Goal: Task Accomplishment & Management: Complete application form

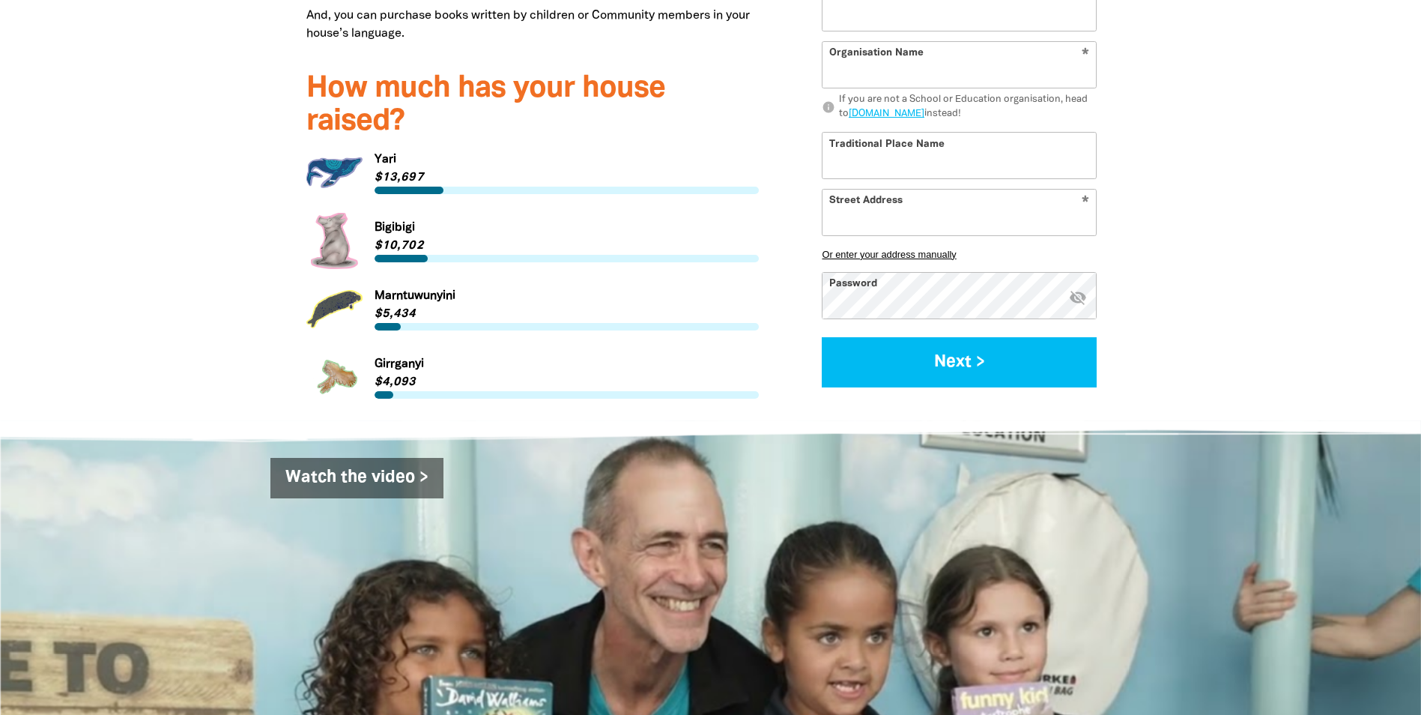
scroll to position [2248, 0]
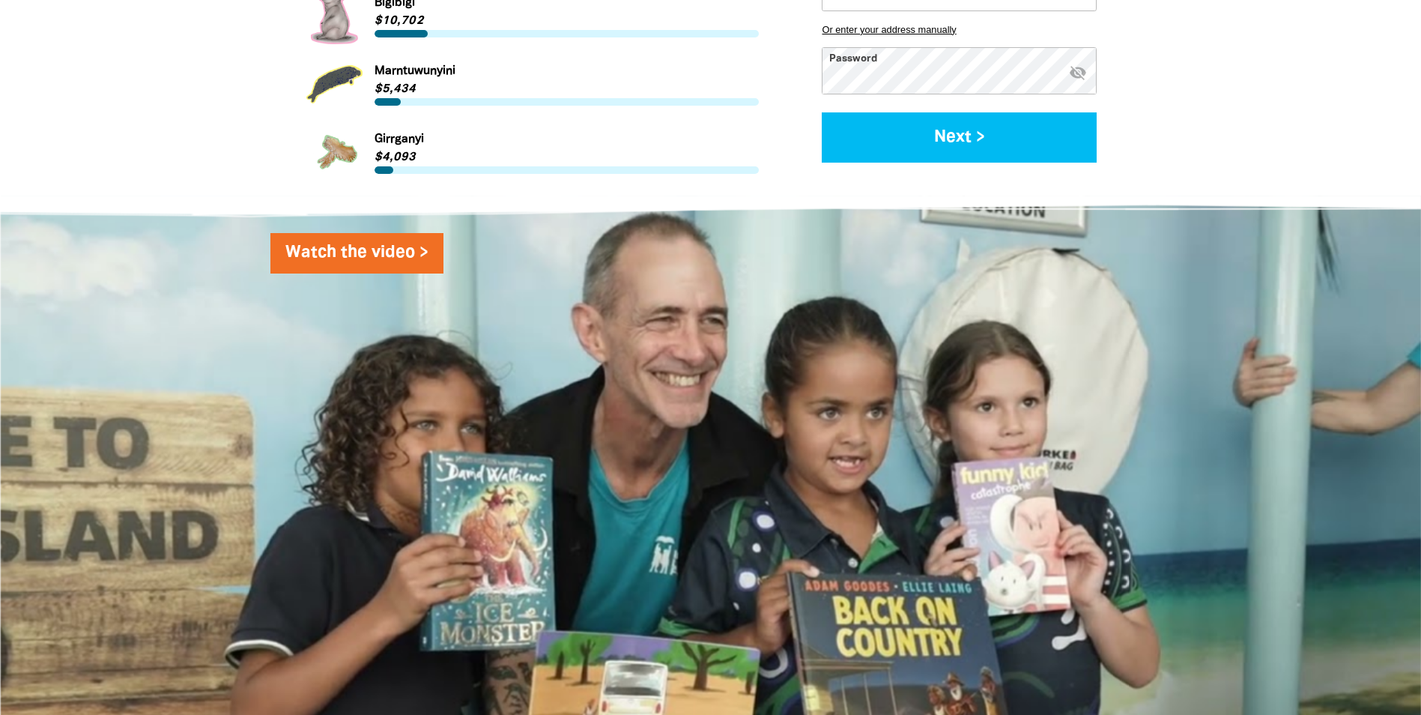
click at [356, 240] on link "Watch the video >" at bounding box center [356, 253] width 173 height 40
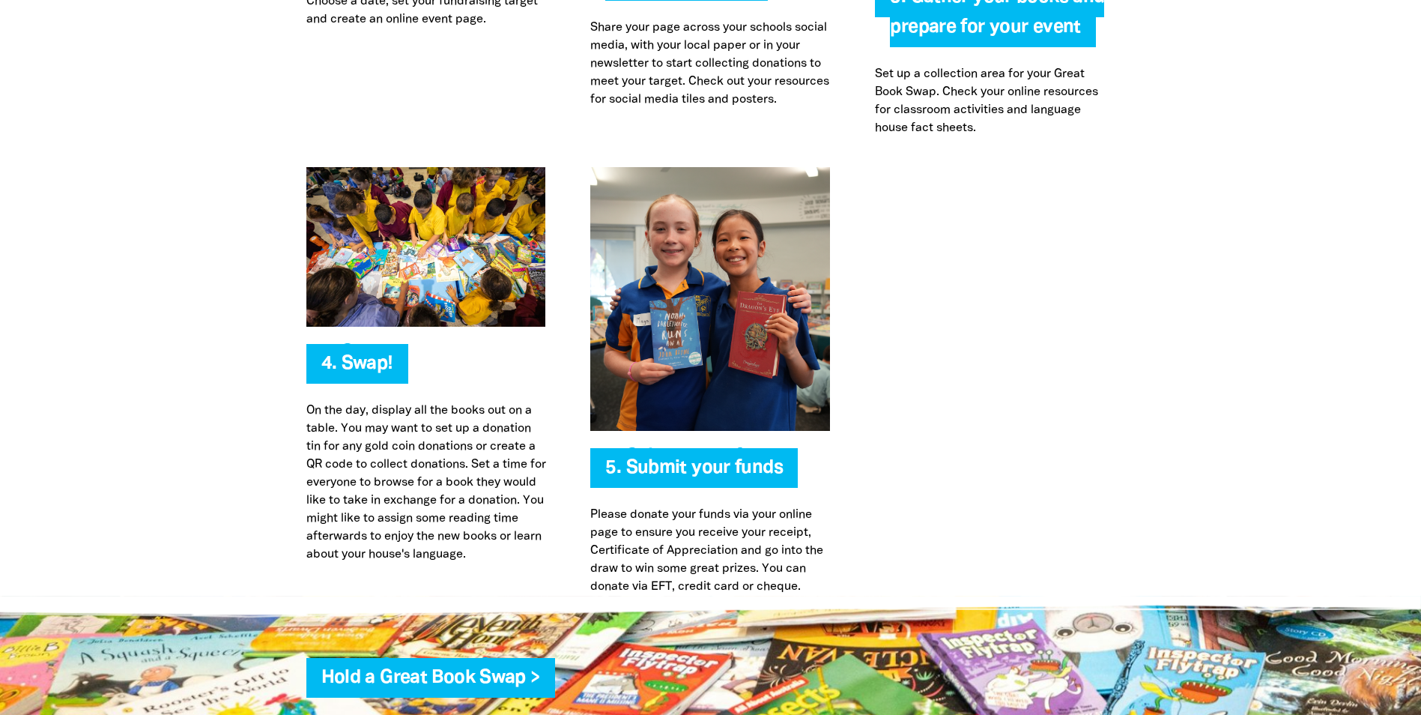
scroll to position [3821, 0]
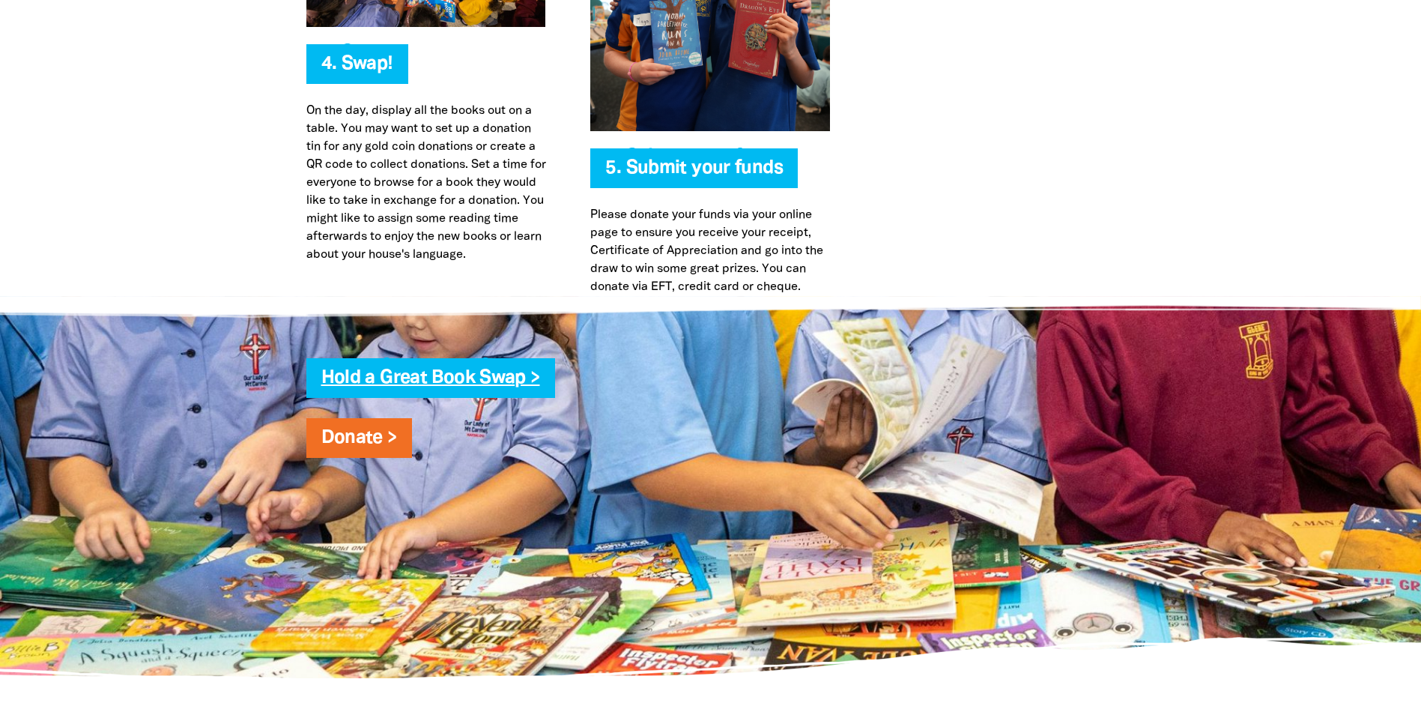
click at [417, 372] on link "Hold a Great Book Swap >" at bounding box center [430, 377] width 219 height 17
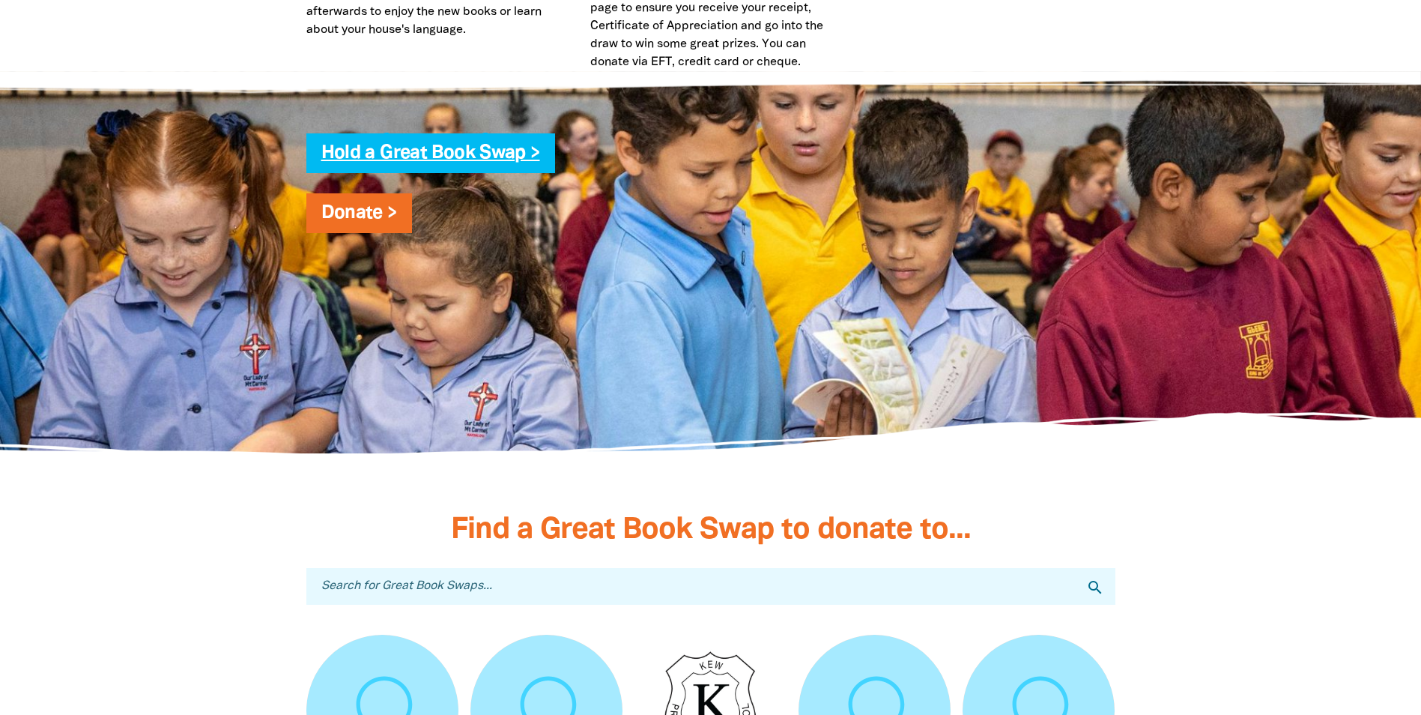
scroll to position [3746, 0]
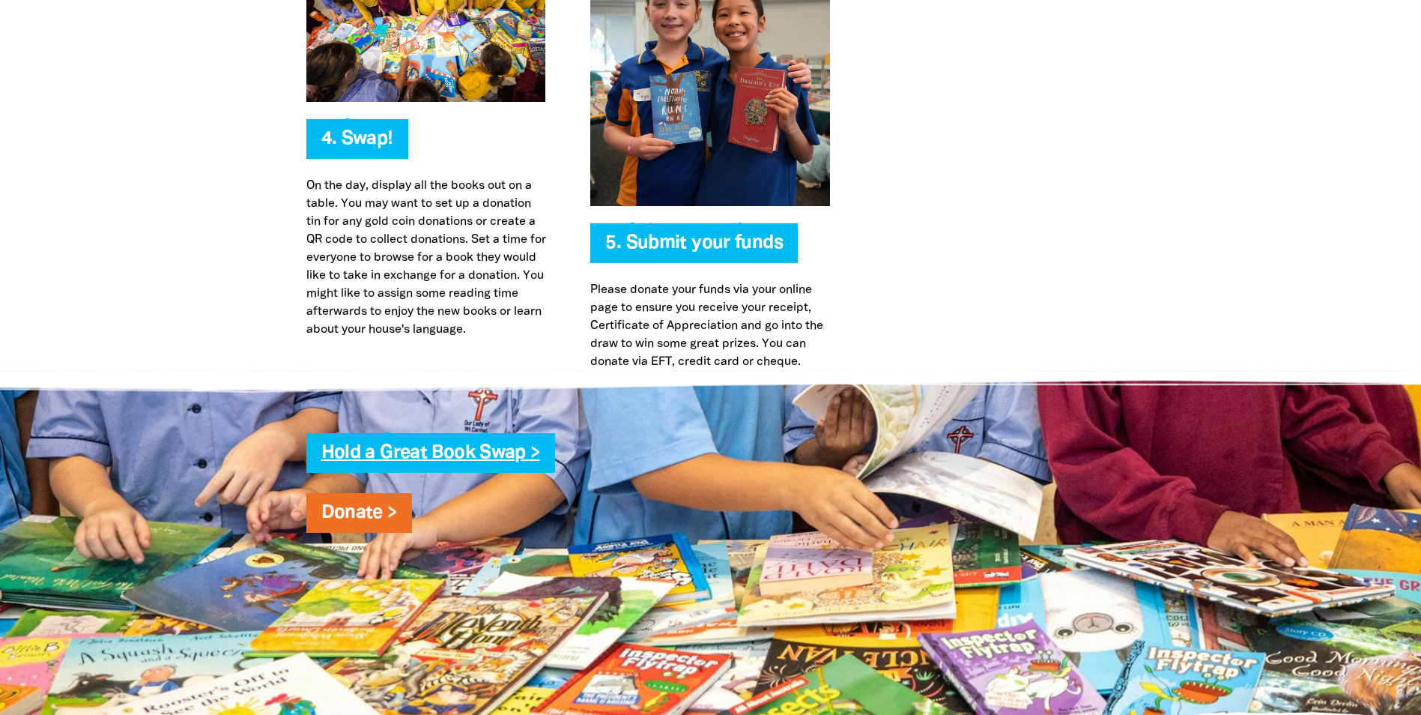
click at [533, 456] on link "Hold a Great Book Swap >" at bounding box center [430, 452] width 219 height 17
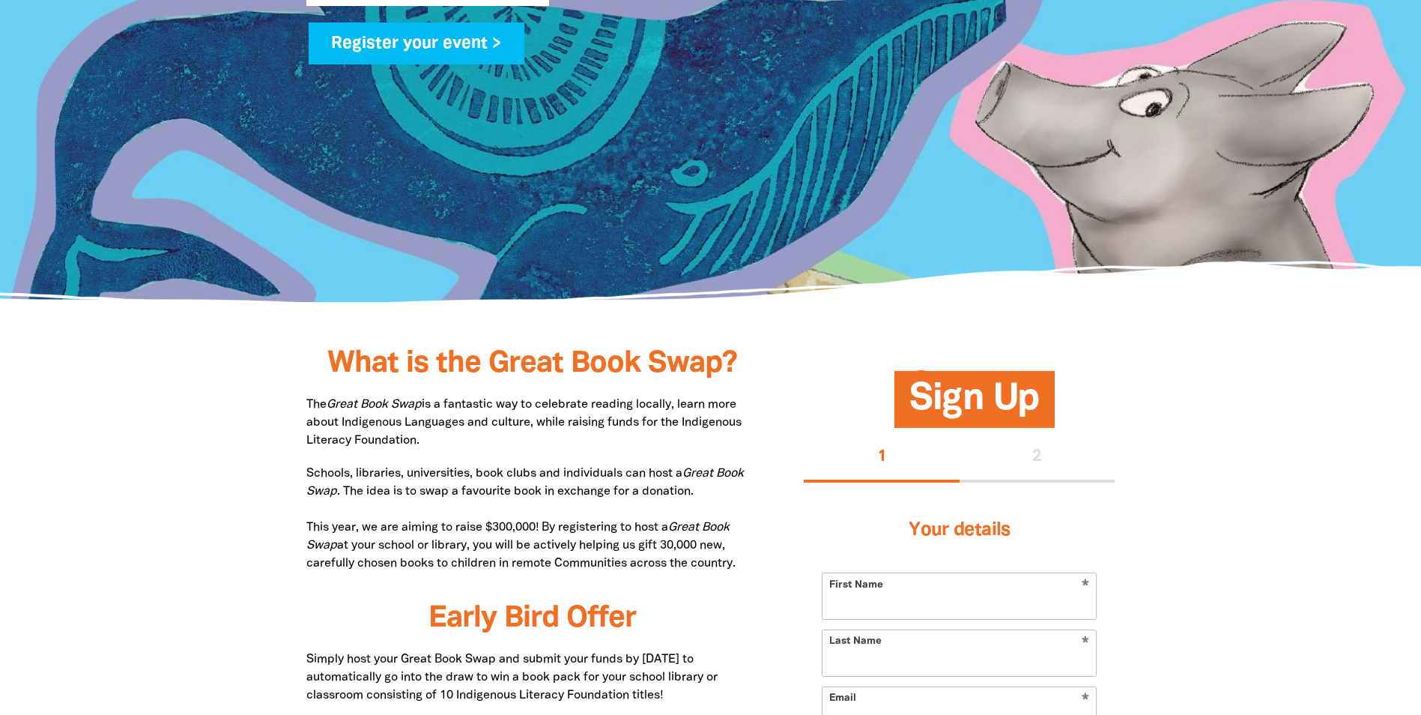
scroll to position [674, 0]
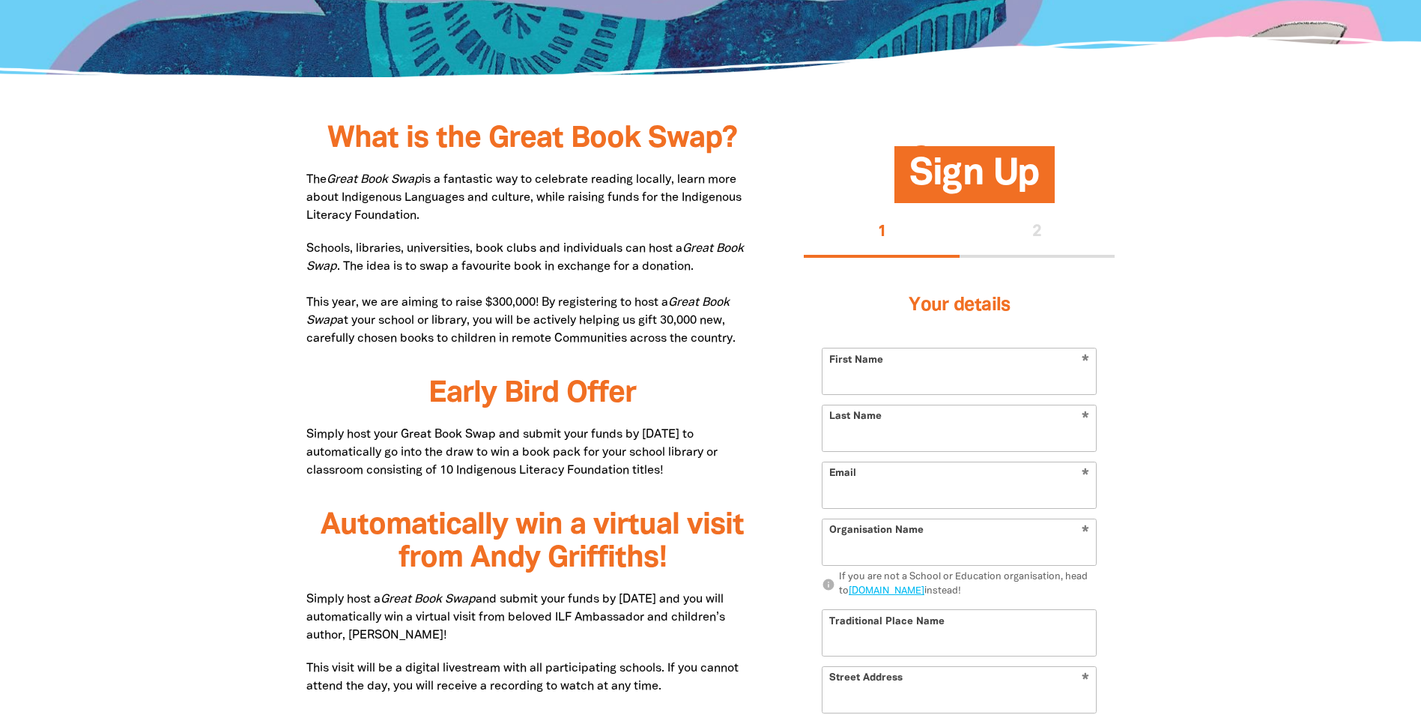
click at [965, 379] on input "First Name" at bounding box center [959, 371] width 273 height 46
type input "[PERSON_NAME]"
click at [819, 426] on div "Your details * First Name Pratima * Last Name * Email * Organisation Name info …" at bounding box center [959, 570] width 311 height 625
click at [883, 432] on input "Last Name" at bounding box center [959, 428] width 273 height 46
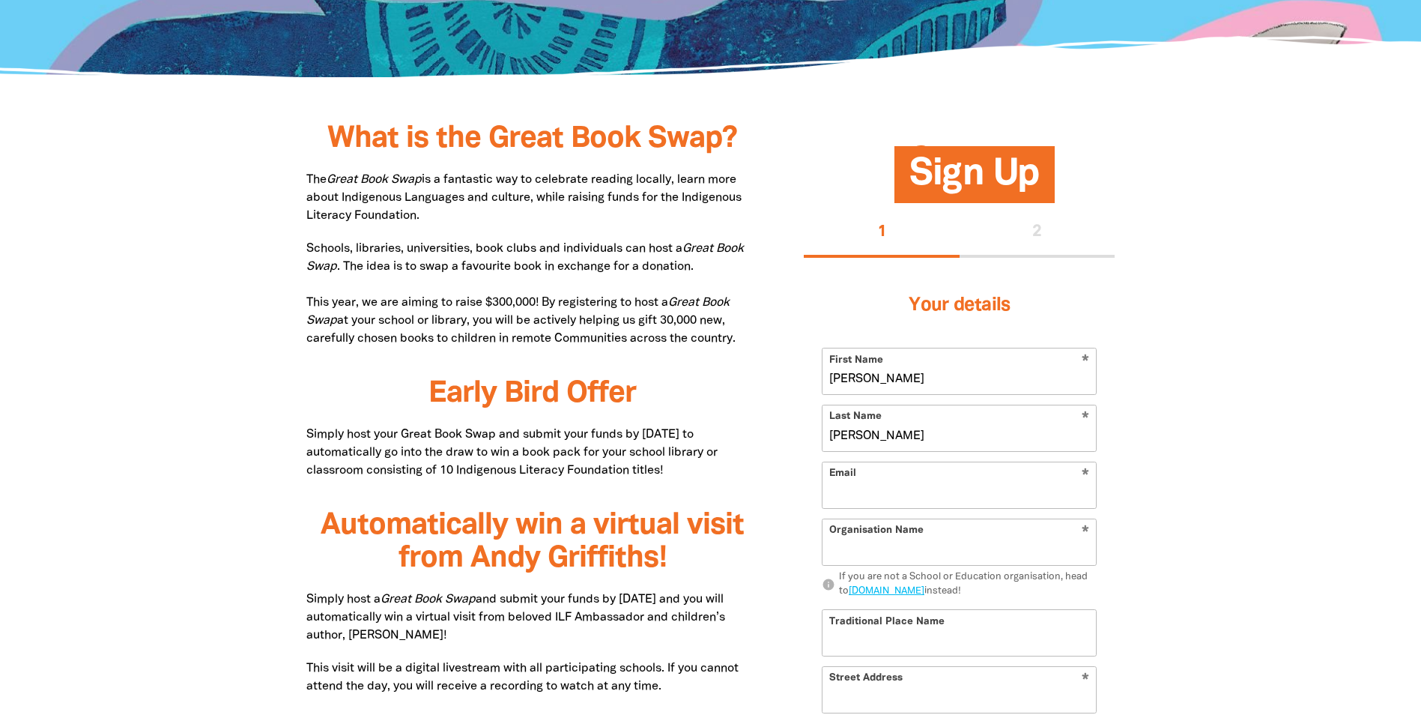
type input "[PERSON_NAME]"
click at [856, 486] on input "Email" at bounding box center [959, 485] width 273 height 46
click at [868, 499] on input "pp" at bounding box center [959, 485] width 273 height 46
type input "[EMAIL_ADDRESS][DOMAIN_NAME]"
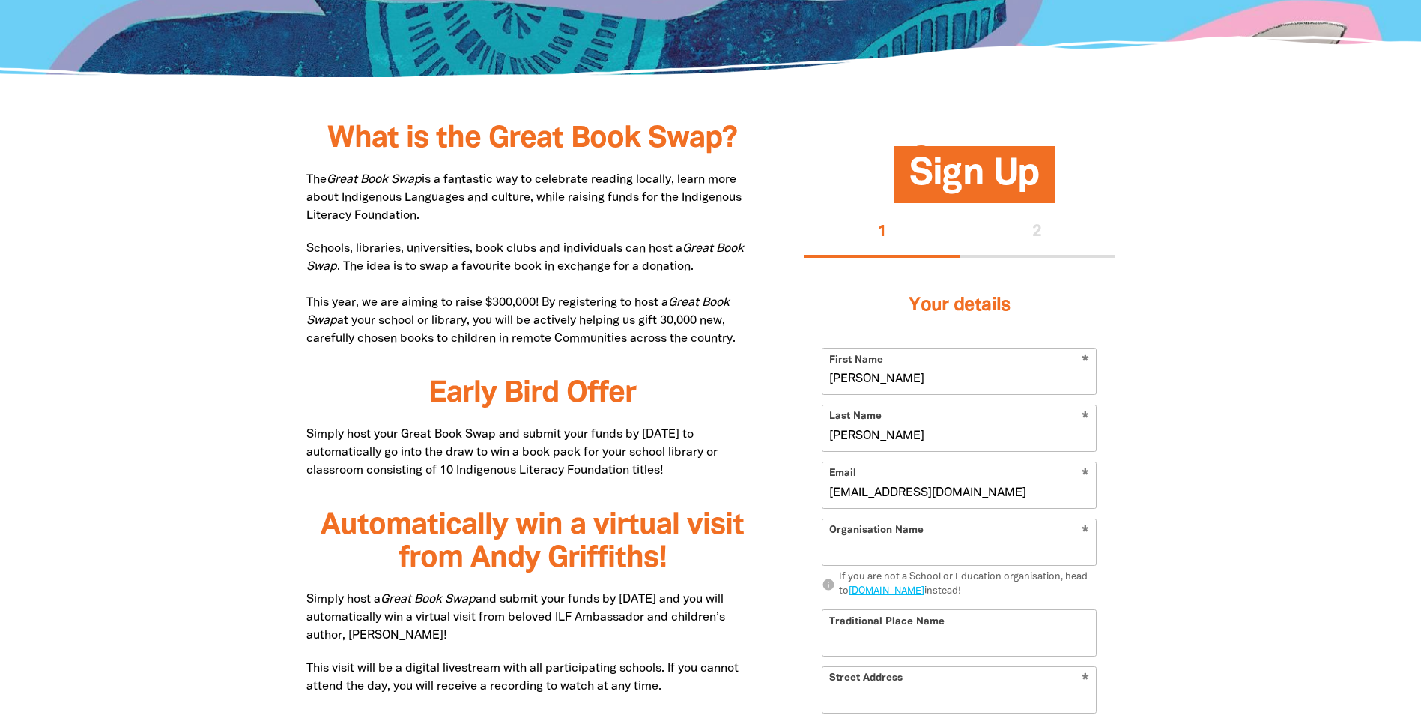
type input "Goodstart Early Learning Thornlie"
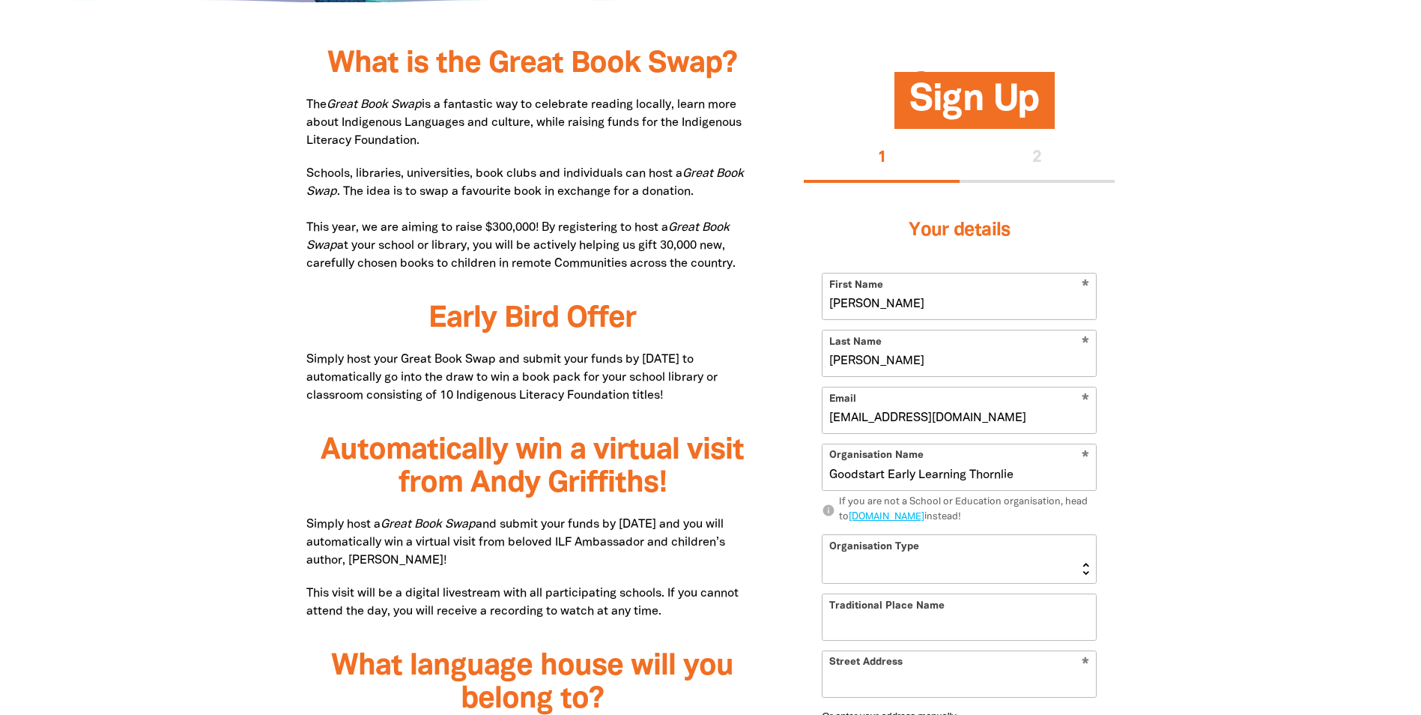
scroll to position [824, 0]
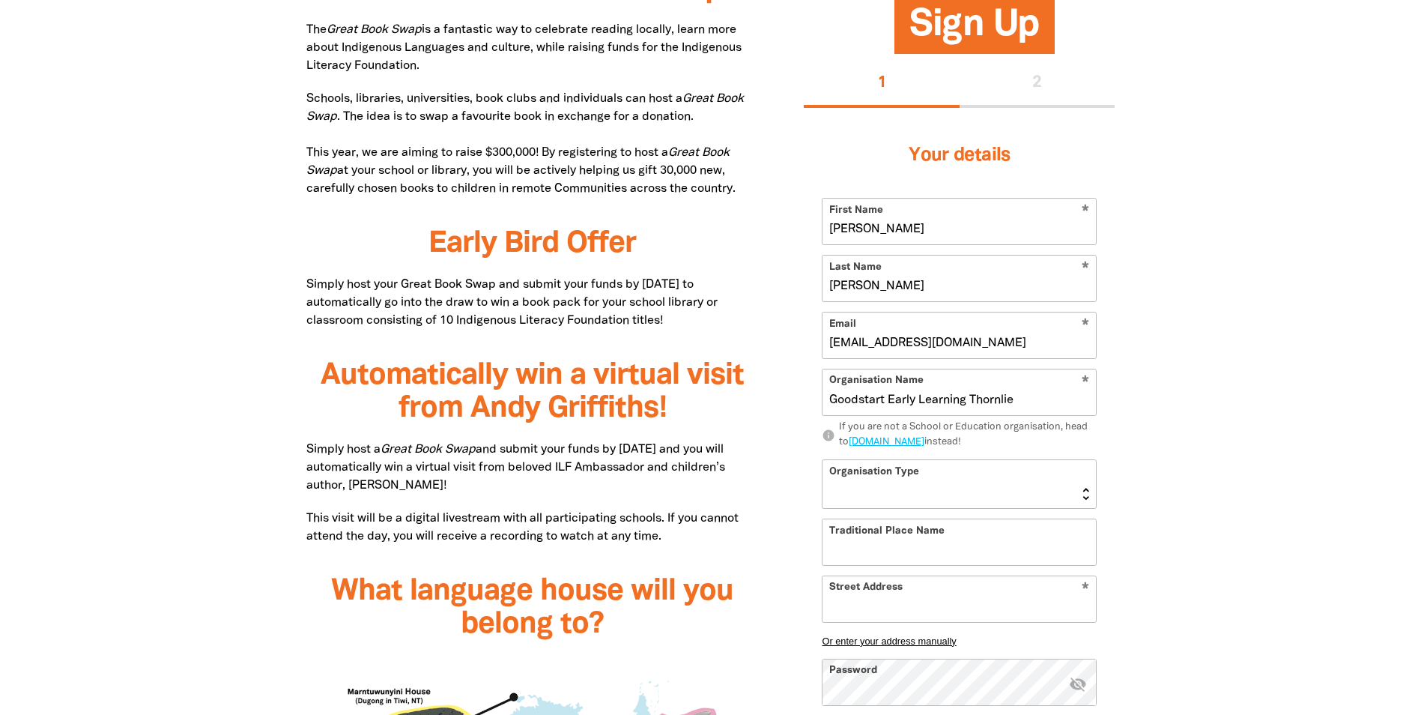
click at [929, 497] on select "Early Learning Primary School High School K-12 University or TAFE Community Lib…" at bounding box center [959, 484] width 273 height 48
select select "early-learning"
click at [823, 460] on select "Early Learning Primary School High School K-12 University or TAFE Community Lib…" at bounding box center [959, 484] width 273 height 48
click at [910, 545] on input "Traditional Place Name" at bounding box center [959, 542] width 273 height 46
click at [993, 608] on input "Street Address" at bounding box center [959, 599] width 273 height 46
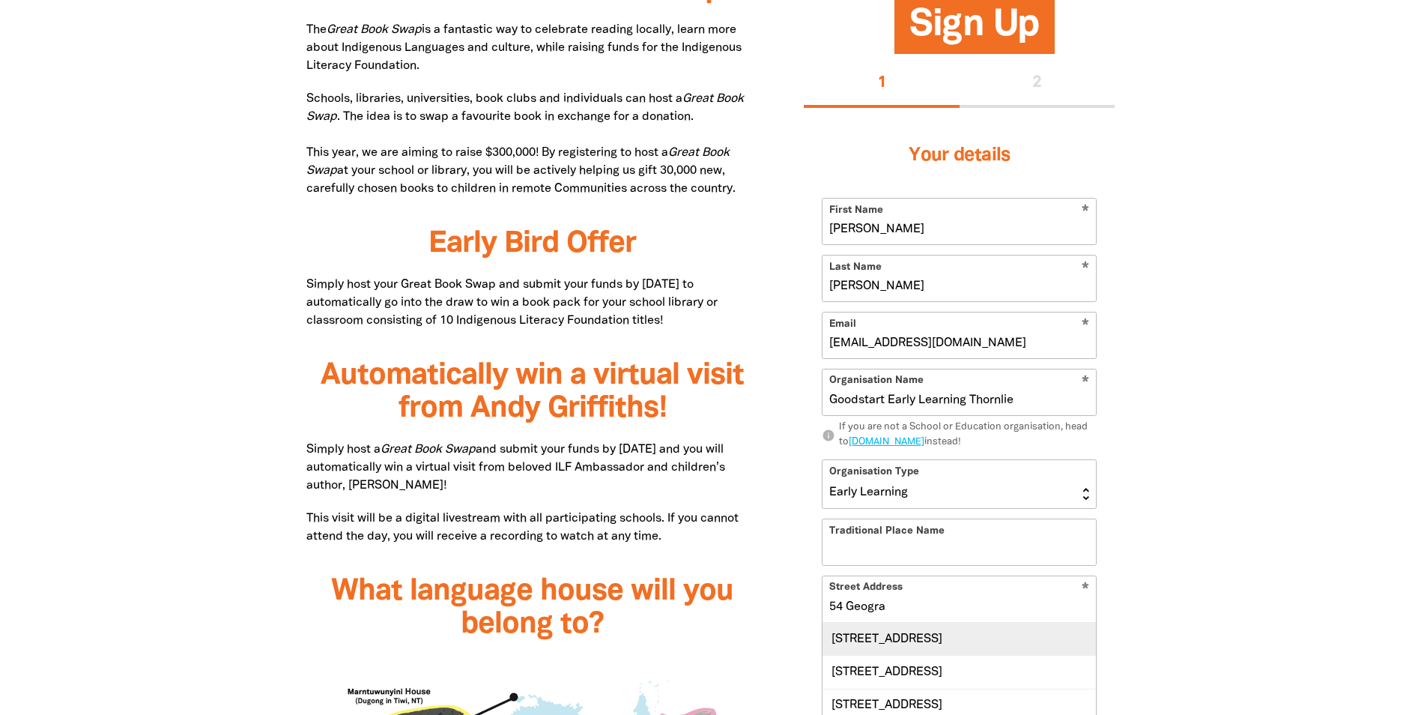
click at [985, 643] on div "[STREET_ADDRESS]" at bounding box center [959, 639] width 273 height 32
type input "[STREET_ADDRESS]"
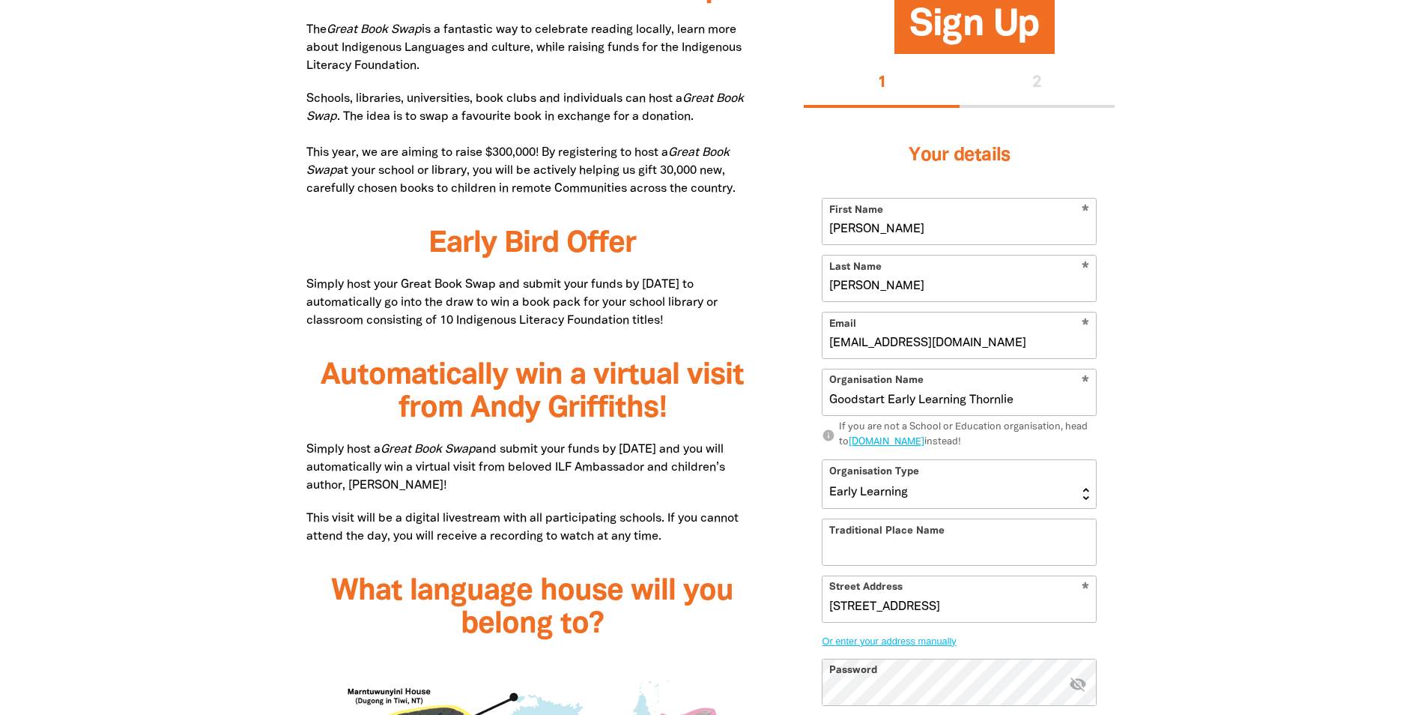
scroll to position [899, 0]
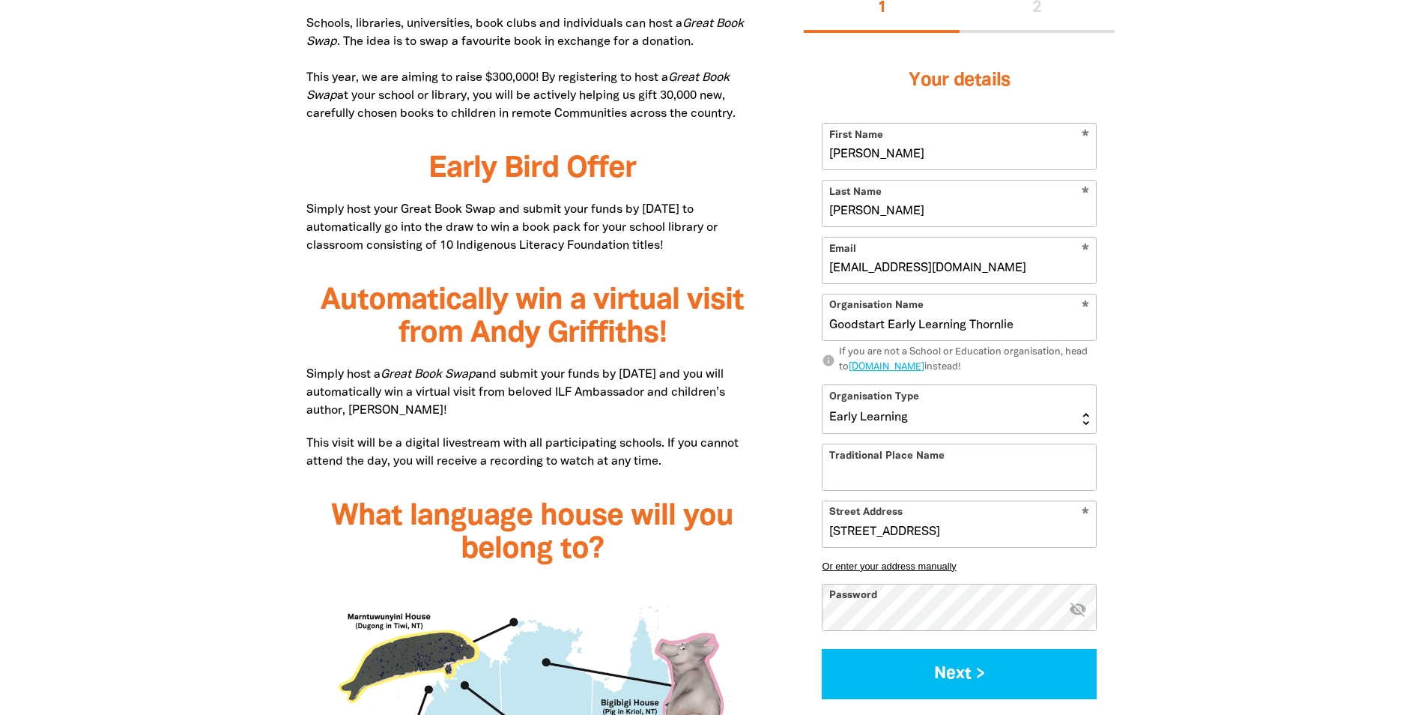
click at [1078, 613] on icon "visibility_off" at bounding box center [1078, 608] width 18 height 18
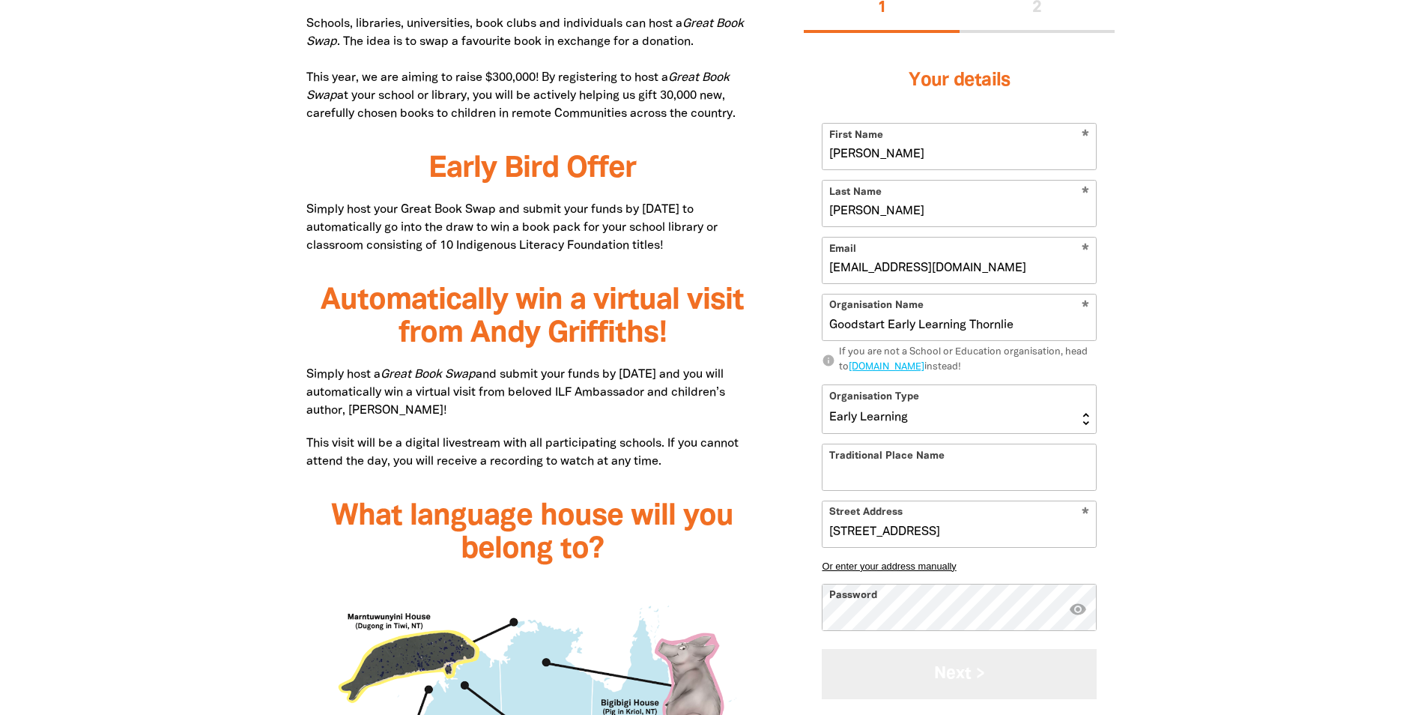
click at [919, 659] on button "Next >" at bounding box center [959, 674] width 275 height 50
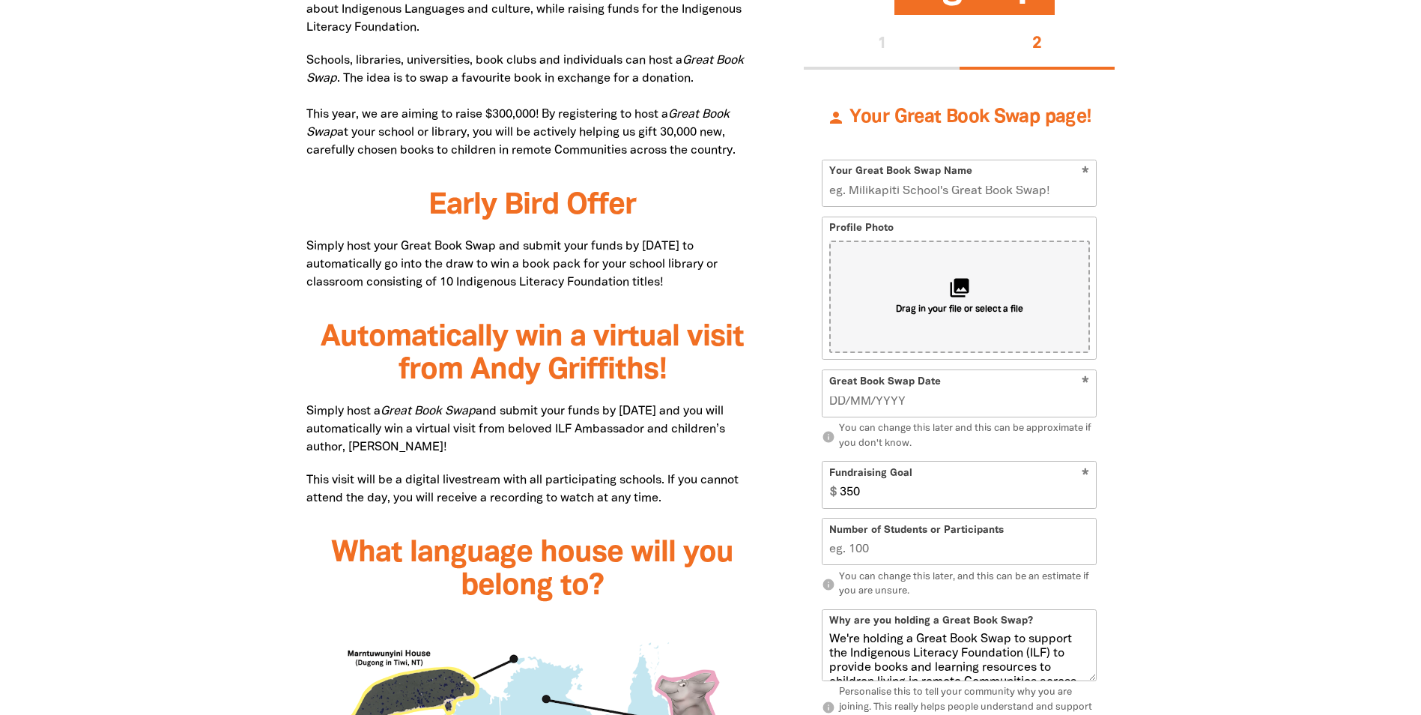
scroll to position [787, 0]
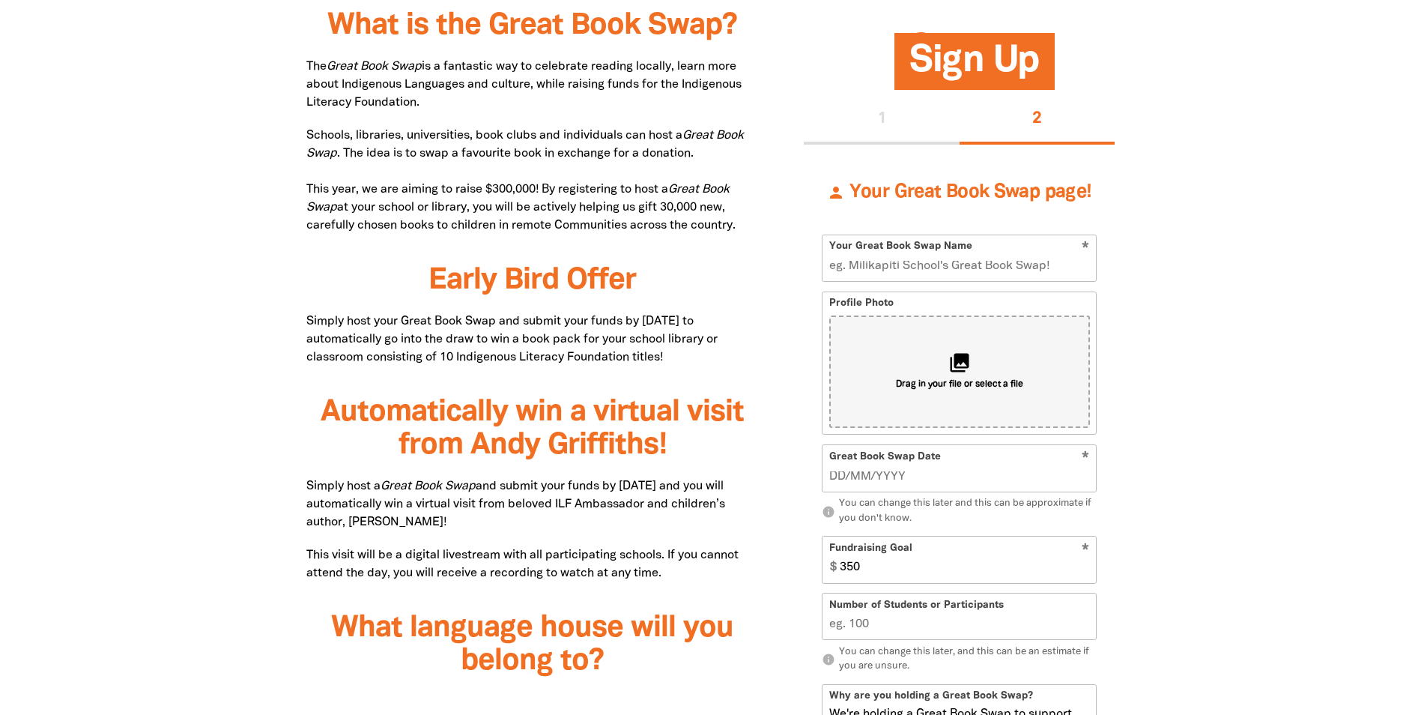
click at [1001, 264] on input "Your Great Book Swap Name" at bounding box center [959, 258] width 273 height 46
type input "G"
type input "Goodstart [PERSON_NAME]'s Great Book Swap!"
click at [988, 384] on span "Drag in your file or select a file" at bounding box center [959, 385] width 127 height 13
click at [952, 363] on icon "collections" at bounding box center [959, 363] width 25 height 25
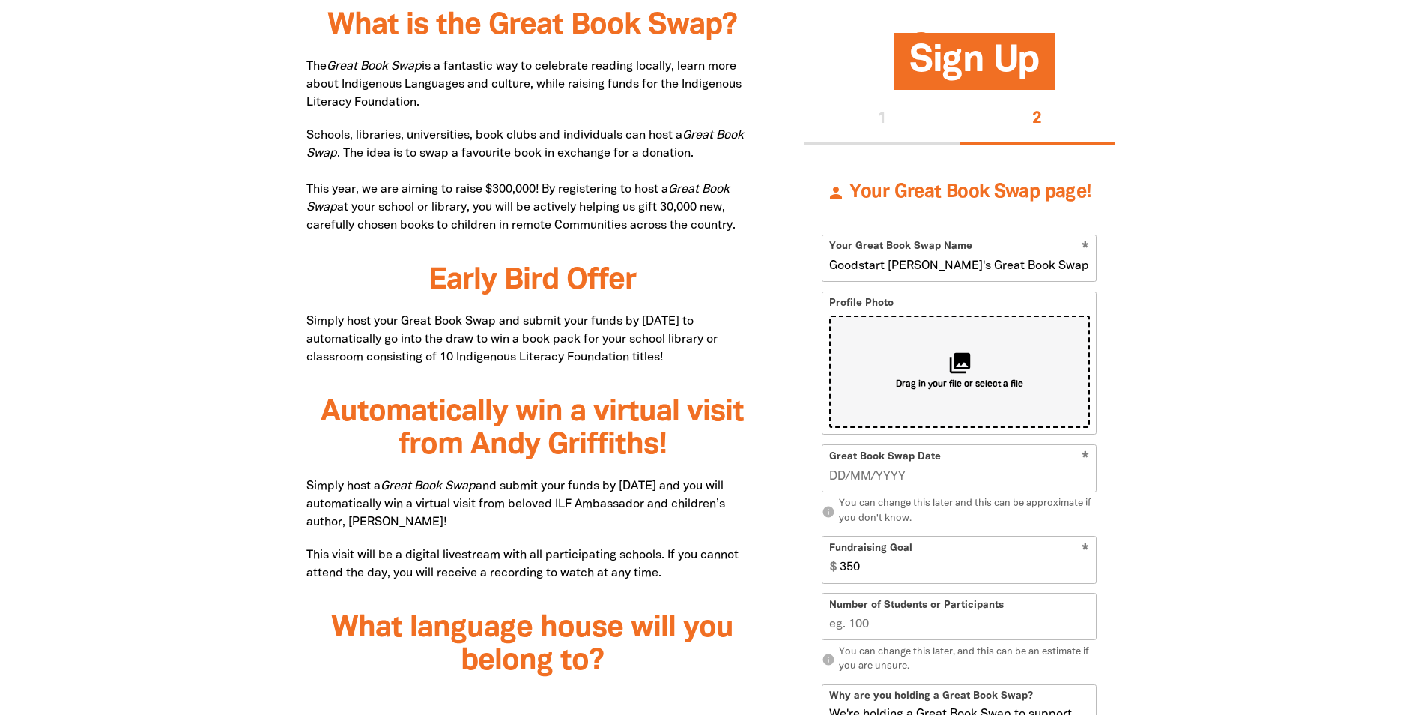
click at [963, 390] on span "Drag in your file or select a file" at bounding box center [959, 385] width 127 height 13
click at [934, 386] on span "Drag in your file or select a file" at bounding box center [959, 385] width 127 height 13
type input "C:\fakepath\photo.jpg"
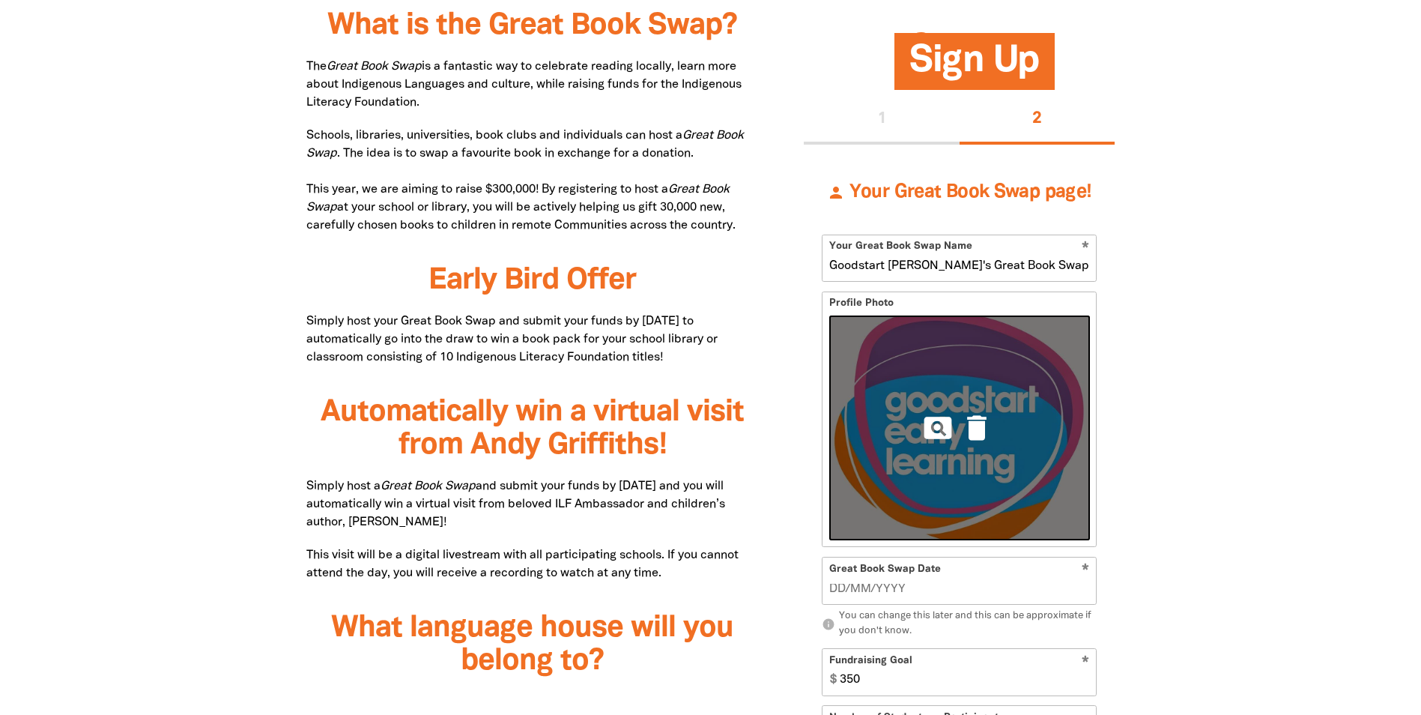
scroll to position [937, 0]
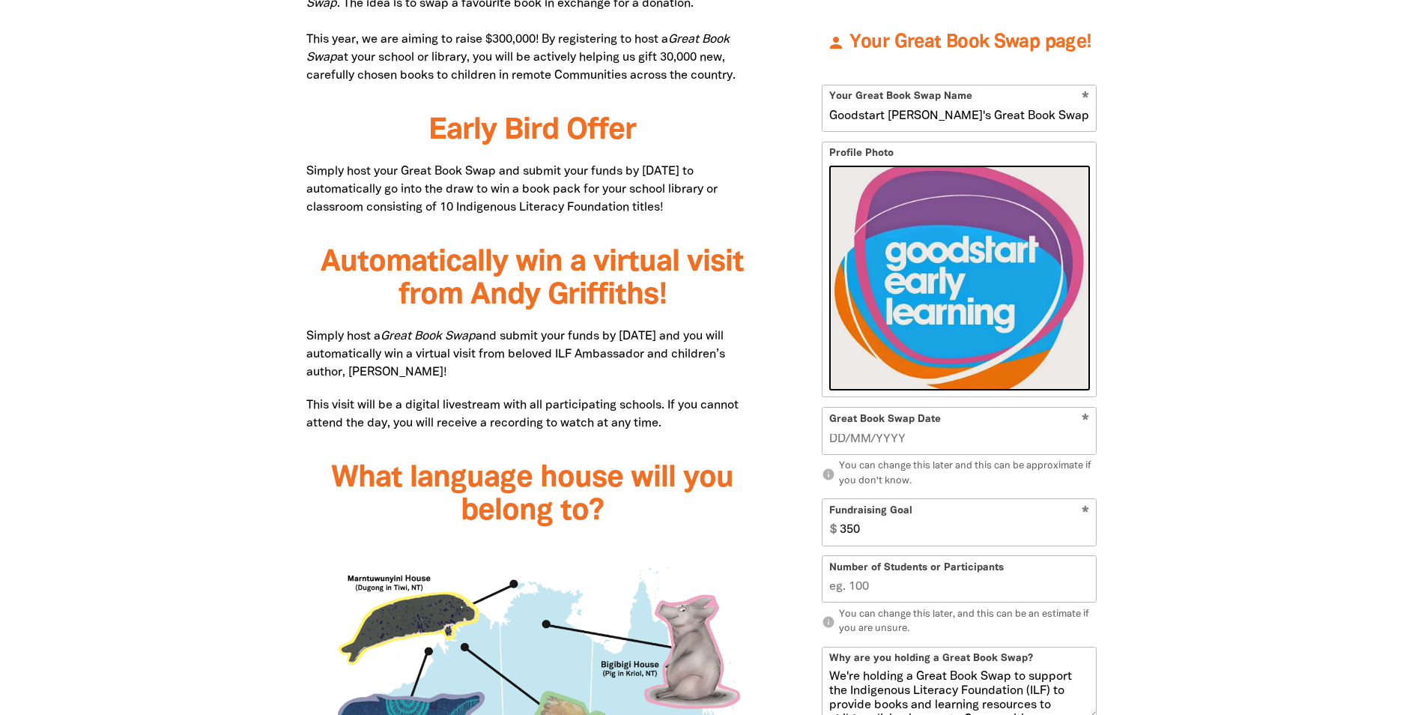
type input "__/__/____"
click at [1081, 433] on input "__/__/____" at bounding box center [959, 439] width 261 height 16
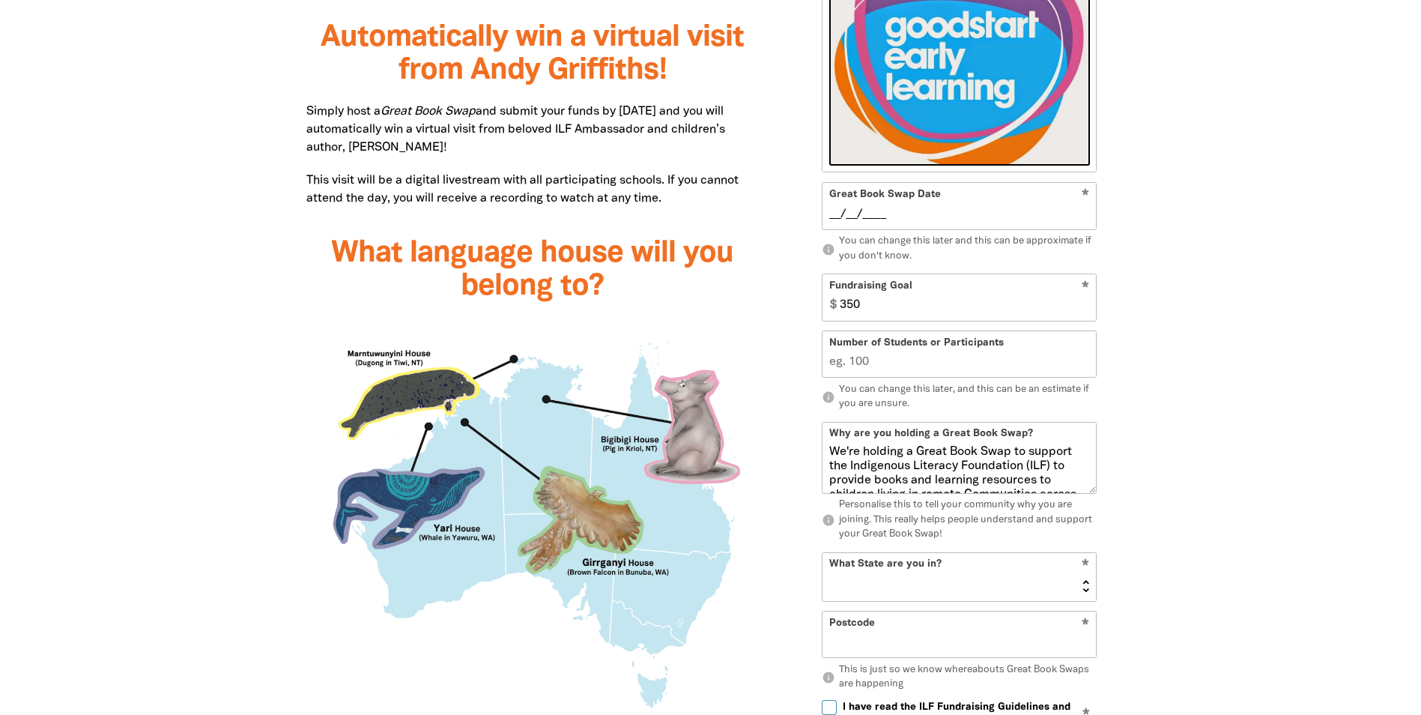
scroll to position [1312, 0]
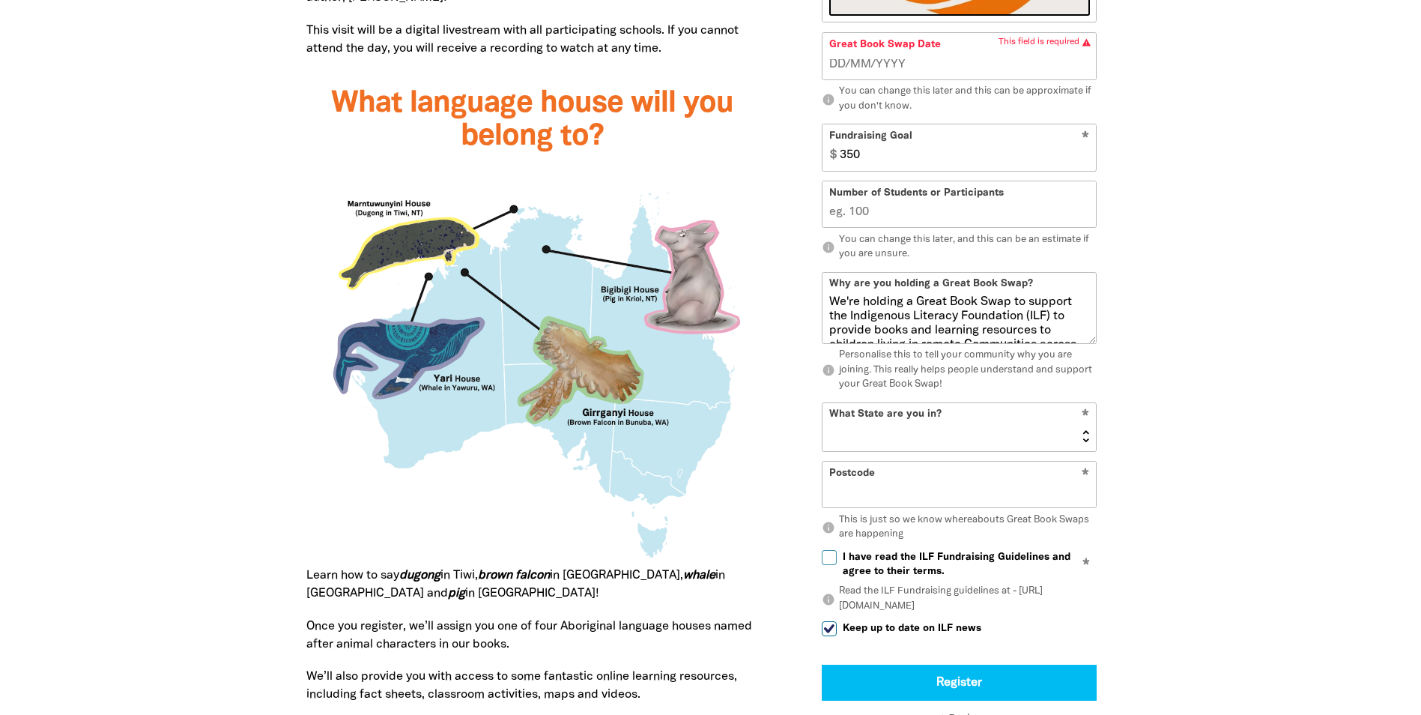
click at [1084, 426] on select "NSW VIC QLD NT WA SA TAS ACT" at bounding box center [959, 427] width 273 height 48
select select "WA"
click at [823, 403] on select "NSW VIC QLD NT WA SA TAS ACT" at bounding box center [959, 427] width 273 height 48
click at [917, 481] on input "Postcode" at bounding box center [959, 485] width 273 height 46
type input "6108"
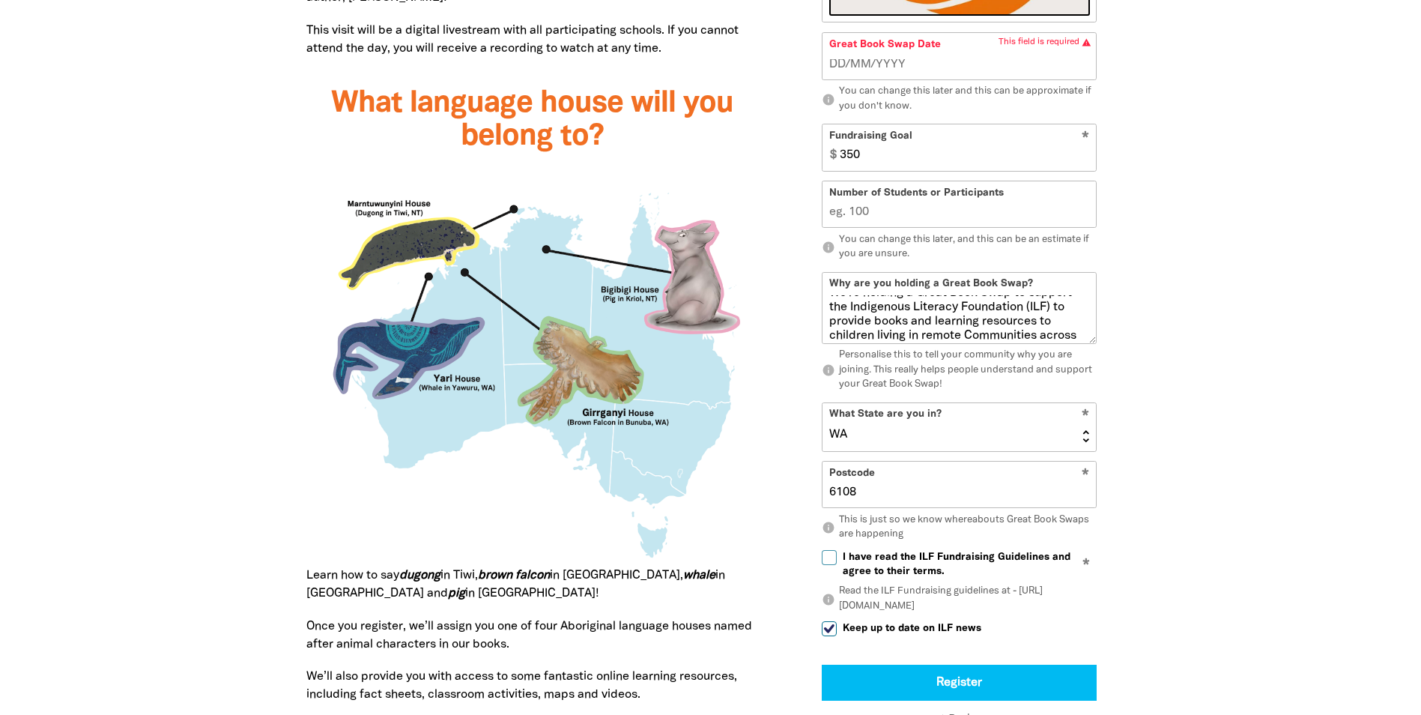
scroll to position [0, 0]
click at [1084, 219] on input "1" at bounding box center [959, 205] width 273 height 46
click at [1084, 219] on input "0" at bounding box center [959, 205] width 273 height 46
click at [1084, 219] on input "1" at bounding box center [959, 205] width 273 height 46
click at [1084, 211] on input "2" at bounding box center [959, 205] width 273 height 46
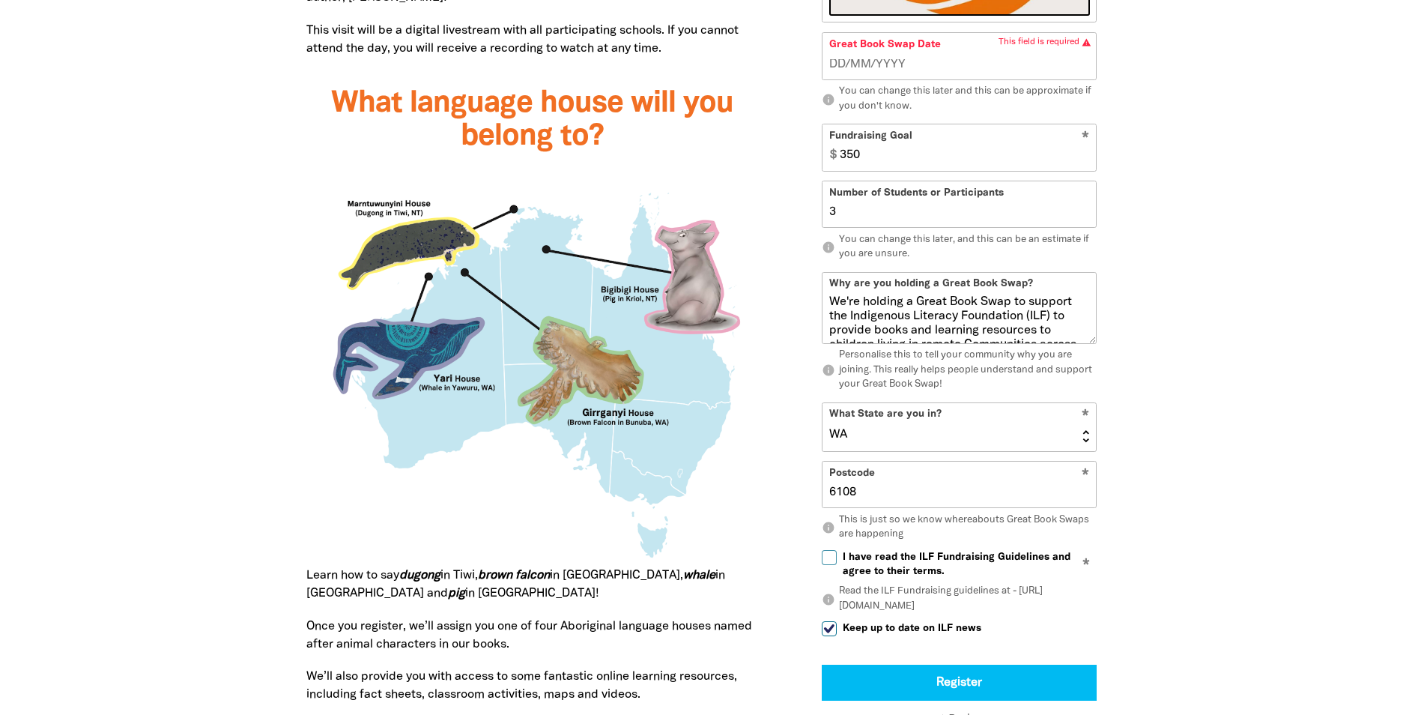
click at [1084, 211] on input "3" at bounding box center [959, 205] width 273 height 46
click at [1084, 211] on input "4" at bounding box center [959, 205] width 273 height 46
click at [1084, 211] on input "5" at bounding box center [959, 205] width 273 height 46
click at [1084, 211] on input "6" at bounding box center [959, 205] width 273 height 46
click at [1084, 211] on input "7" at bounding box center [959, 205] width 273 height 46
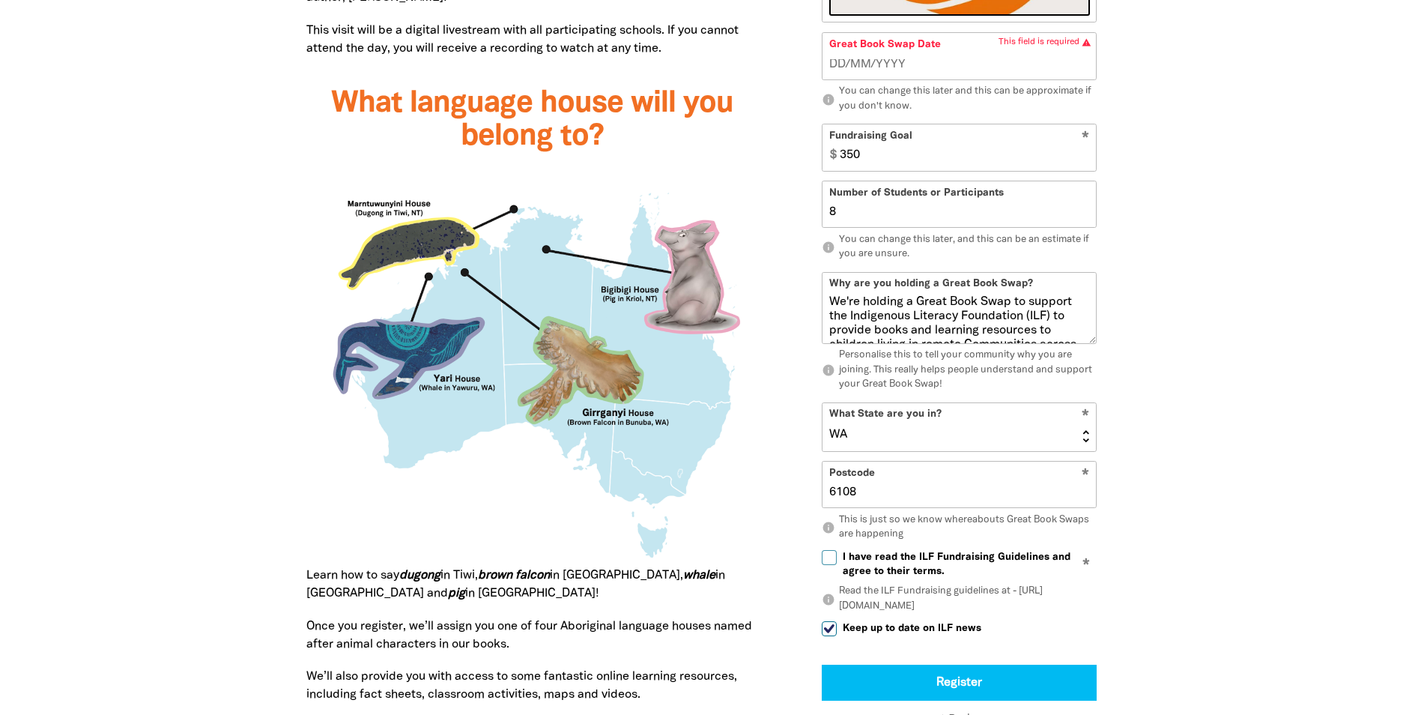
click at [1084, 211] on input "8" at bounding box center [959, 205] width 273 height 46
click at [1084, 211] on input "9" at bounding box center [959, 205] width 273 height 46
click at [1084, 211] on input "10" at bounding box center [959, 205] width 273 height 46
click at [1084, 211] on input "11" at bounding box center [959, 205] width 273 height 46
click at [1084, 211] on input "12" at bounding box center [959, 205] width 273 height 46
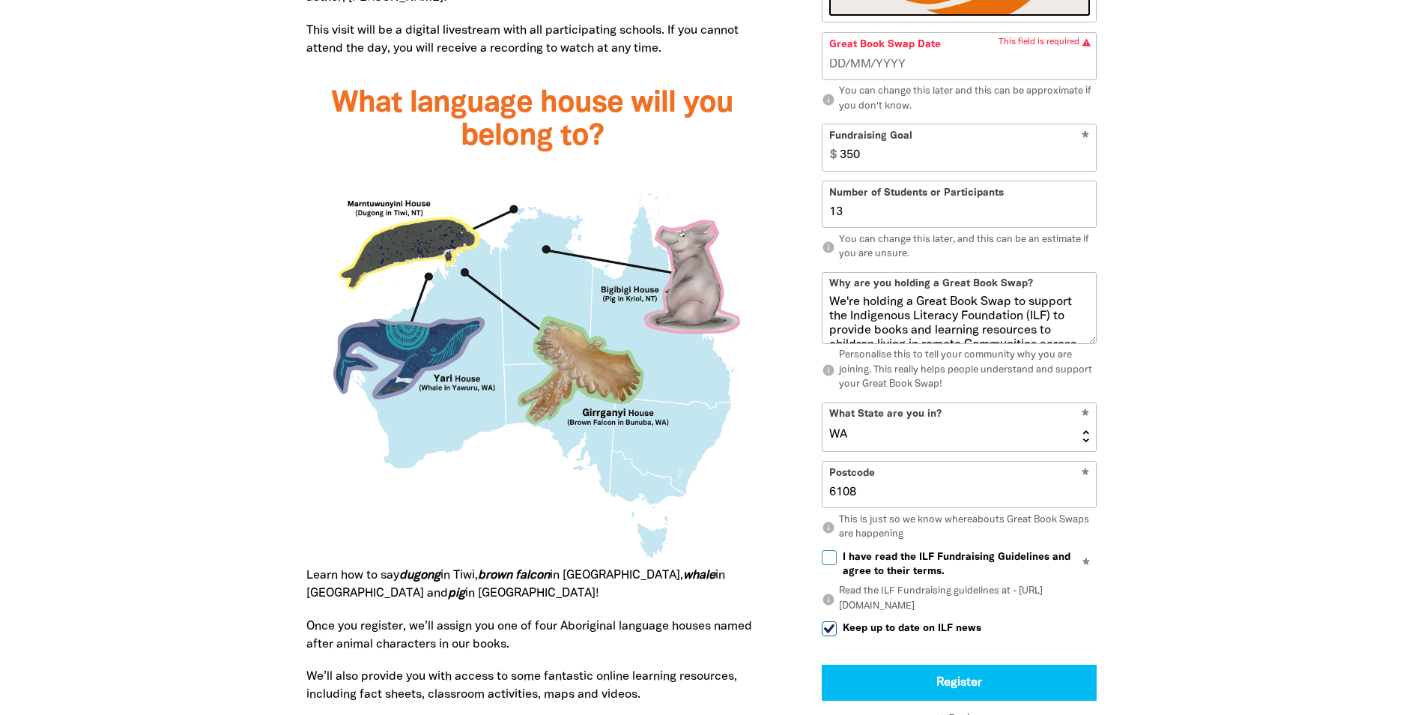
click at [1084, 211] on input "13" at bounding box center [959, 205] width 273 height 46
click at [1084, 211] on input "14" at bounding box center [959, 205] width 273 height 46
click at [1084, 211] on input "16" at bounding box center [959, 205] width 273 height 46
click at [1084, 211] on input "17" at bounding box center [959, 205] width 273 height 46
click at [1084, 211] on input "18" at bounding box center [959, 205] width 273 height 46
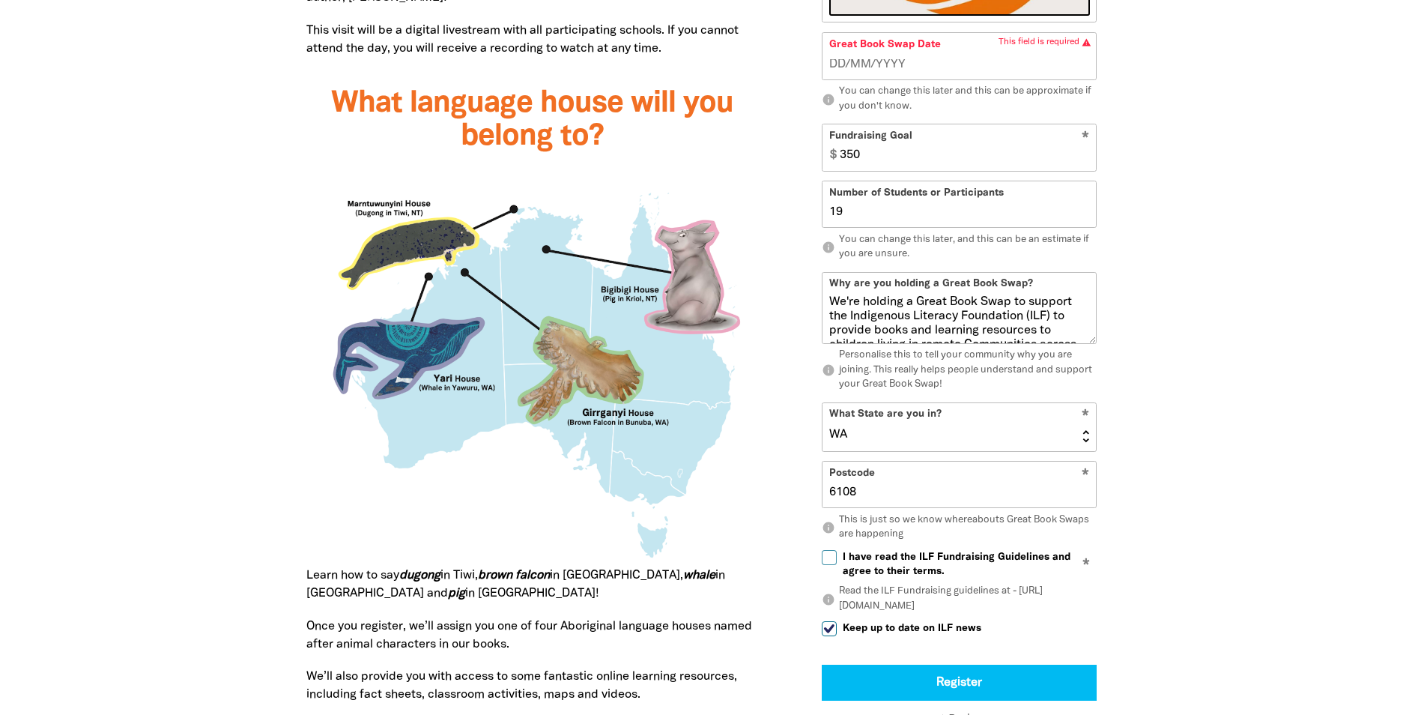
click at [1084, 211] on input "19" at bounding box center [959, 205] width 273 height 46
click at [1084, 211] on input "20" at bounding box center [959, 205] width 273 height 46
click at [1084, 211] on input "21" at bounding box center [959, 205] width 273 height 46
click at [1084, 211] on input "22" at bounding box center [959, 205] width 273 height 46
click at [1084, 211] on input "23" at bounding box center [959, 205] width 273 height 46
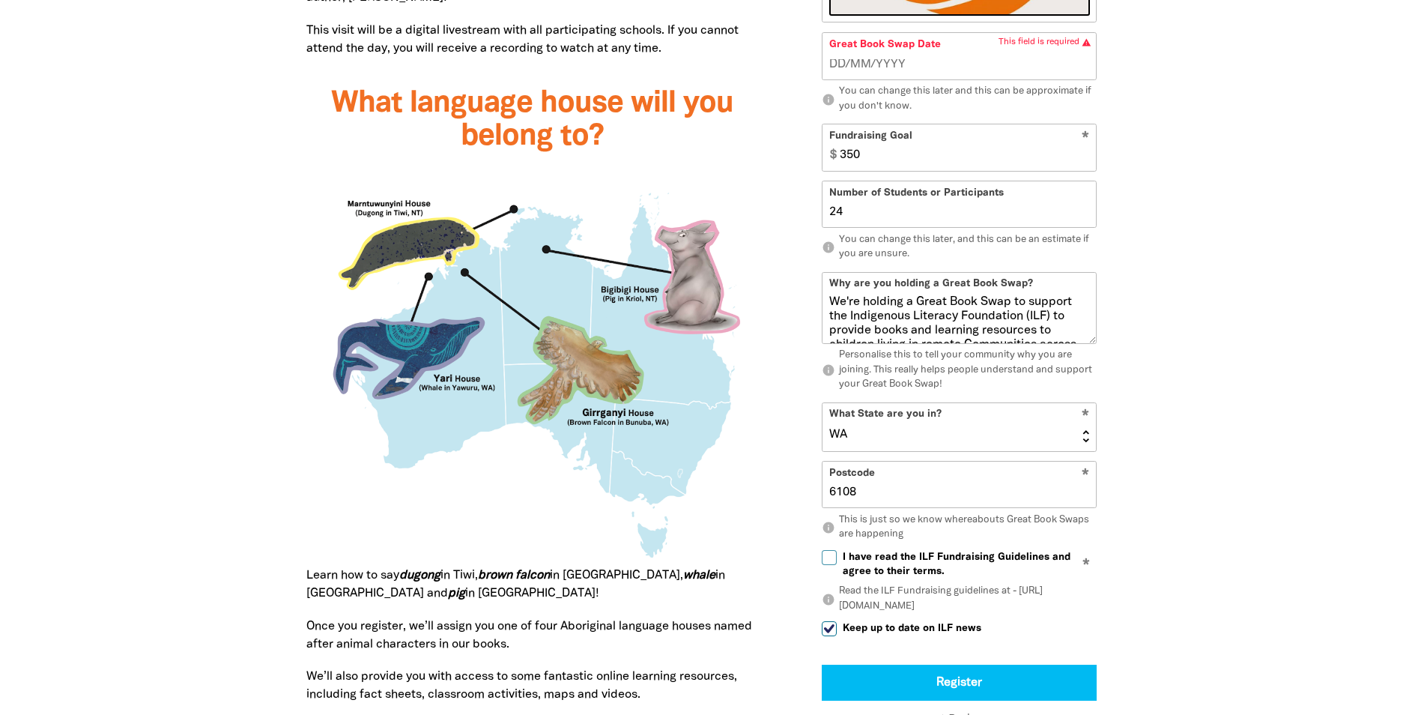
click at [1084, 211] on input "24" at bounding box center [959, 205] width 273 height 46
click at [1084, 211] on input "25" at bounding box center [959, 205] width 273 height 46
click at [1084, 211] on input "26" at bounding box center [959, 205] width 273 height 46
click at [1084, 211] on input "27" at bounding box center [959, 205] width 273 height 46
click at [1084, 211] on input "28" at bounding box center [959, 205] width 273 height 46
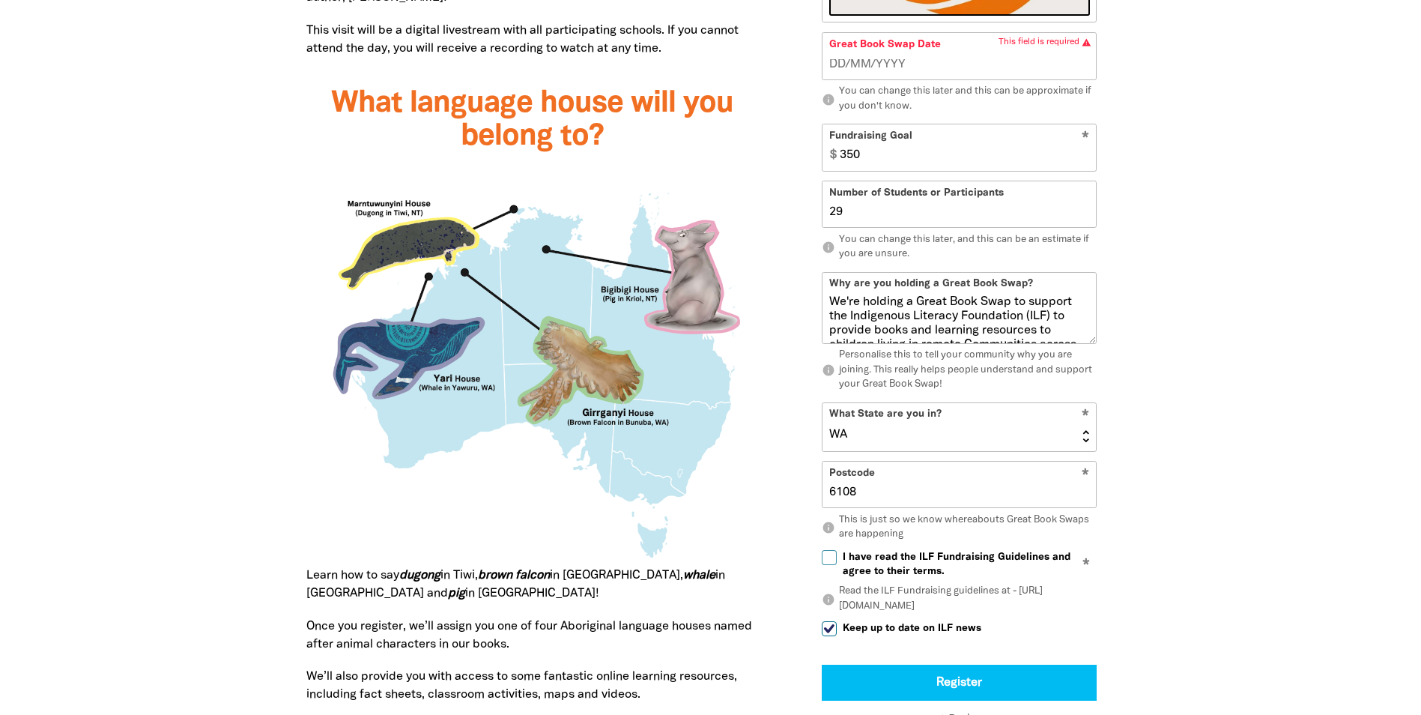
click at [1084, 211] on input "29" at bounding box center [959, 205] width 273 height 46
type input "30"
click at [1084, 211] on input "30" at bounding box center [959, 205] width 273 height 46
click at [1089, 149] on input "351" at bounding box center [964, 148] width 263 height 46
click at [1083, 160] on input "350" at bounding box center [964, 148] width 263 height 46
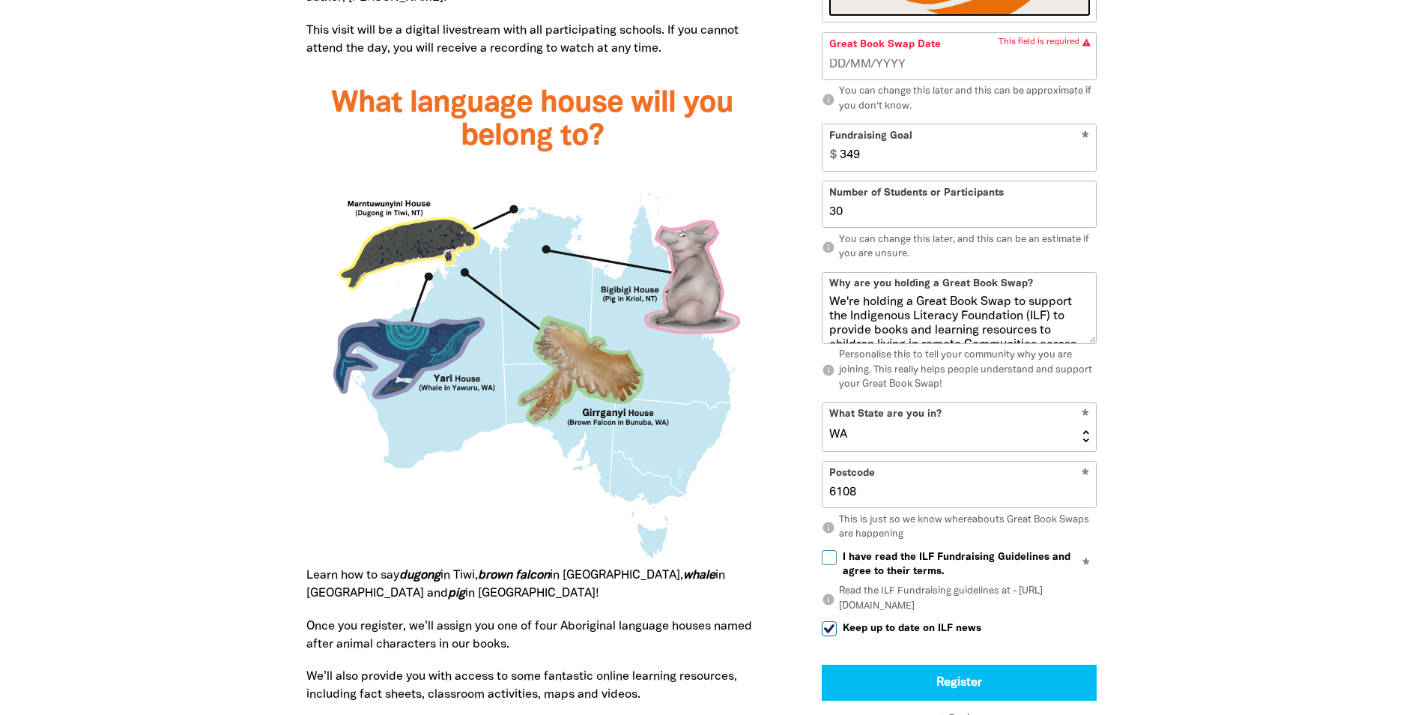
click at [1083, 160] on input "349" at bounding box center [964, 148] width 263 height 46
click at [1083, 160] on input "348" at bounding box center [964, 148] width 263 height 46
click at [1083, 160] on input "347" at bounding box center [964, 148] width 263 height 46
click at [1083, 160] on input "346" at bounding box center [964, 148] width 263 height 46
click at [1083, 160] on input "345" at bounding box center [964, 148] width 263 height 46
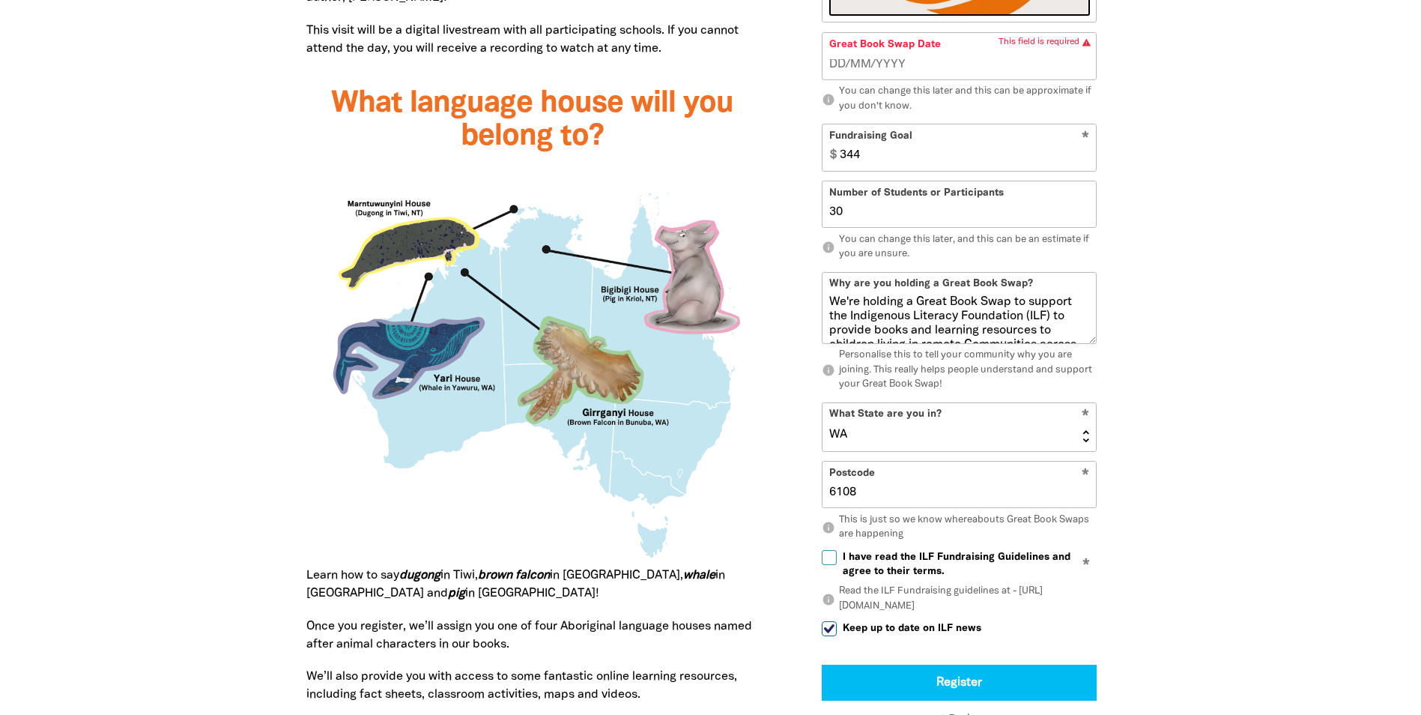
click at [1083, 160] on input "344" at bounding box center [964, 148] width 263 height 46
click at [1083, 160] on input "343" at bounding box center [964, 148] width 263 height 46
click at [1083, 160] on input "342" at bounding box center [964, 148] width 263 height 46
click at [1083, 160] on input "341" at bounding box center [964, 148] width 263 height 46
click at [1083, 160] on input "340" at bounding box center [964, 148] width 263 height 46
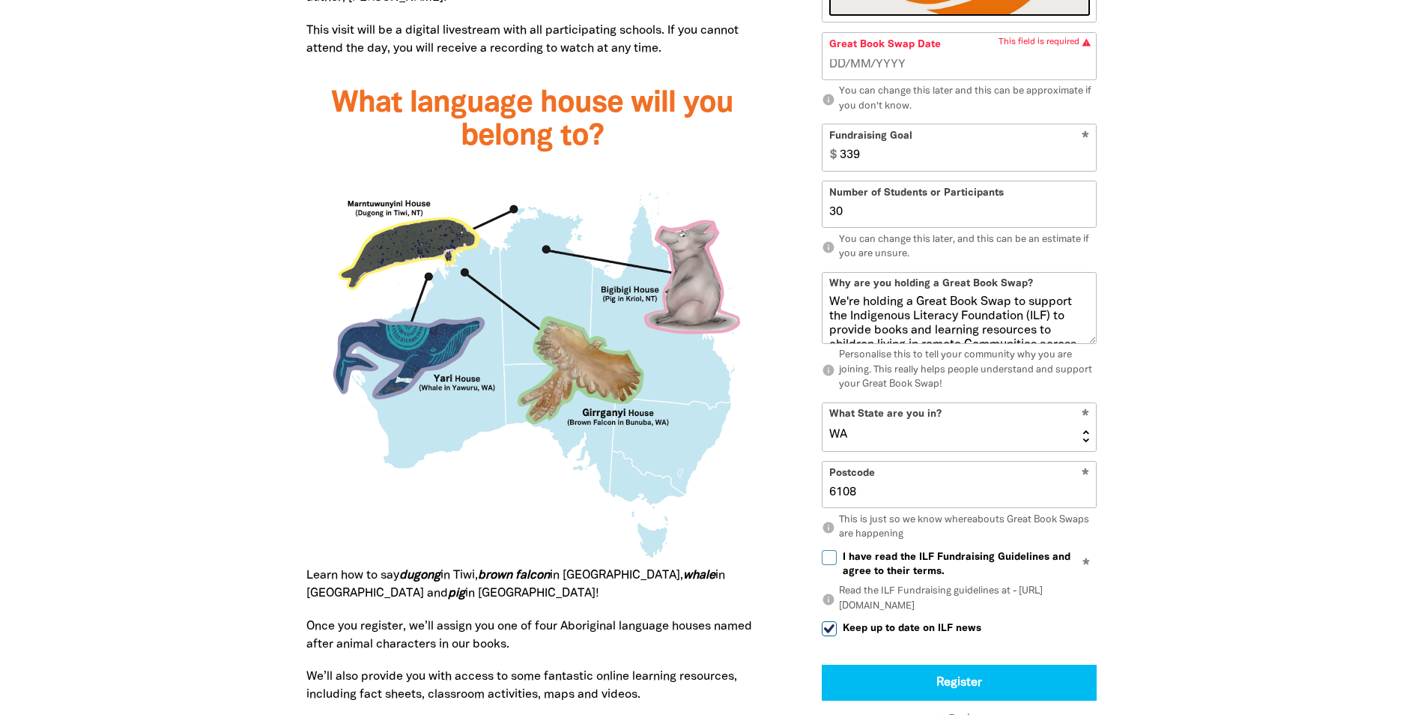
click at [1083, 160] on input "339" at bounding box center [964, 148] width 263 height 46
click at [1083, 160] on input "338" at bounding box center [964, 148] width 263 height 46
click at [1083, 160] on input "337" at bounding box center [964, 148] width 263 height 46
click at [1083, 160] on input "336" at bounding box center [964, 148] width 263 height 46
click at [1083, 160] on input "335" at bounding box center [964, 148] width 263 height 46
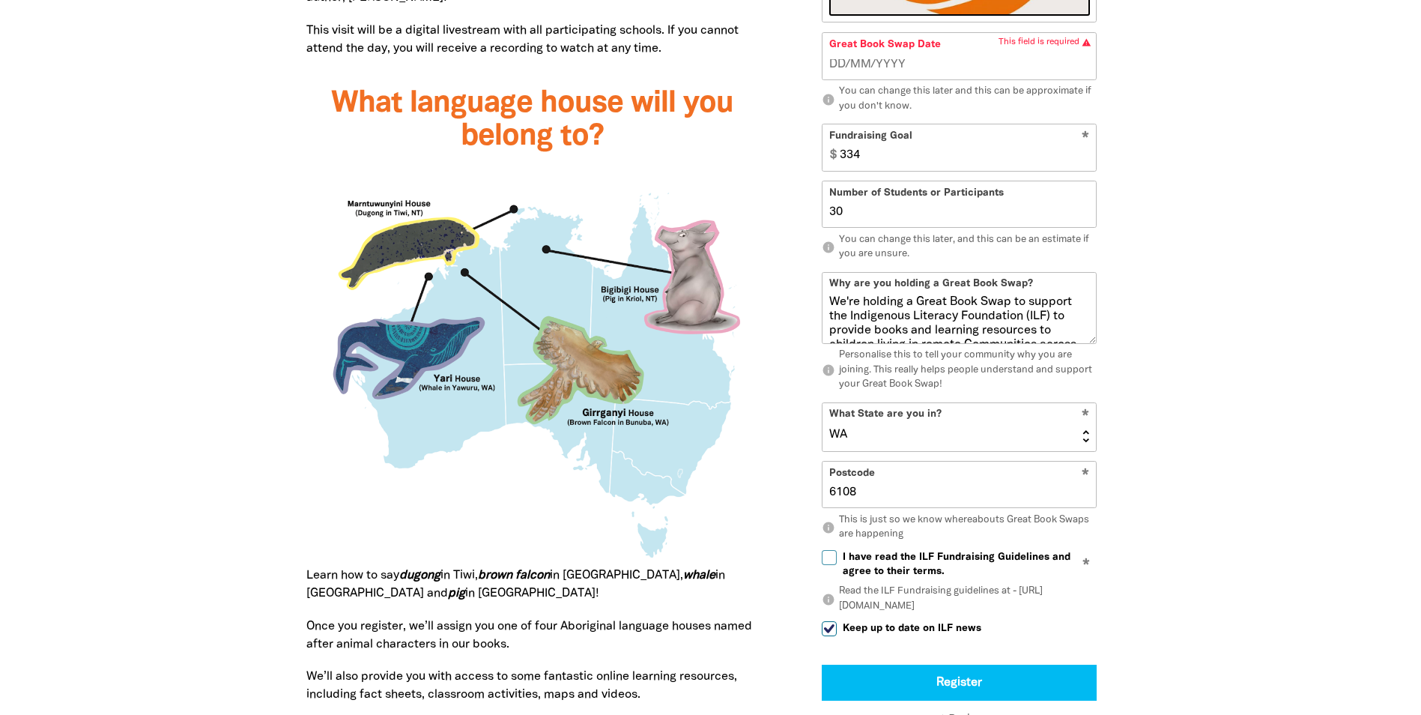
click at [1083, 160] on input "334" at bounding box center [964, 148] width 263 height 46
click at [1083, 160] on input "333" at bounding box center [964, 148] width 263 height 46
click at [1083, 160] on input "332" at bounding box center [964, 148] width 263 height 46
click at [1083, 160] on input "331" at bounding box center [964, 148] width 263 height 46
click at [1083, 160] on input "330" at bounding box center [964, 148] width 263 height 46
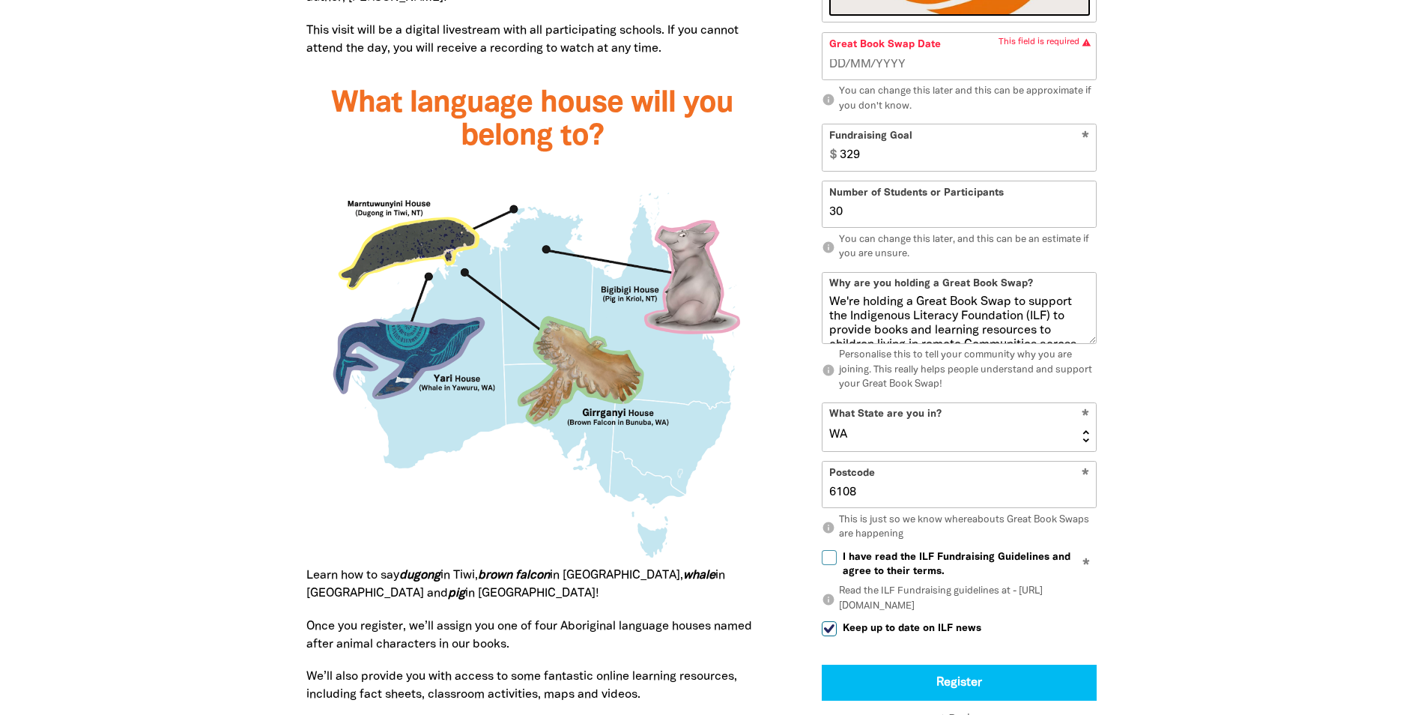
click at [1083, 160] on input "329" at bounding box center [964, 148] width 263 height 46
click at [1083, 160] on input "328" at bounding box center [964, 148] width 263 height 46
click at [1083, 160] on input "327" at bounding box center [964, 148] width 263 height 46
click at [1083, 160] on input "324" at bounding box center [964, 148] width 263 height 46
click at [1086, 156] on input "325" at bounding box center [964, 148] width 263 height 46
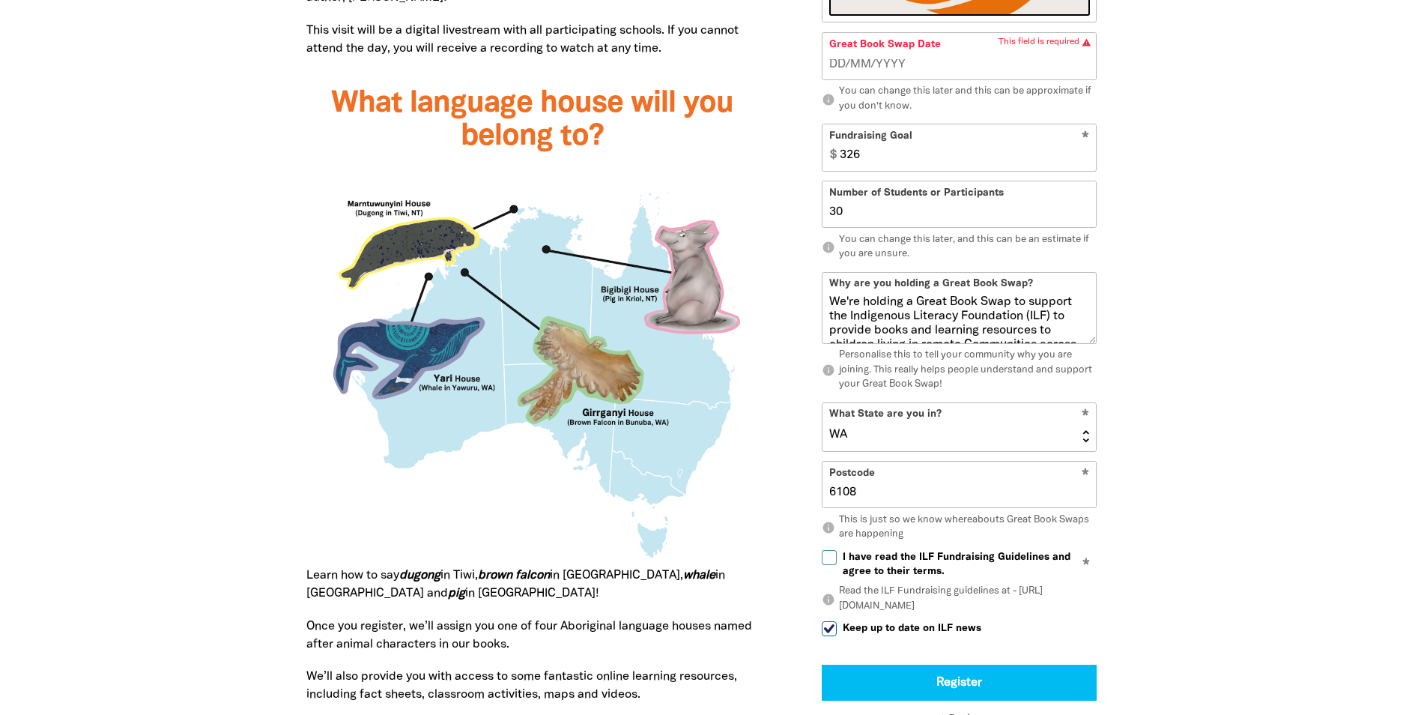
click at [1086, 156] on input "326" at bounding box center [964, 148] width 263 height 46
click at [1086, 156] on input "334" at bounding box center [964, 148] width 263 height 46
type input "3"
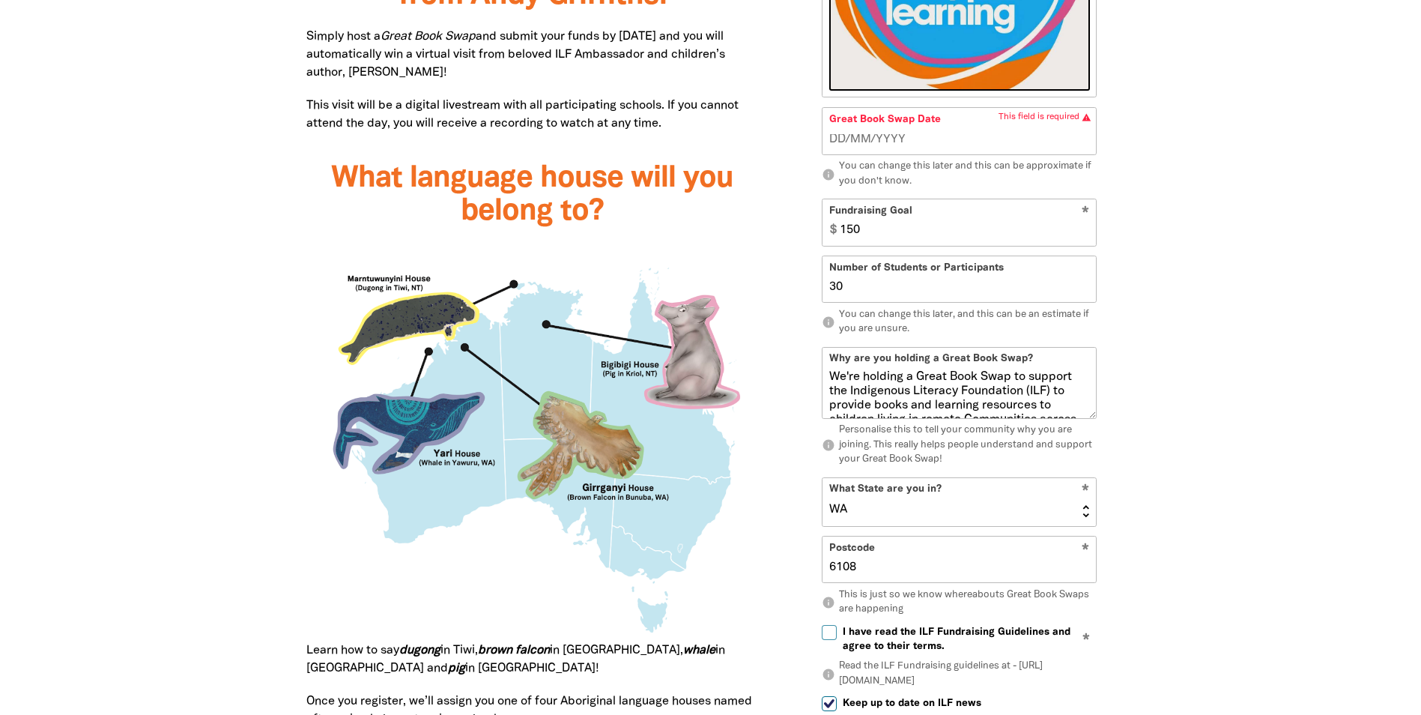
scroll to position [1162, 0]
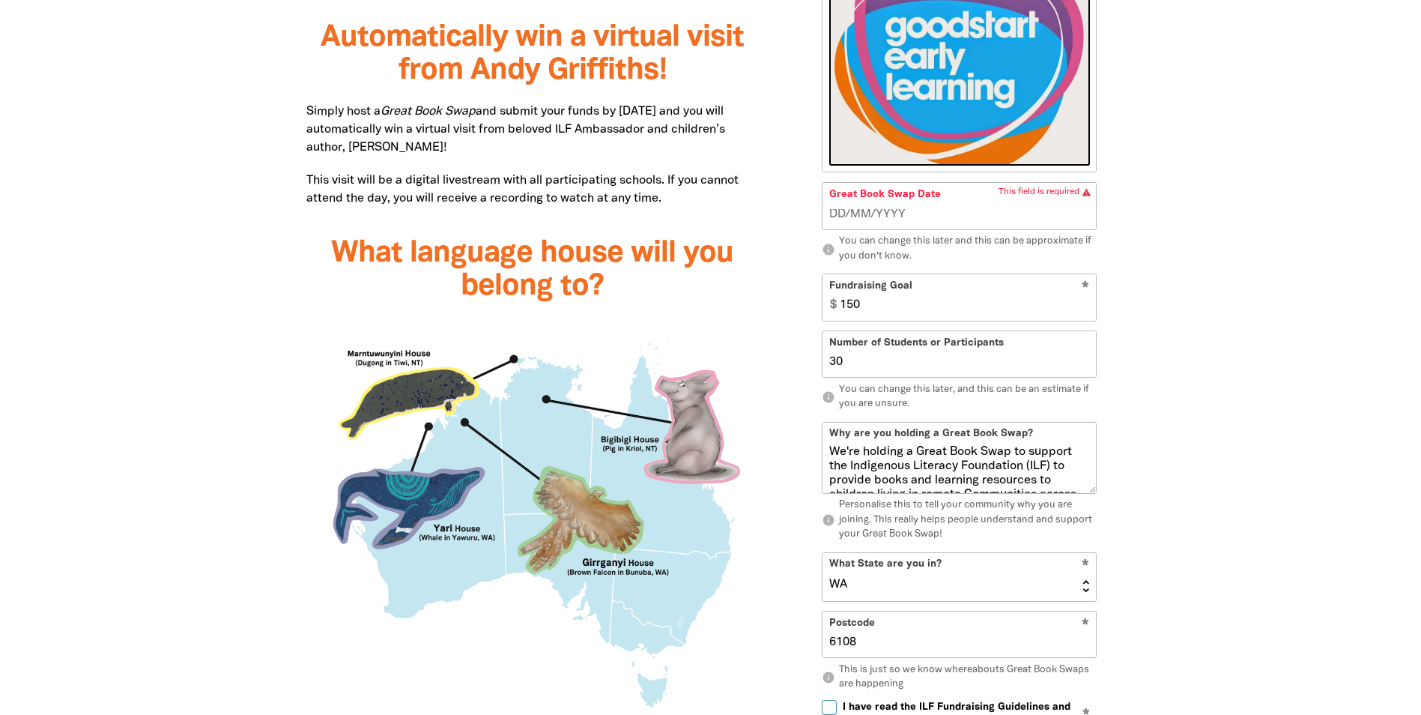
type input "150"
type input "__/__/____"
click at [964, 206] on input "__/__/____" at bounding box center [959, 214] width 261 height 16
click at [847, 215] on input "__/__/____" at bounding box center [959, 214] width 261 height 16
click at [836, 211] on input "__/__/____" at bounding box center [959, 214] width 261 height 16
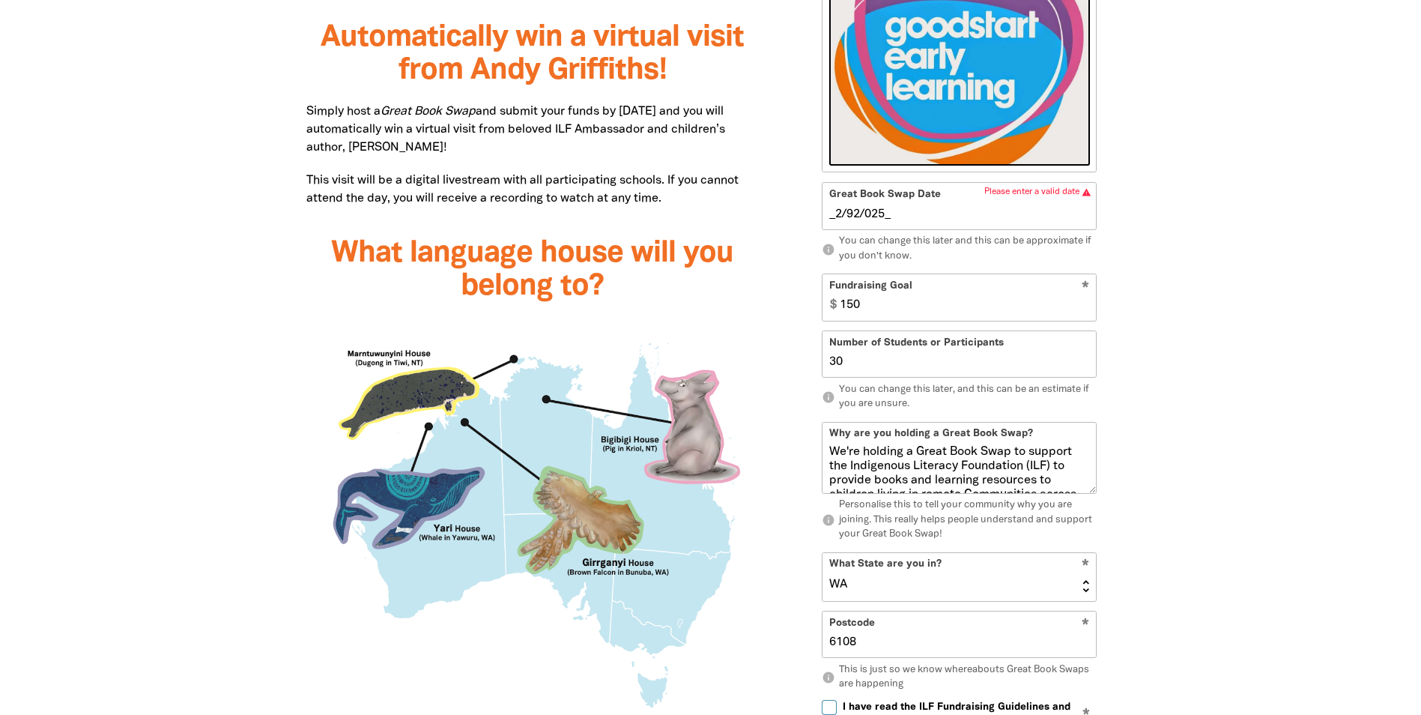
click at [859, 216] on input "_2/92/025_" at bounding box center [959, 214] width 261 height 16
click at [866, 214] on input "_2/9_/025_" at bounding box center [959, 214] width 261 height 16
click at [1006, 214] on input "_2/9_/2025" at bounding box center [959, 214] width 261 height 16
type input "02/09/____"
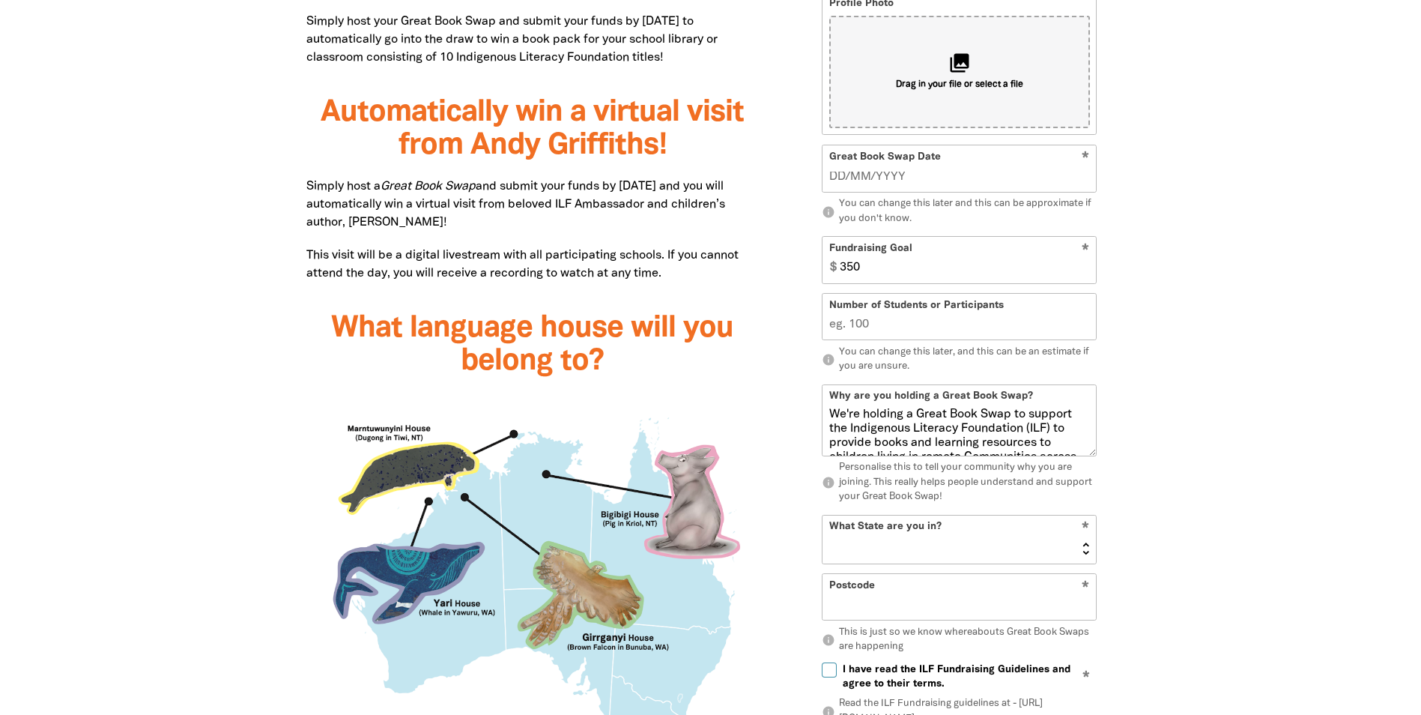
scroll to position [713, 0]
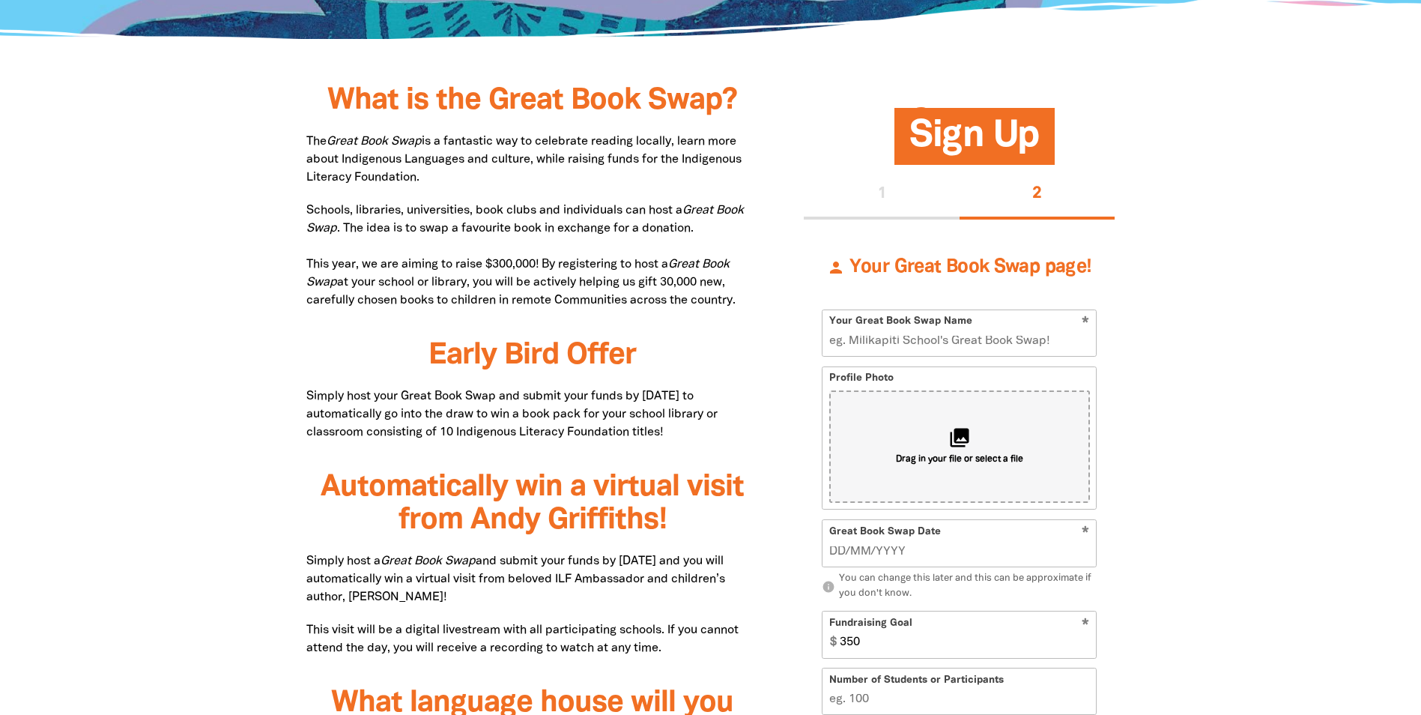
click at [936, 348] on input "Your Great Book Swap Name" at bounding box center [959, 333] width 273 height 46
type input "Goodstart [PERSON_NAME]'s Great Book Swap!"
type input "02/09/____"
type input "30"
select select "WA"
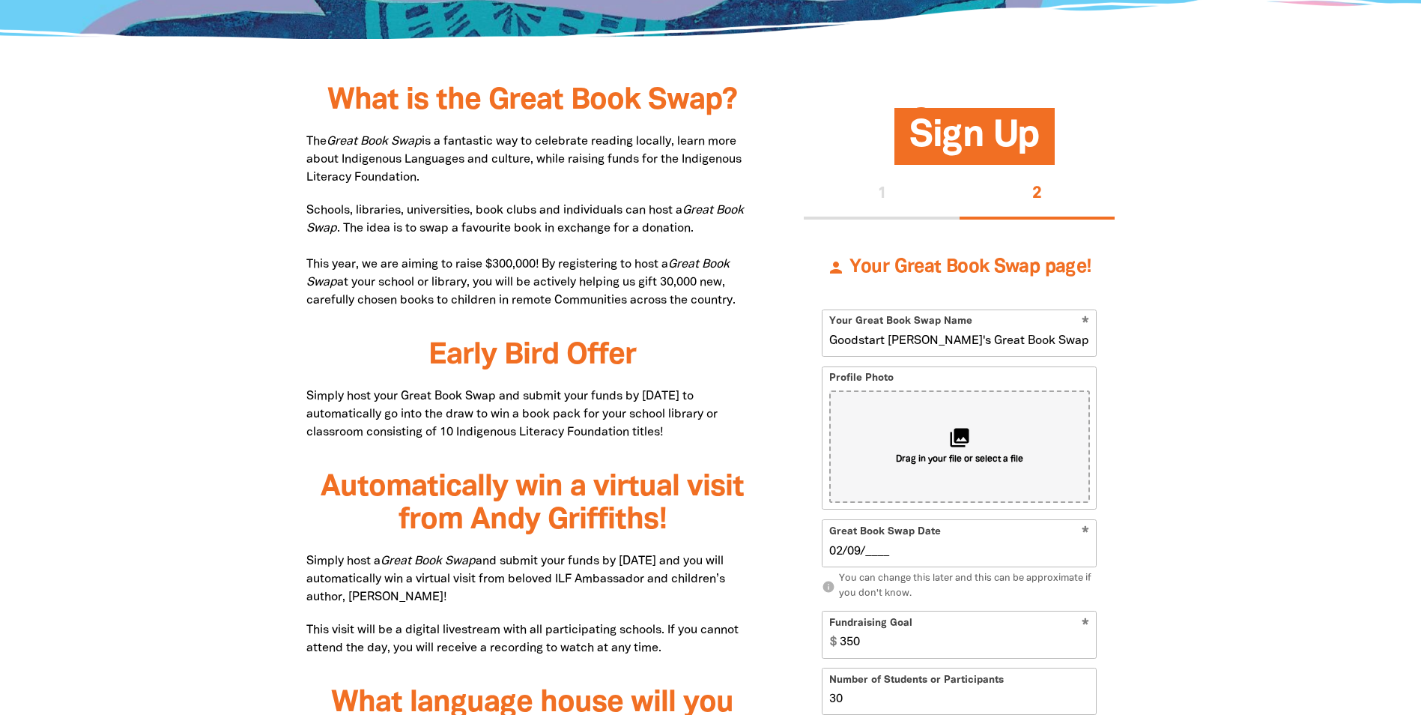
type input "6108"
click at [931, 445] on div "collections Drag in your file or select a file" at bounding box center [959, 446] width 261 height 112
type input "C:\fakepath\photo.jpg"
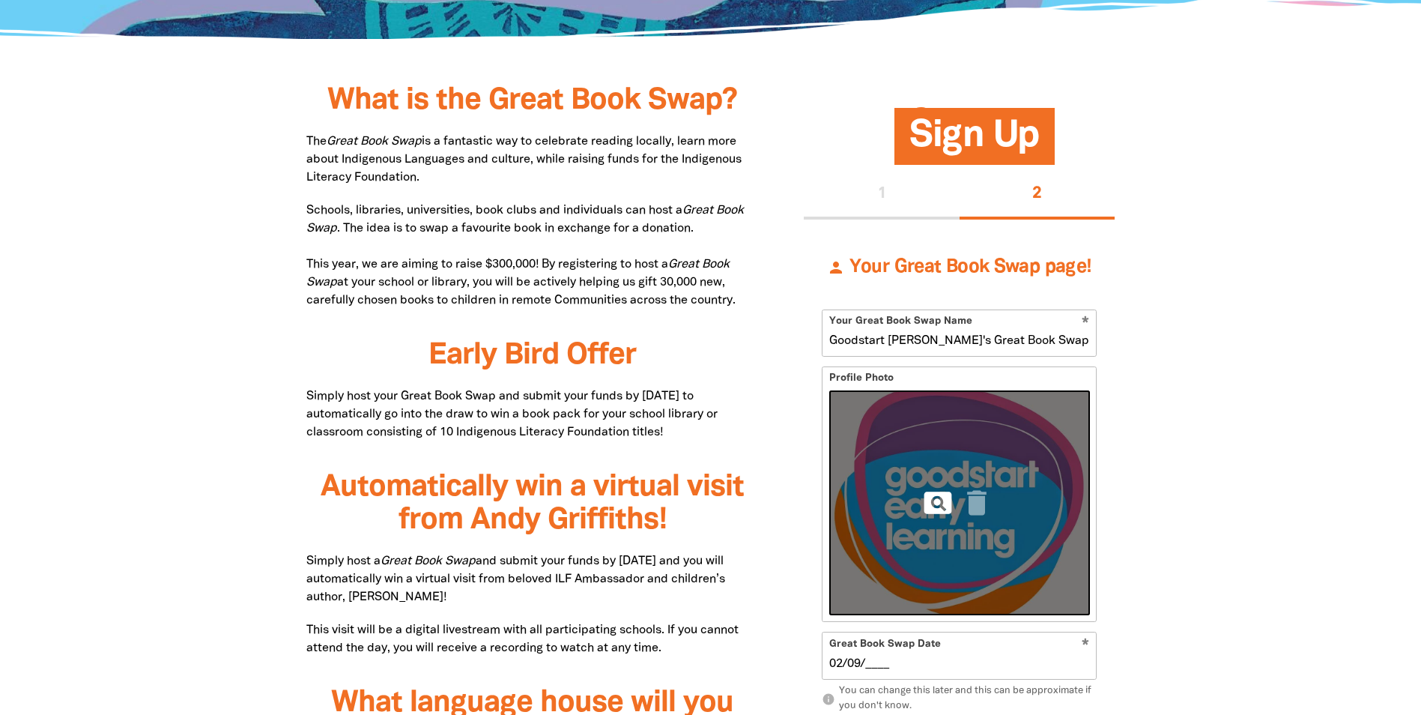
scroll to position [937, 0]
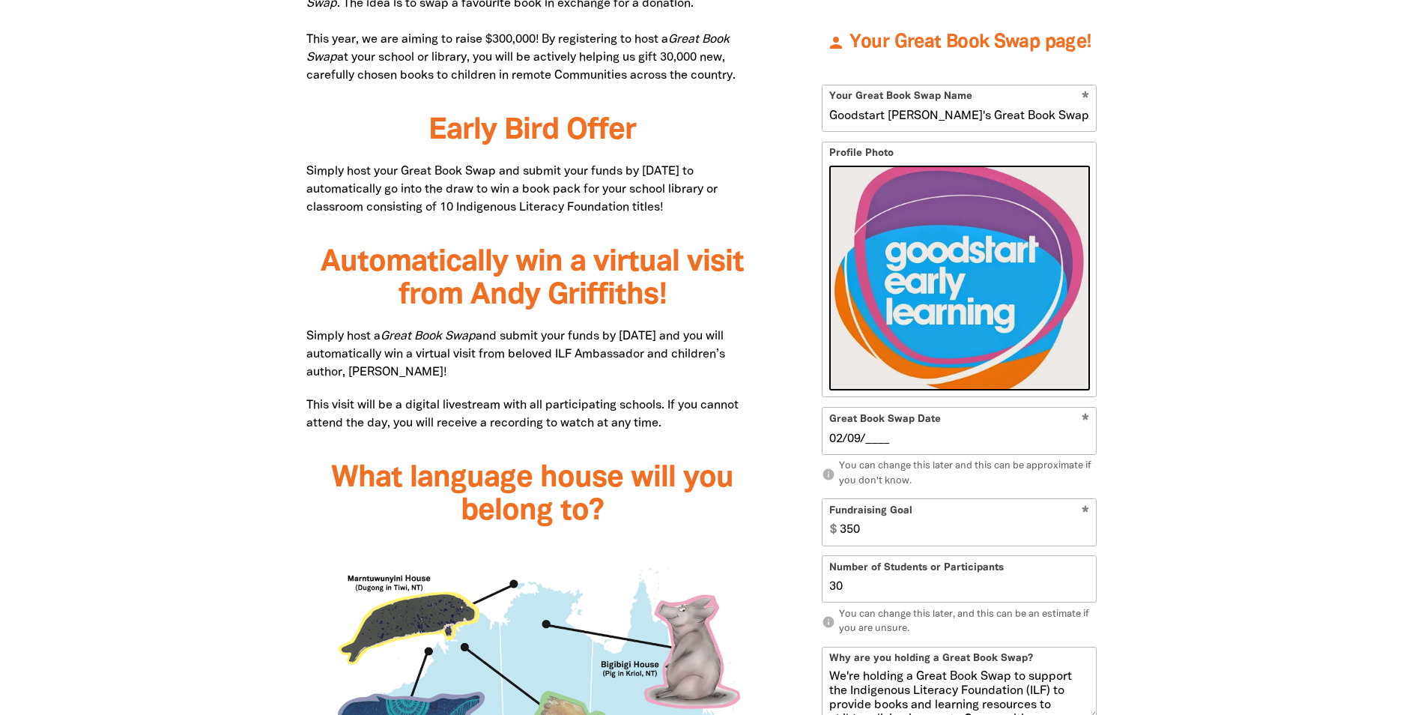
click at [878, 440] on input "02/09/____" at bounding box center [959, 439] width 261 height 16
type input "02/09/2025"
click at [1085, 533] on input "349" at bounding box center [964, 523] width 263 height 46
click at [1085, 533] on input "348" at bounding box center [964, 523] width 263 height 46
click at [1085, 533] on input "347" at bounding box center [964, 523] width 263 height 46
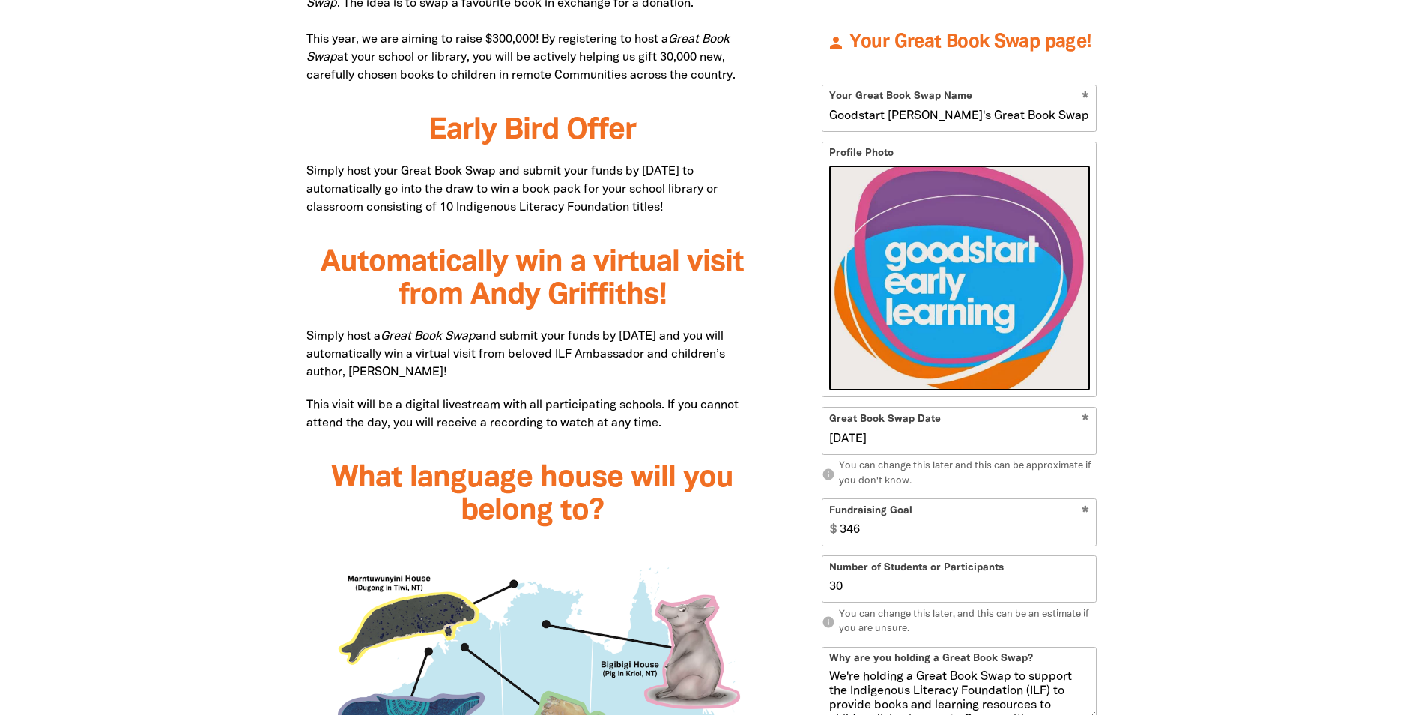
click at [1085, 533] on input "346" at bounding box center [964, 523] width 263 height 46
type input "3"
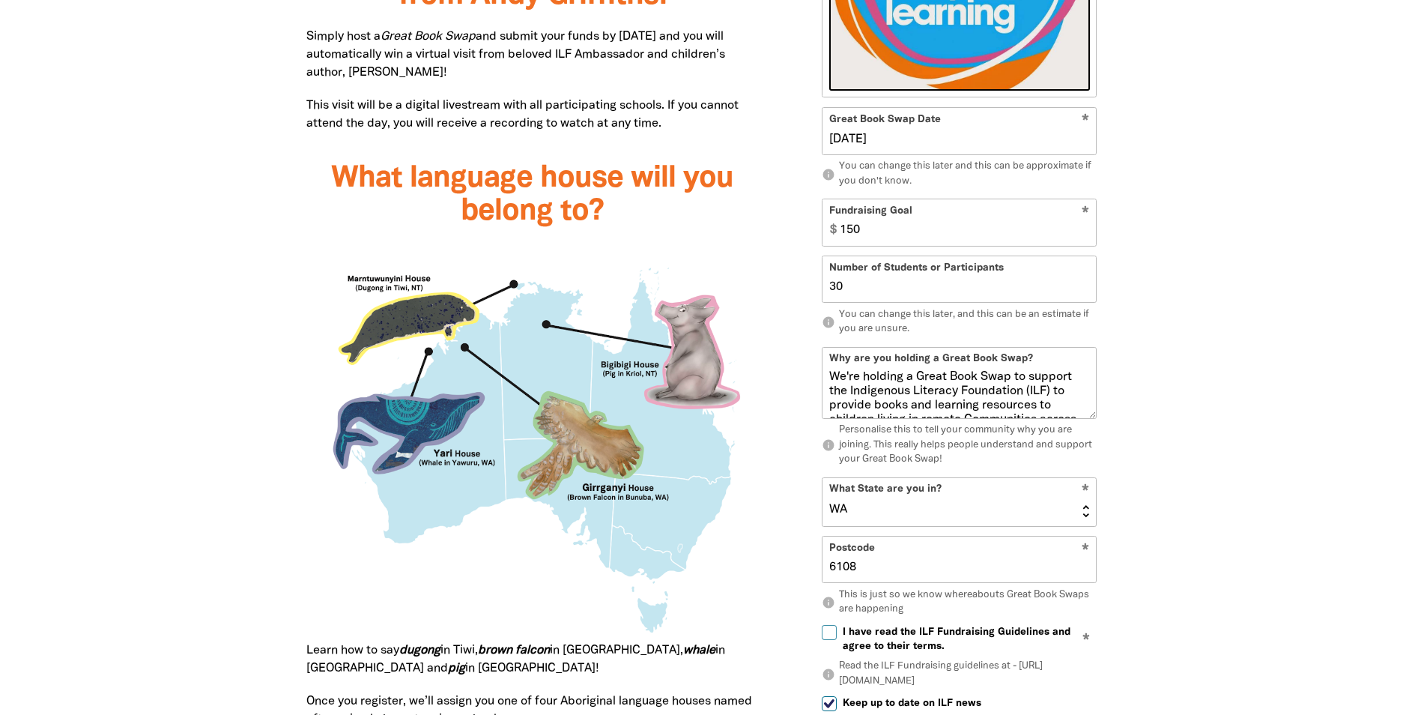
type input "150"
click at [1056, 399] on textarea "We're holding a Great Book Swap to support the Indigenous Literacy Foundation (…" at bounding box center [959, 394] width 273 height 48
click at [1056, 392] on textarea "We're holding a Great Book Swap to support the Indigenous Literacy Foundation (…" at bounding box center [959, 394] width 273 height 48
click at [965, 392] on textarea "We're holding a Great Book Swap to support the Indigenous Literacy Foundation (…" at bounding box center [959, 394] width 273 height 48
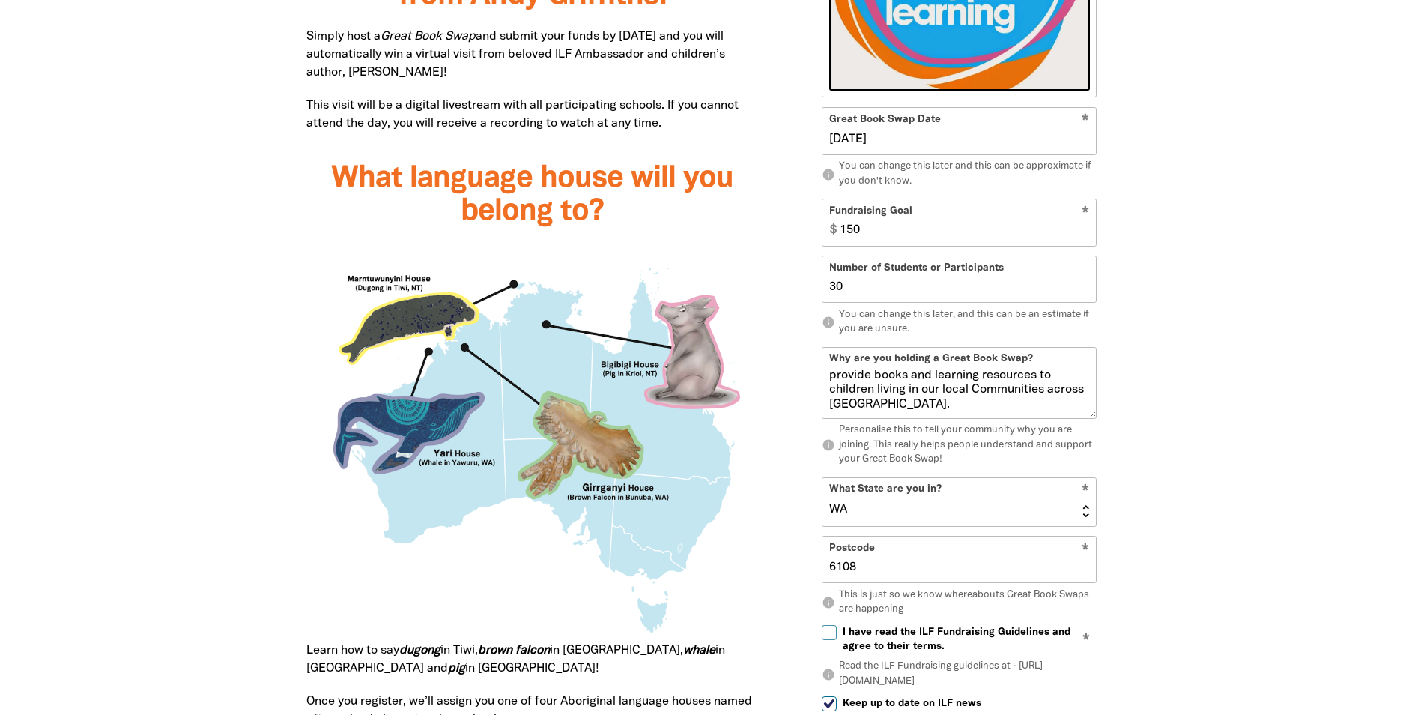
click at [920, 404] on textarea "We're holding a Great Book Swap to support the Indigenous Literacy Foundation (…" at bounding box center [959, 394] width 273 height 48
drag, startPoint x: 966, startPoint y: 376, endPoint x: 994, endPoint y: 391, distance: 31.5
click at [994, 391] on textarea "We're holding a Great Book Swap to support the Indigenous Literacy Foundation (…" at bounding box center [959, 394] width 273 height 48
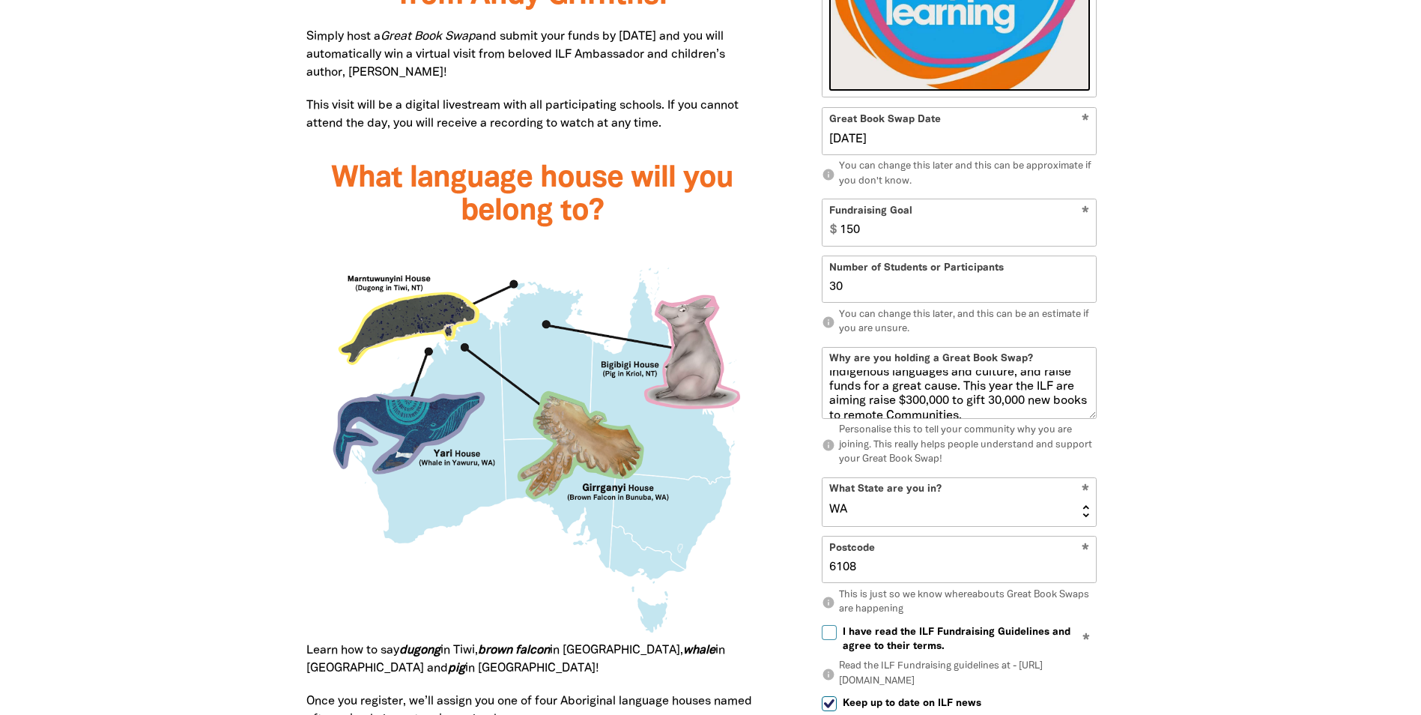
click at [975, 392] on textarea "We're holding a Great Book Swap to support the Indigenous Literacy Foundation (…" at bounding box center [959, 394] width 273 height 48
drag, startPoint x: 965, startPoint y: 384, endPoint x: 1006, endPoint y: 396, distance: 42.7
click at [1006, 396] on textarea "We're holding a Great Book Swap to support the Indigenous Literacy Foundation (…" at bounding box center [959, 394] width 273 height 48
click at [1075, 398] on textarea "We're holding a Great Book Swap to support the Indigenous Literacy Foundation (…" at bounding box center [959, 394] width 273 height 48
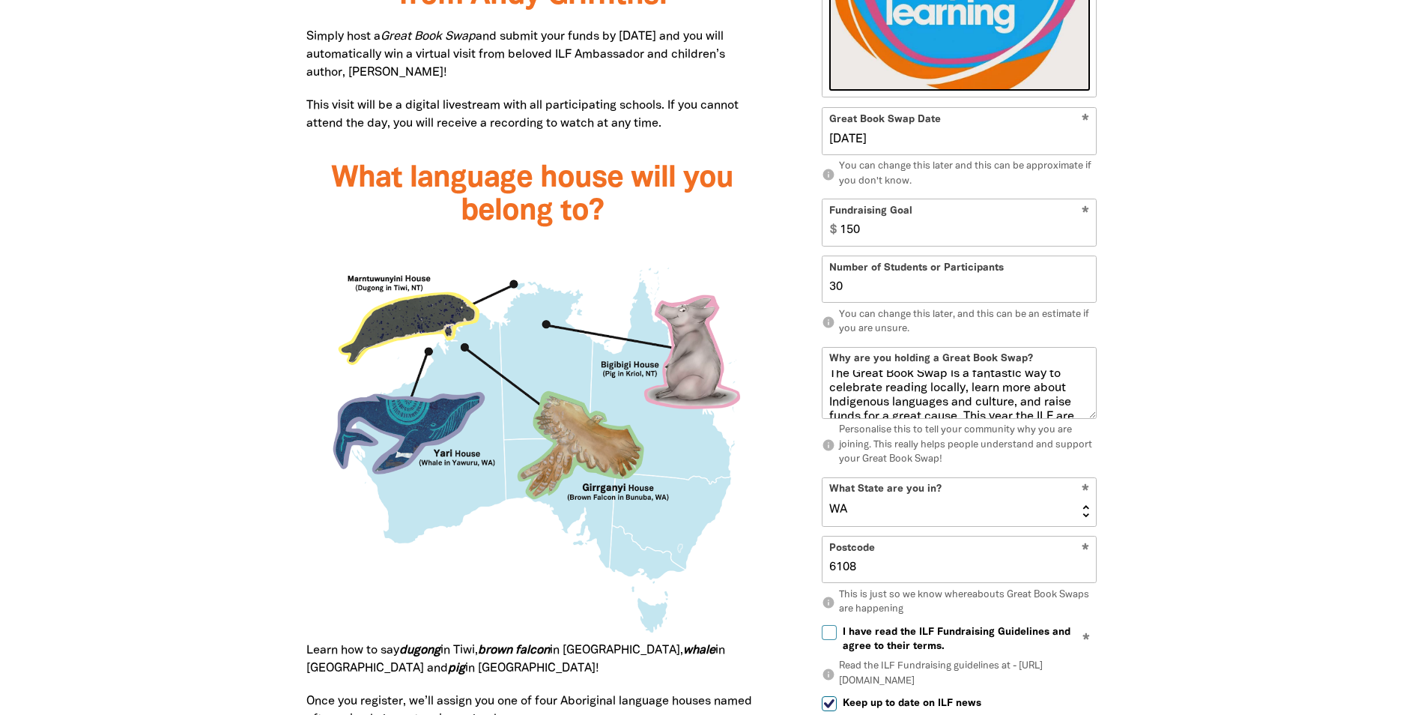
scroll to position [105, 0]
click at [1009, 414] on textarea "We're holding a Great Book Swap to support the Indigenous Literacy Foundation (…" at bounding box center [959, 394] width 273 height 48
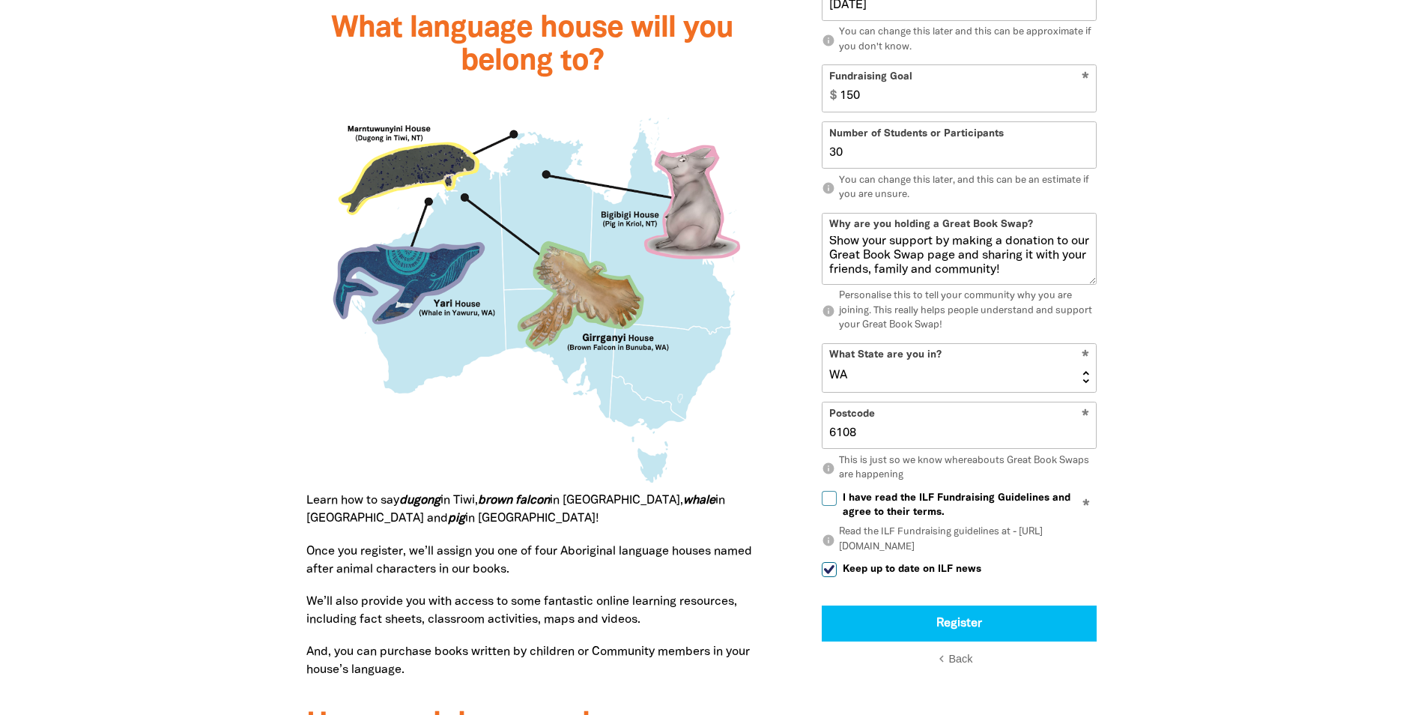
type textarea "We're holding a Great Book Swap to support the Indigenous Literacy Foundation (…"
click at [1014, 495] on span "I have read the ILF Fundraising Guidelines and agree to their terms." at bounding box center [970, 504] width 254 height 28
click at [837, 495] on input "I have read the ILF Fundraising Guidelines and agree to their terms." at bounding box center [829, 497] width 15 height 15
checkbox input "true"
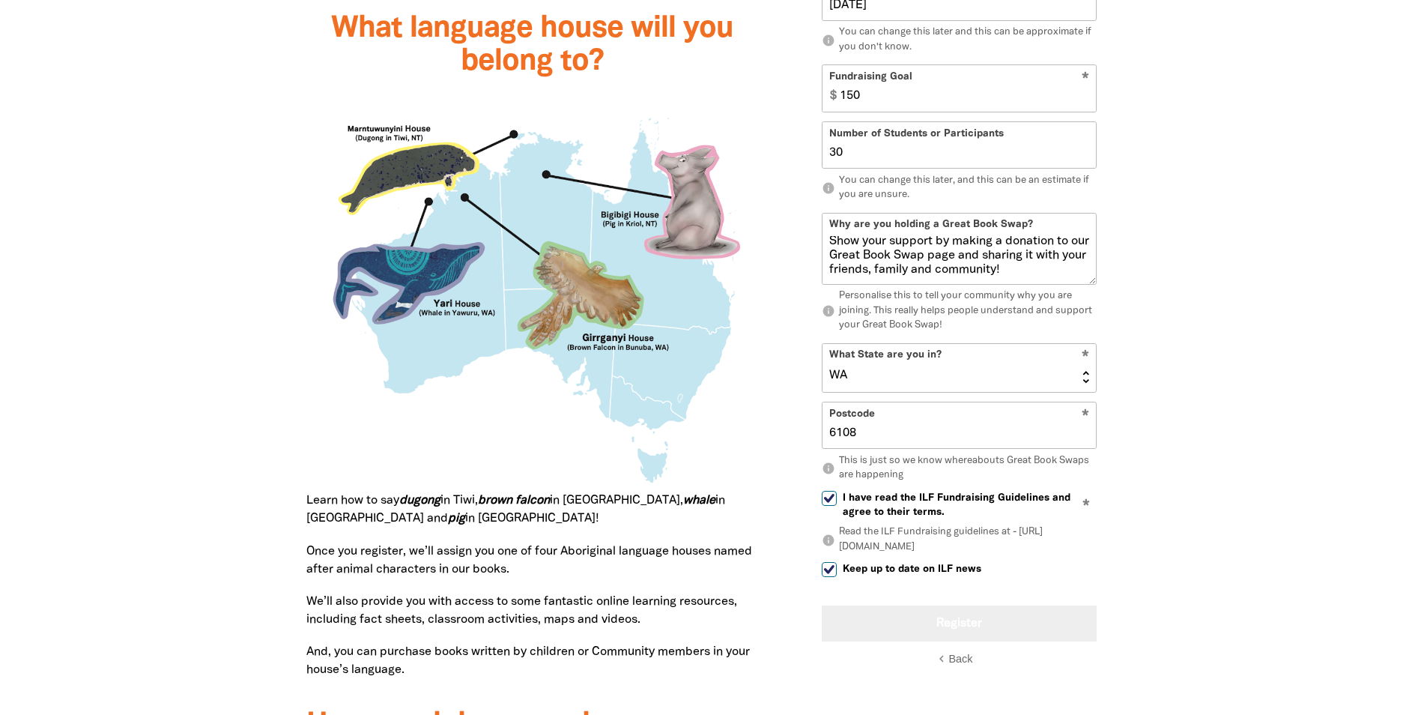
click at [961, 622] on button "Register" at bounding box center [959, 623] width 275 height 36
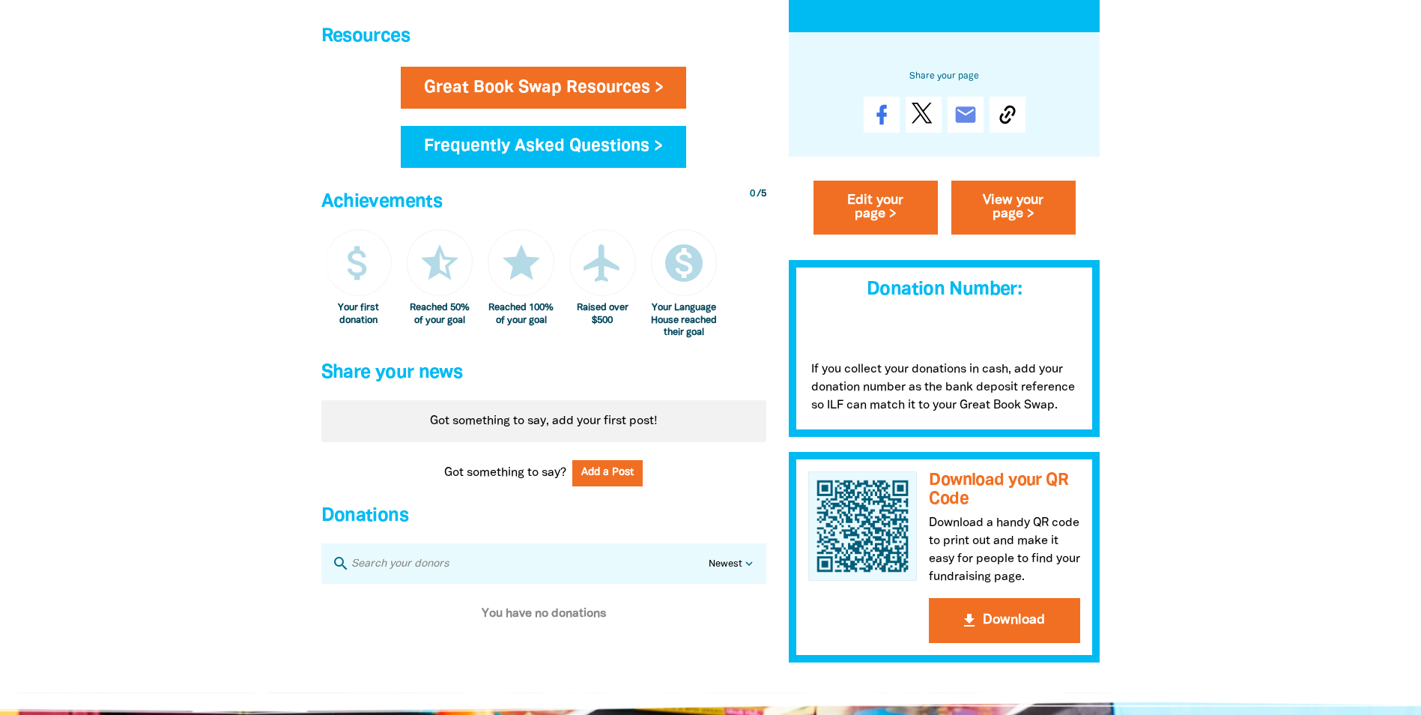
scroll to position [674, 0]
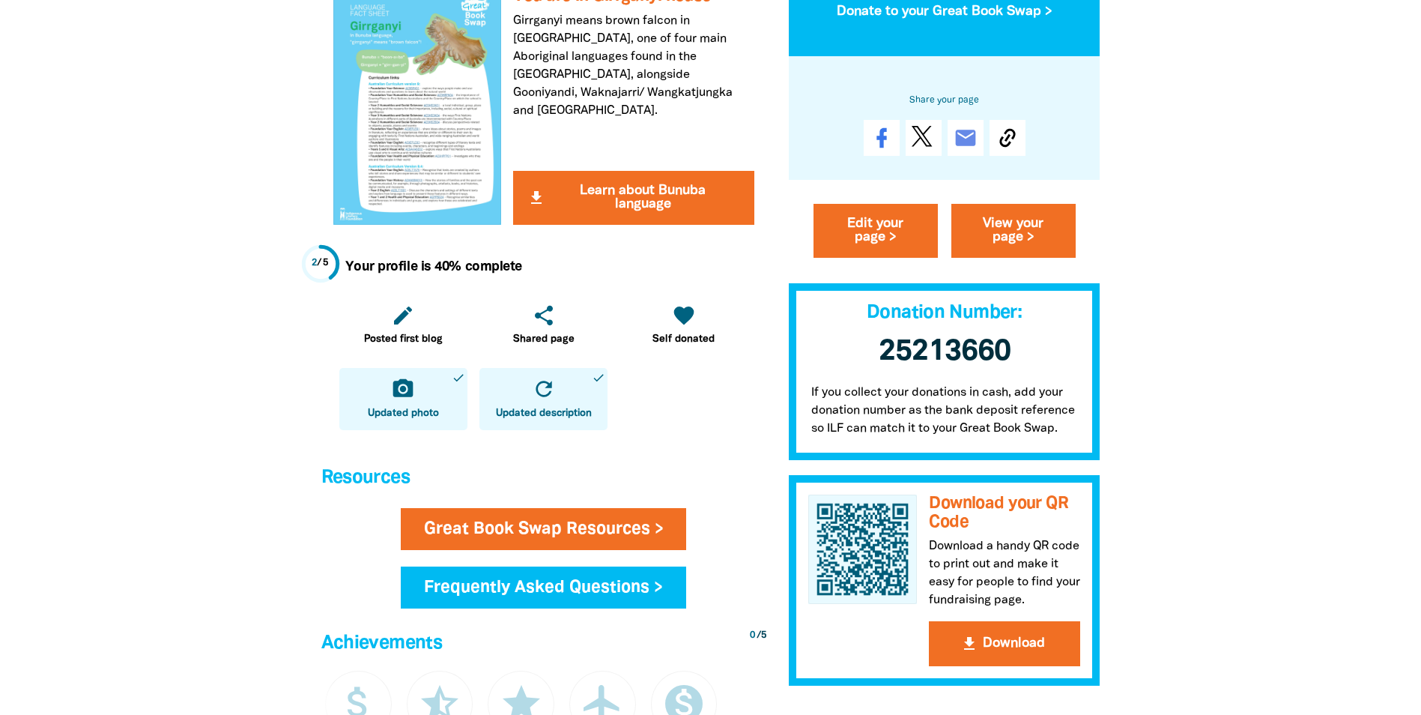
scroll to position [599, 0]
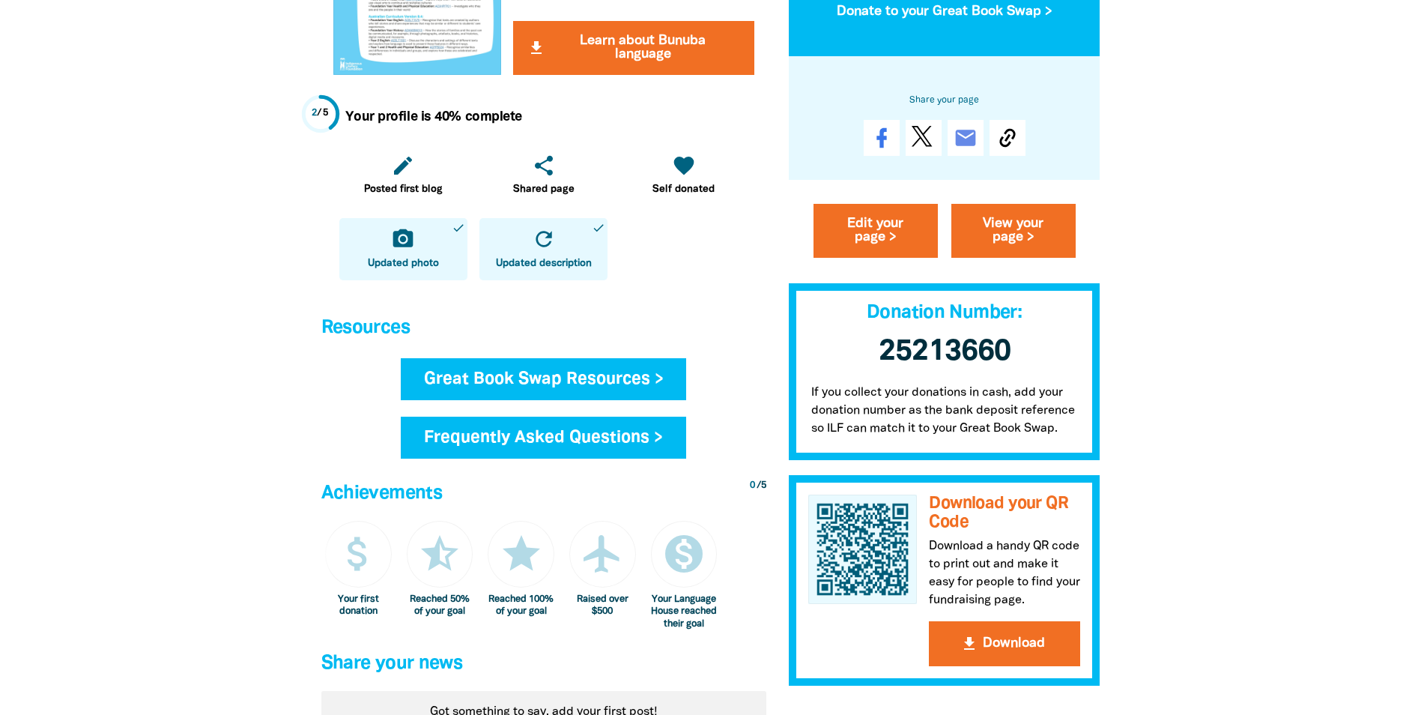
click at [606, 378] on link "Great Book Swap Resources >" at bounding box center [544, 379] width 286 height 42
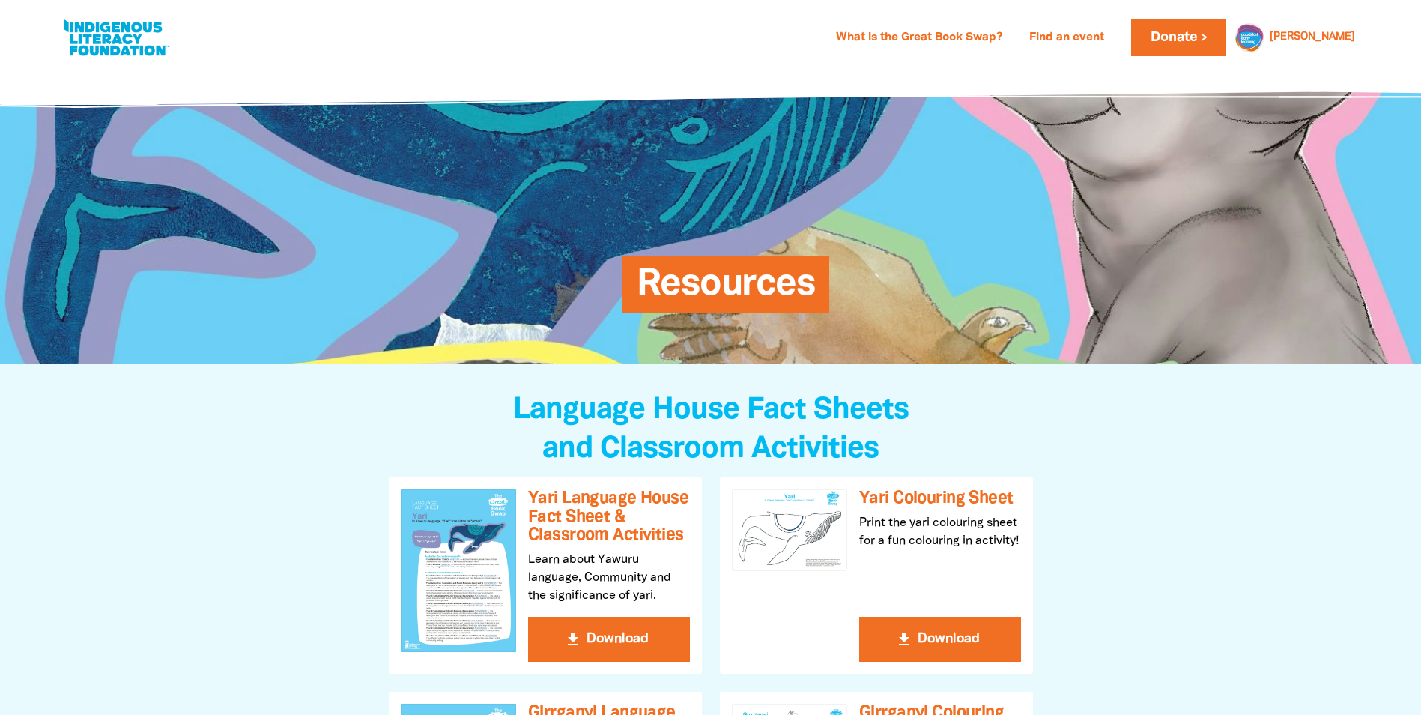
scroll to position [225, 0]
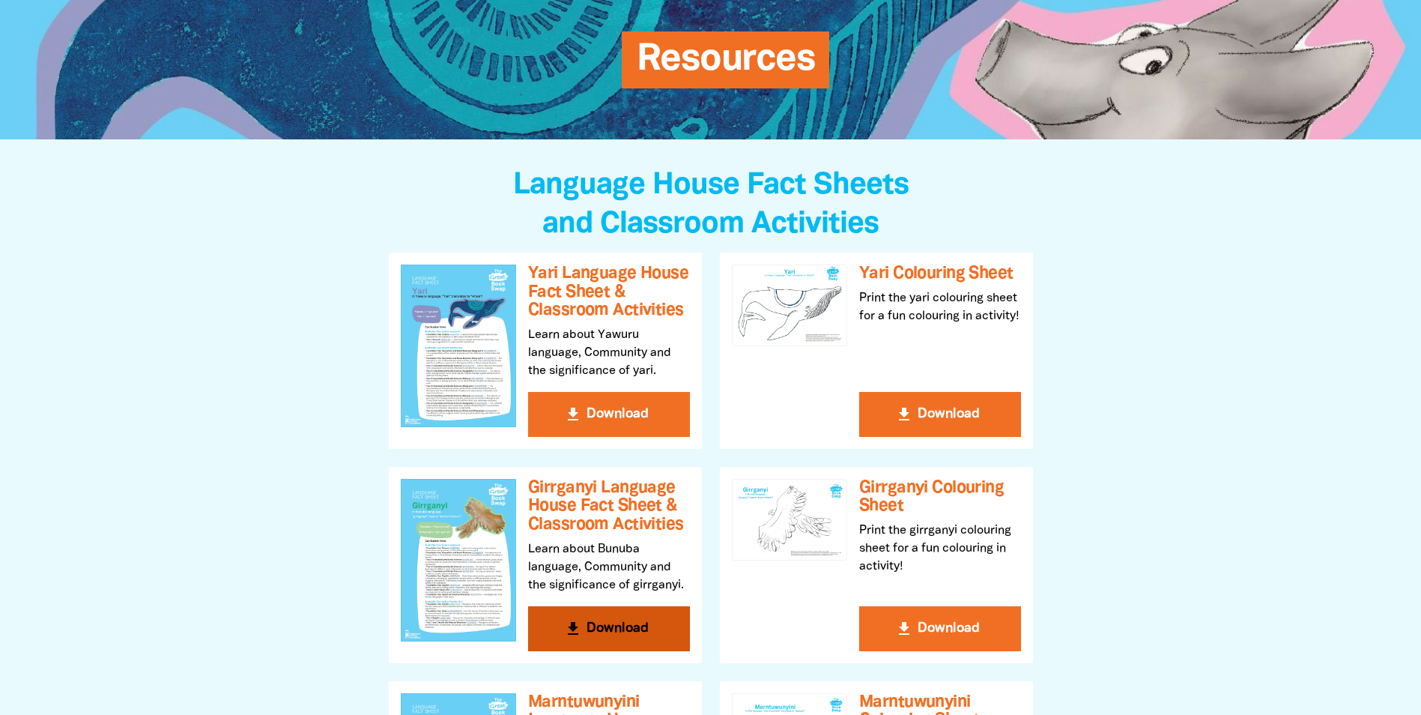
click at [565, 614] on button "get_app Download" at bounding box center [609, 628] width 162 height 45
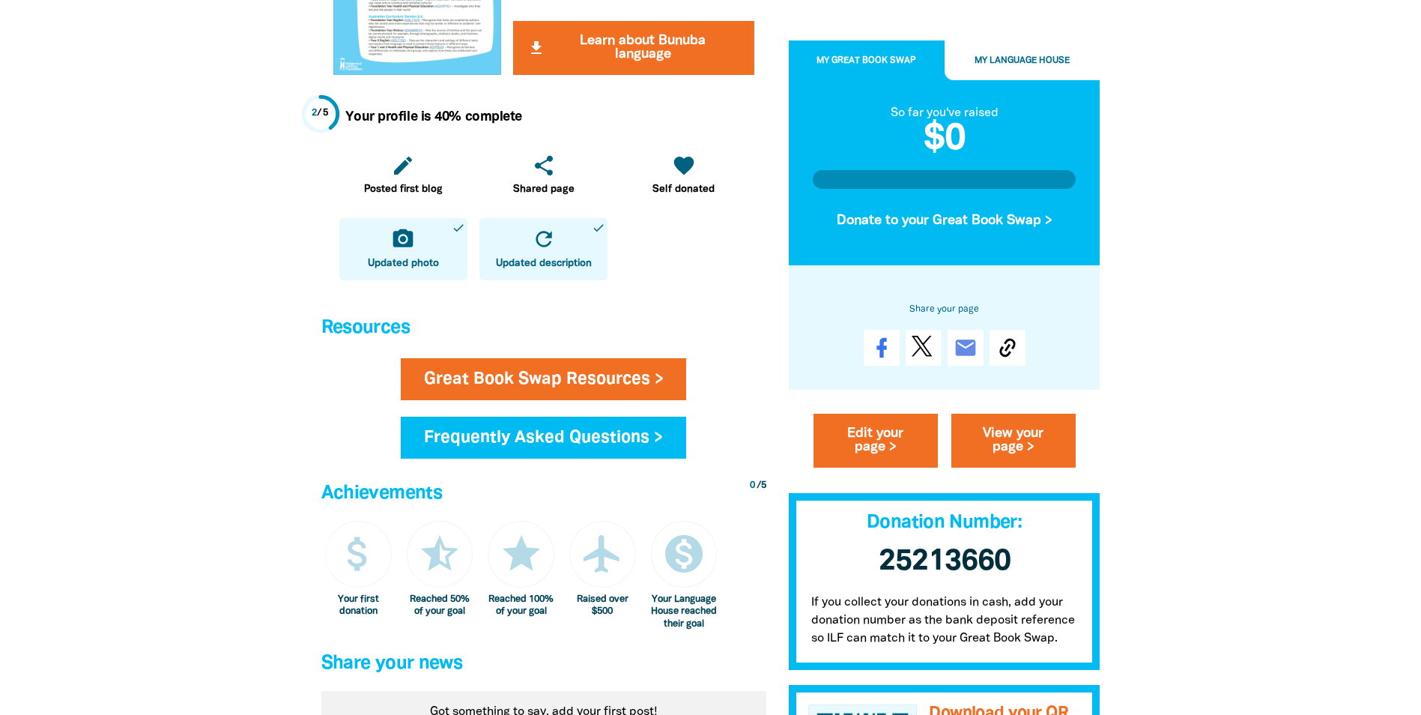
scroll to position [899, 0]
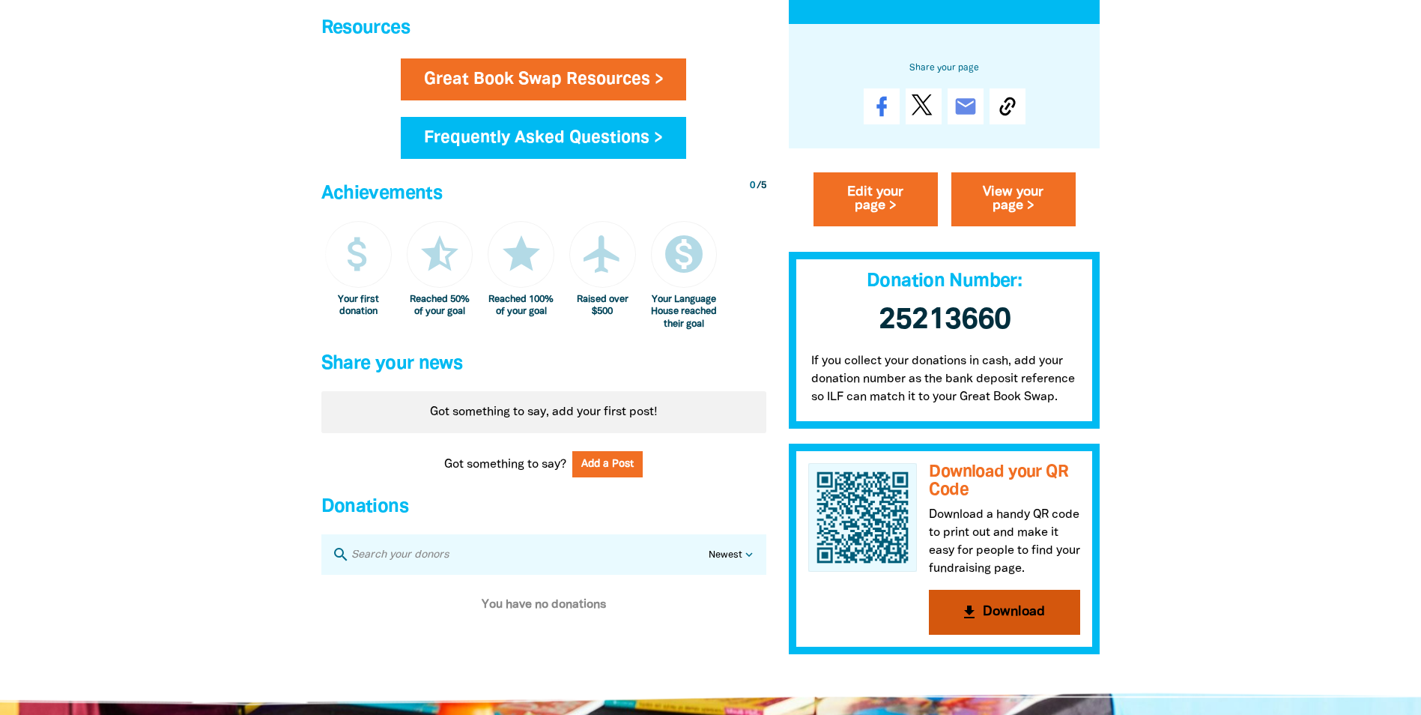
click at [1014, 626] on button "get_app Download" at bounding box center [1004, 611] width 151 height 45
click at [987, 629] on button "get_app Download" at bounding box center [1004, 611] width 151 height 45
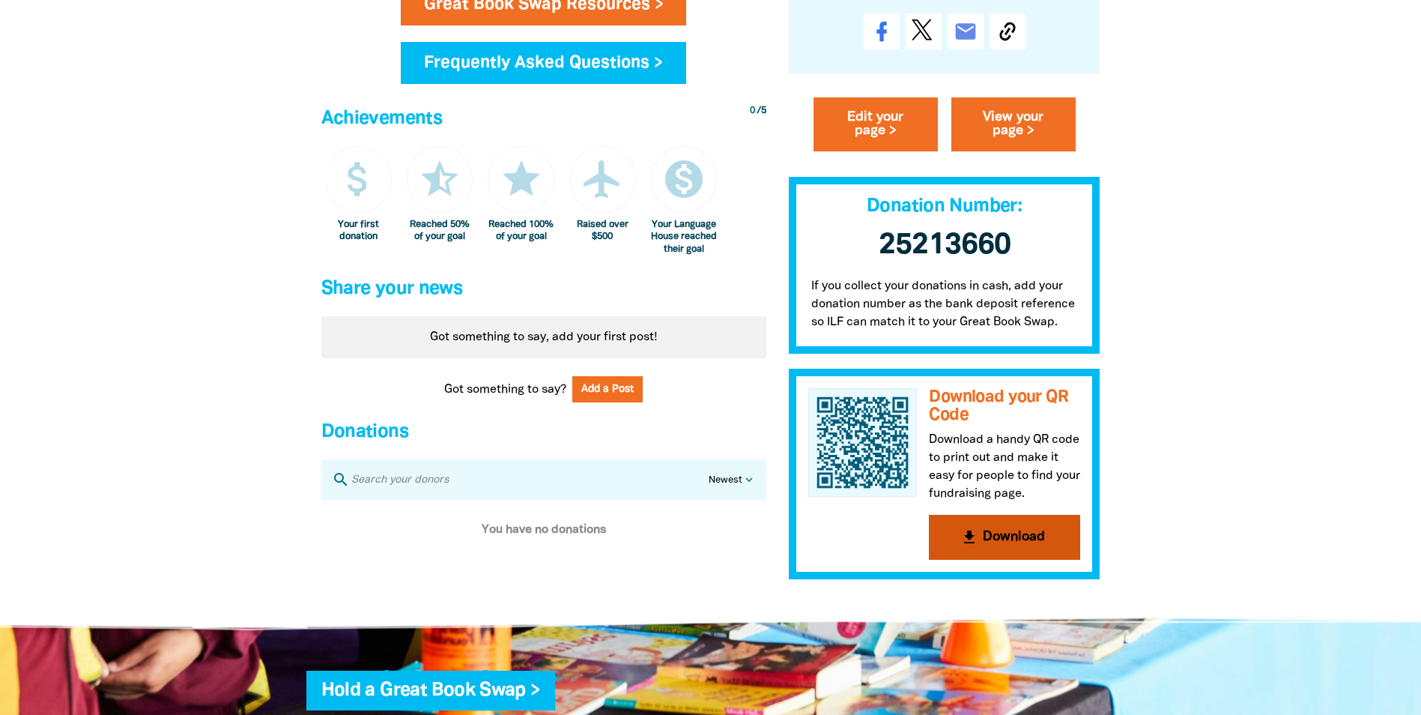
scroll to position [749, 0]
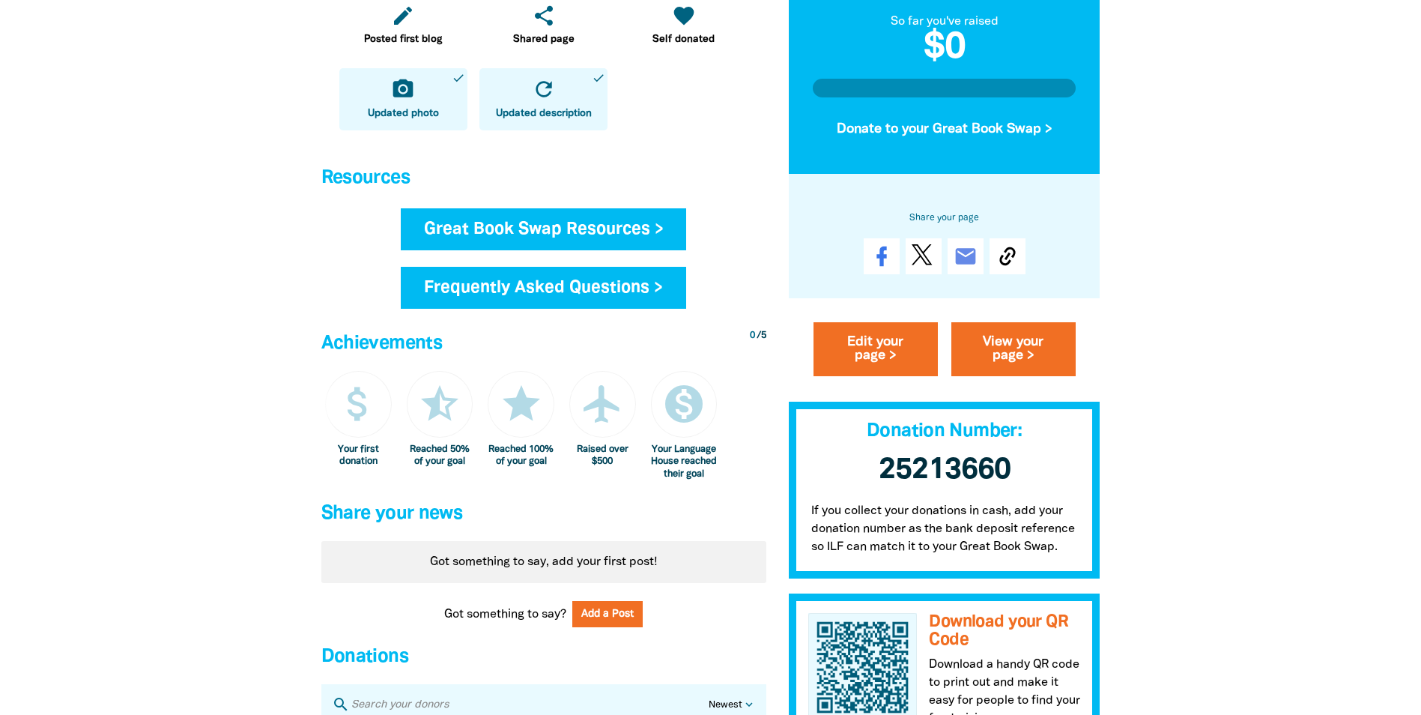
click at [513, 226] on link "Great Book Swap Resources >" at bounding box center [544, 229] width 286 height 42
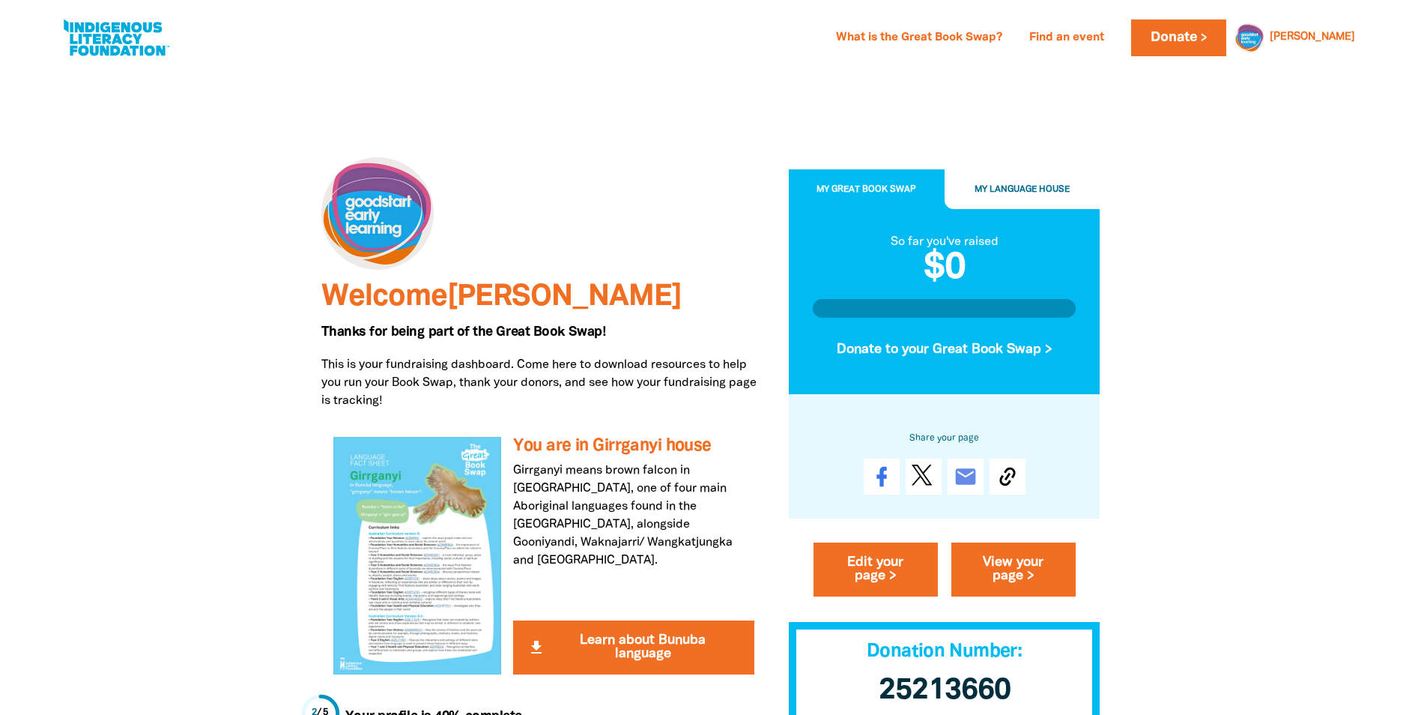
click at [1038, 190] on span "My Language House" at bounding box center [1022, 189] width 95 height 8
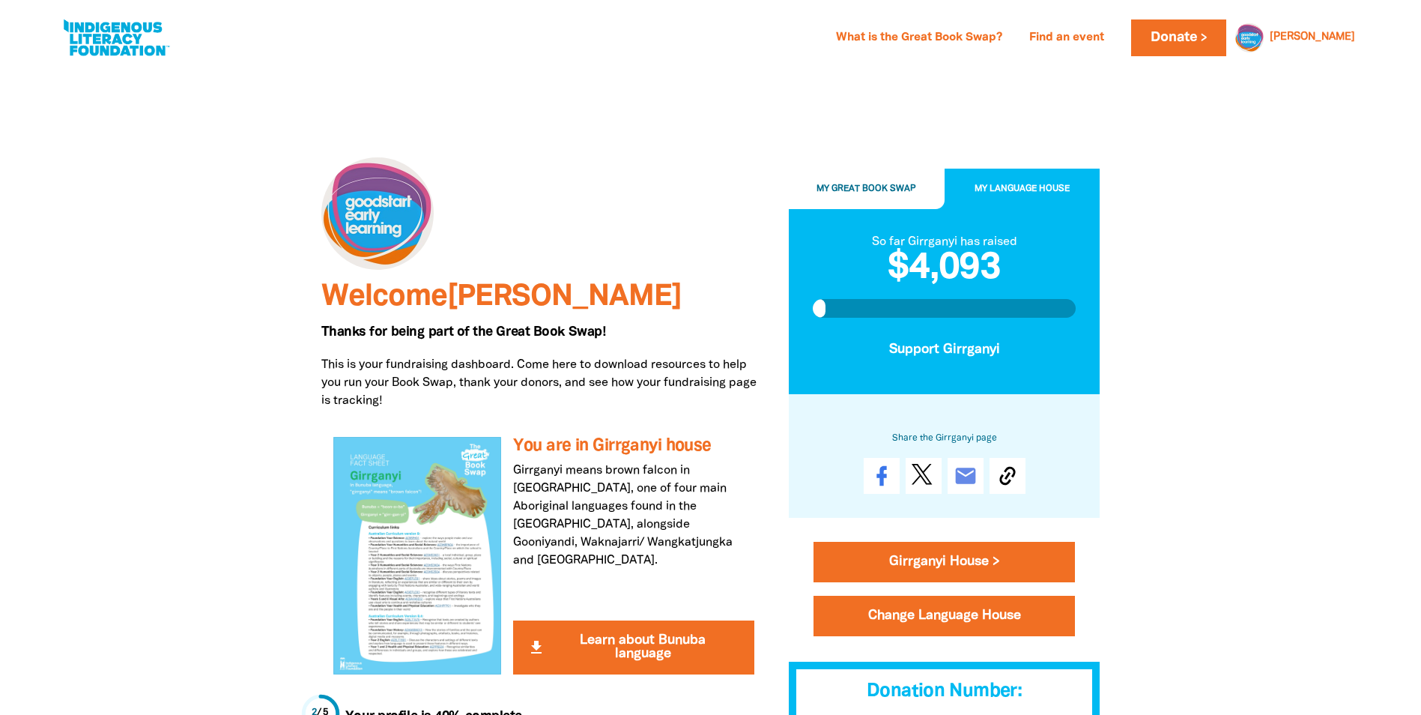
click at [895, 190] on span "My Great Book Swap" at bounding box center [867, 189] width 100 height 8
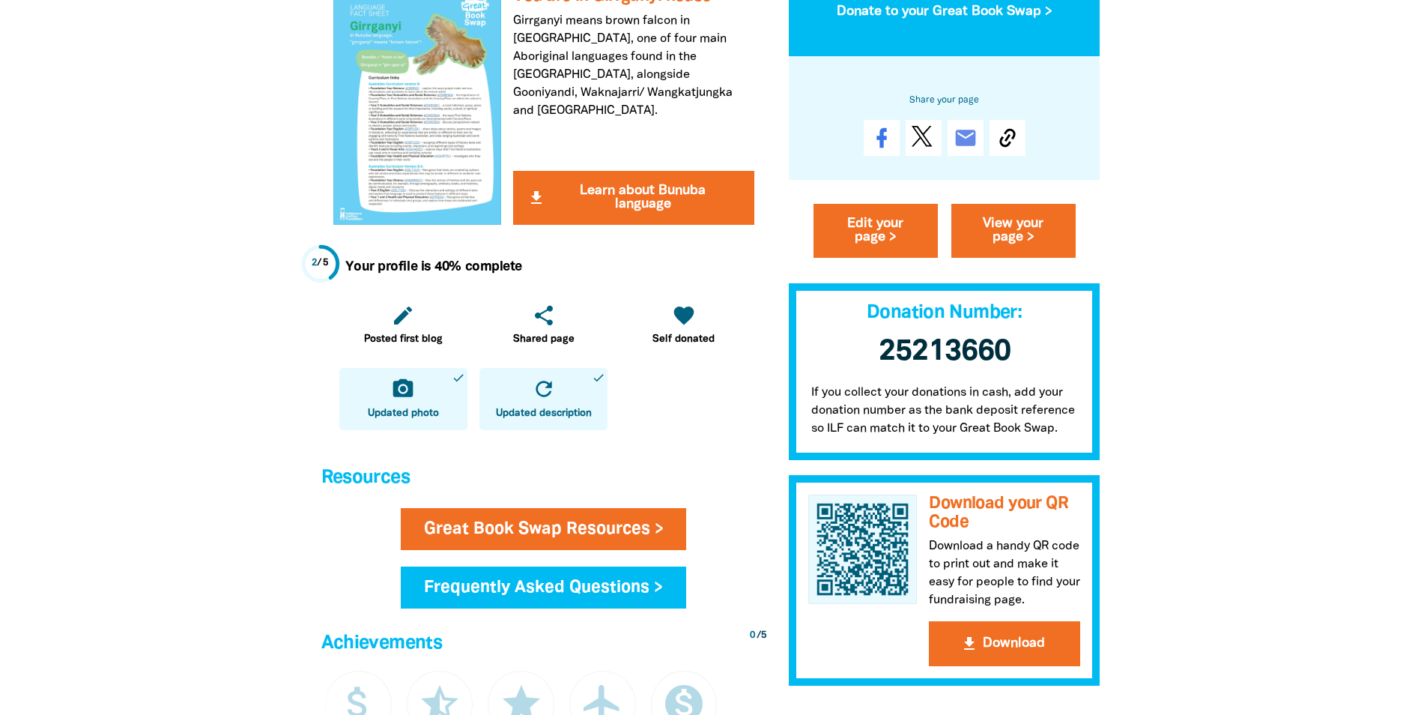
scroll to position [150, 0]
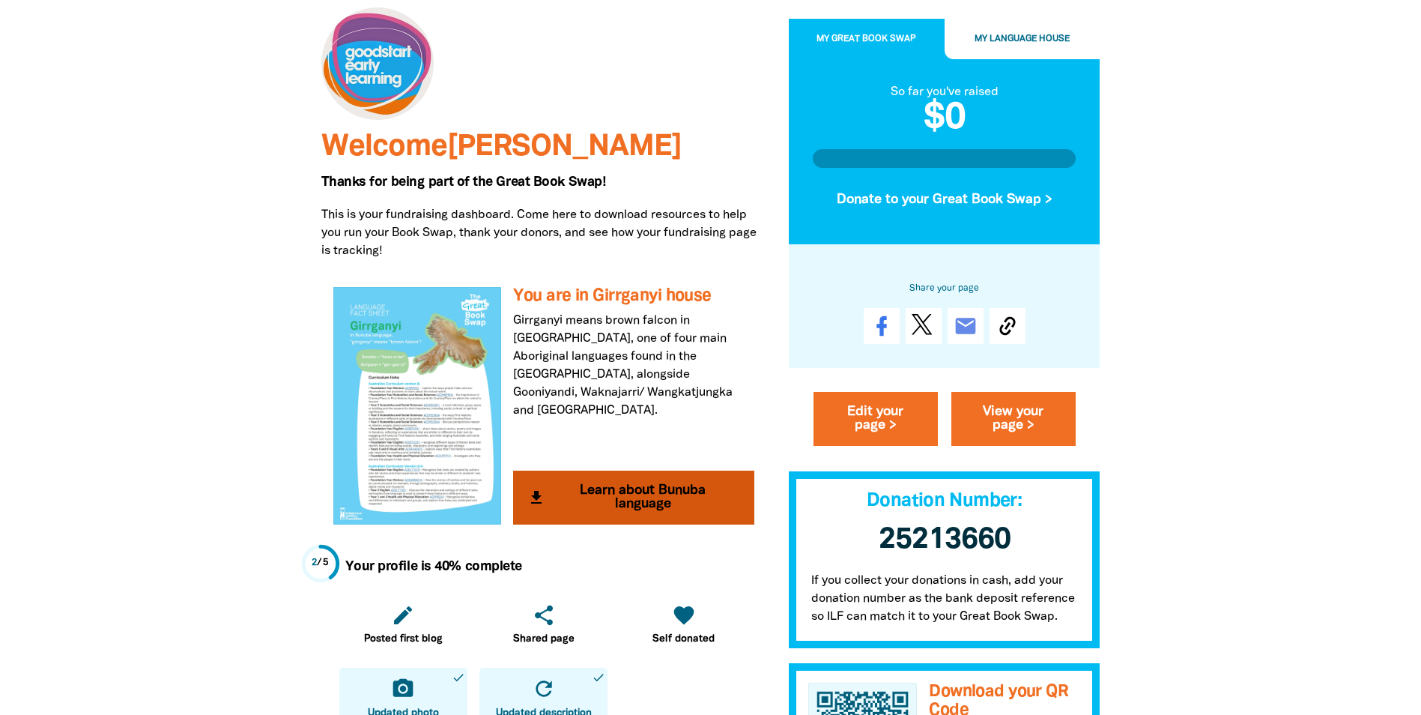
click at [707, 497] on button "get_app Learn about Bunuba language" at bounding box center [633, 498] width 241 height 54
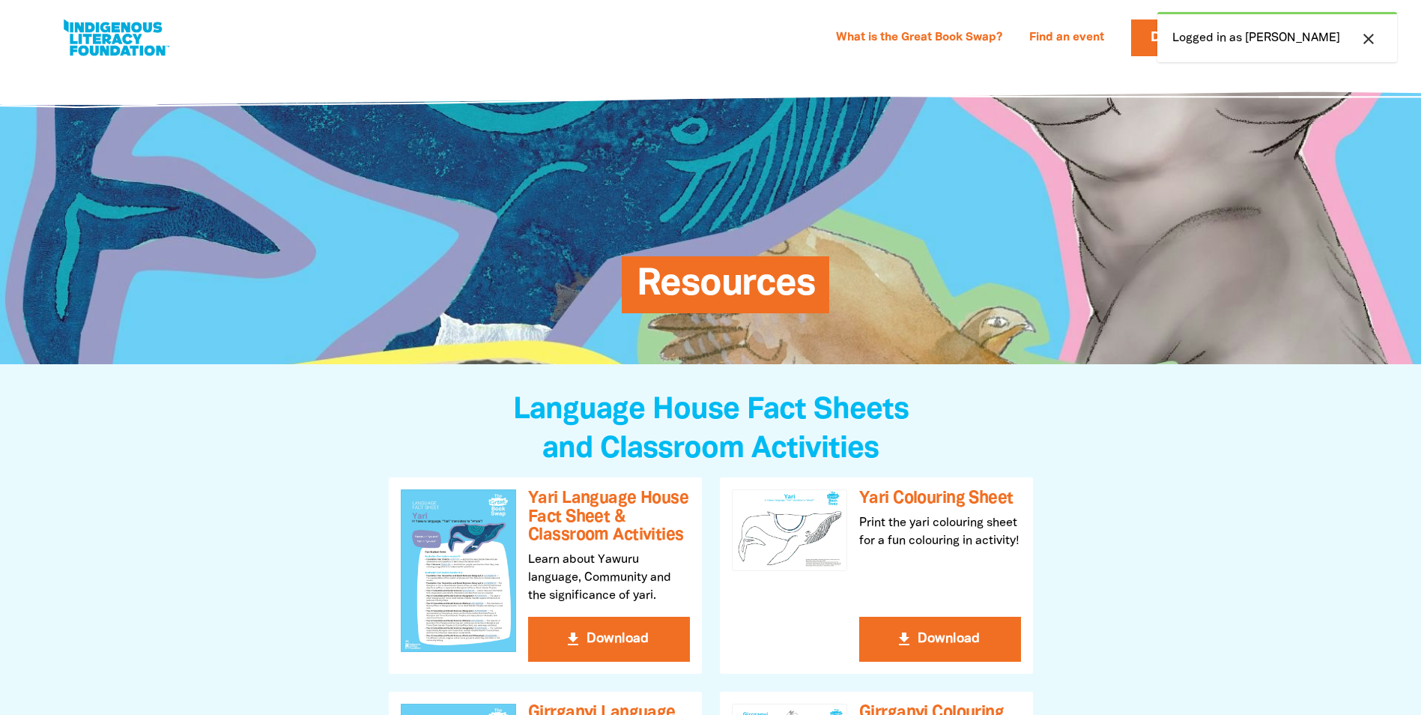
click at [700, 281] on span "Resources" at bounding box center [726, 290] width 178 height 46
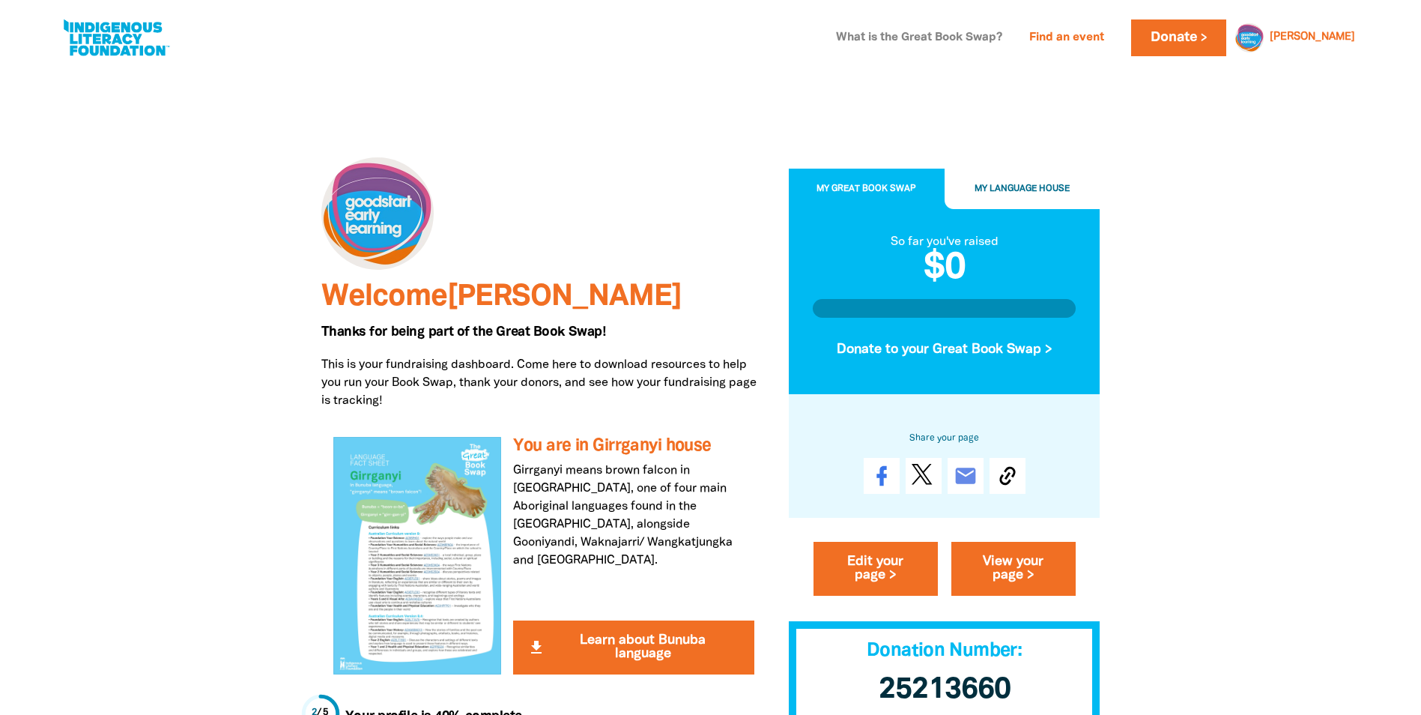
click at [943, 40] on link "What is the Great Book Swap?" at bounding box center [919, 38] width 184 height 24
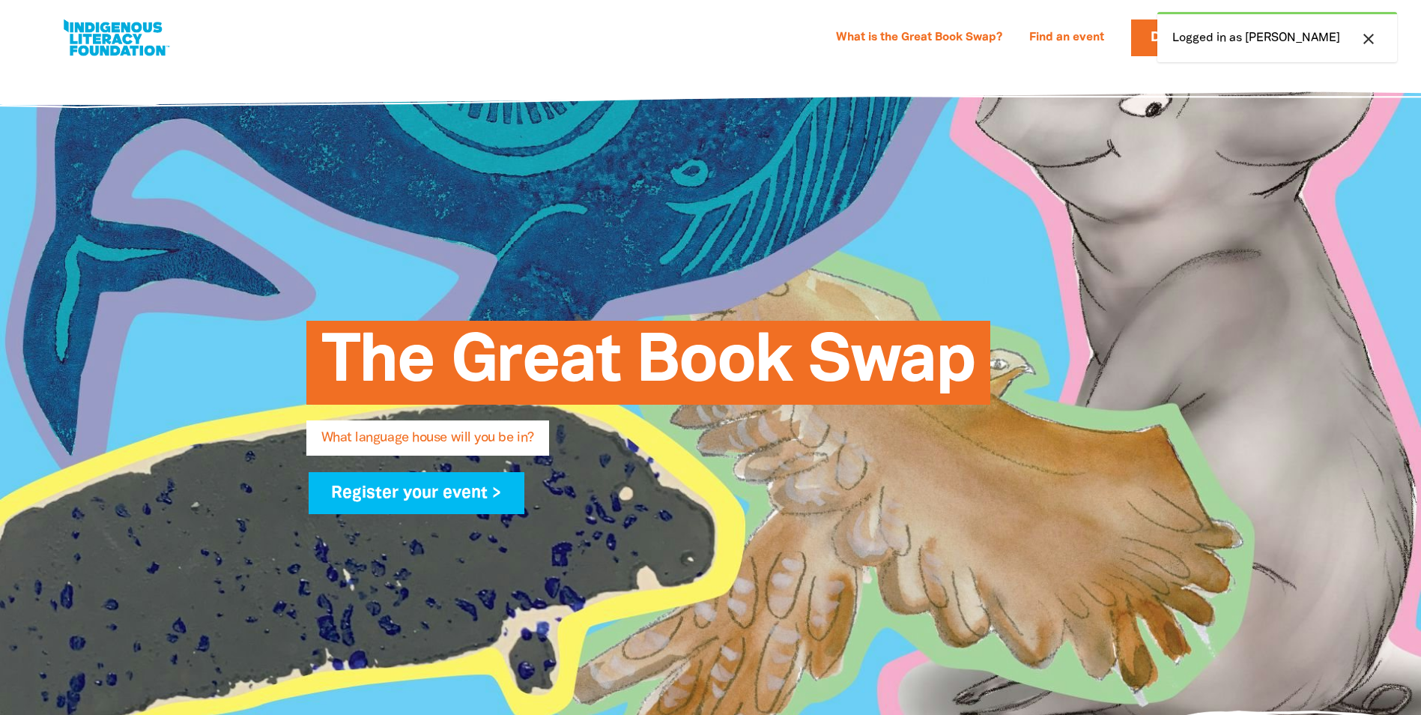
select select "early-learning"
click at [1366, 37] on icon "close" at bounding box center [1369, 39] width 18 height 18
click at [1113, 40] on link "Find an event" at bounding box center [1067, 38] width 93 height 24
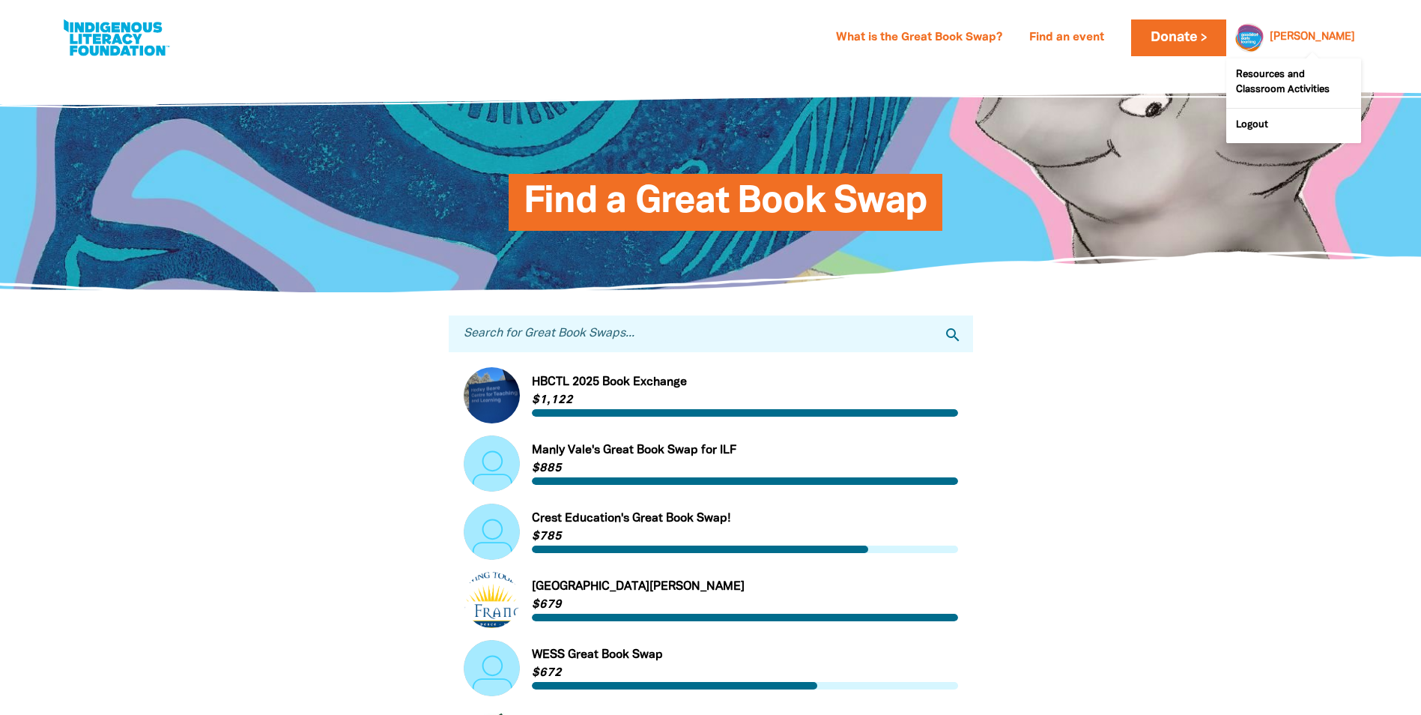
click at [1325, 40] on link "[PERSON_NAME]" at bounding box center [1312, 37] width 85 height 10
click at [946, 36] on link "What is the Great Book Swap?" at bounding box center [919, 38] width 184 height 24
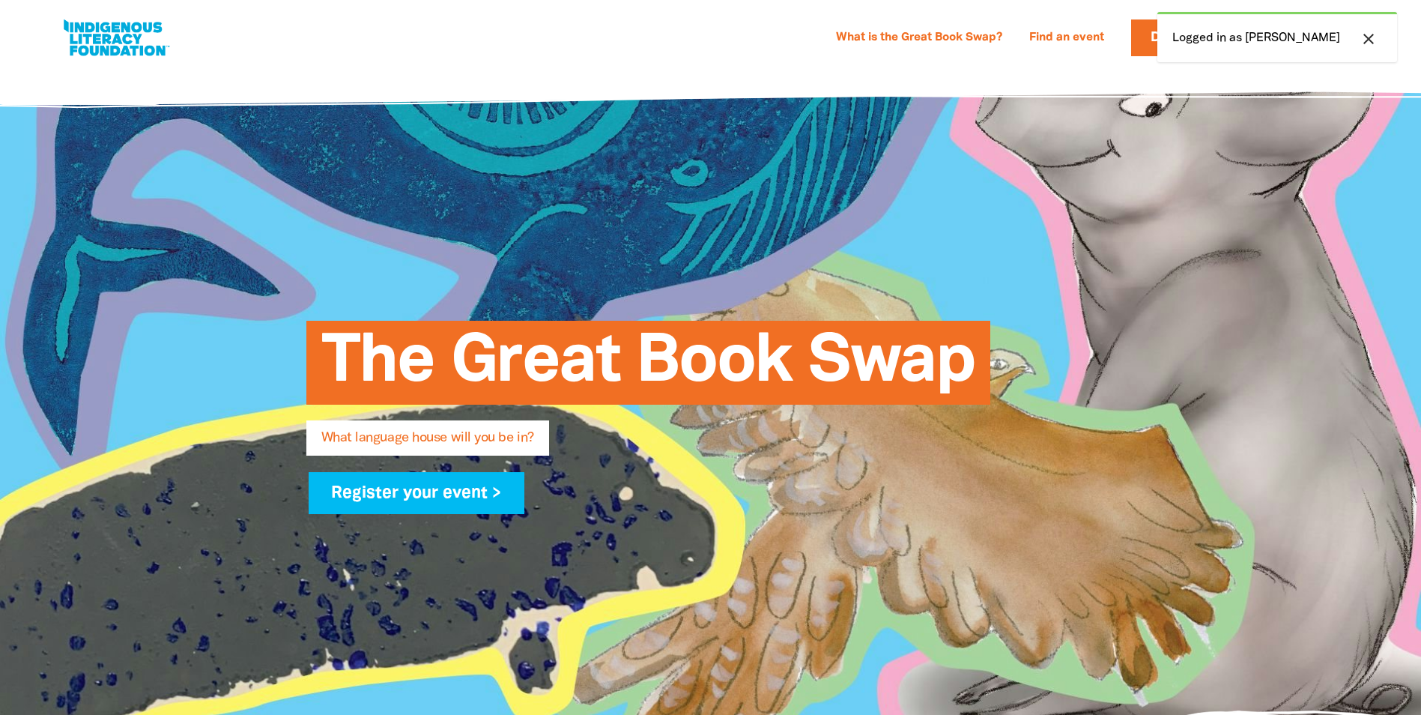
select select "early-learning"
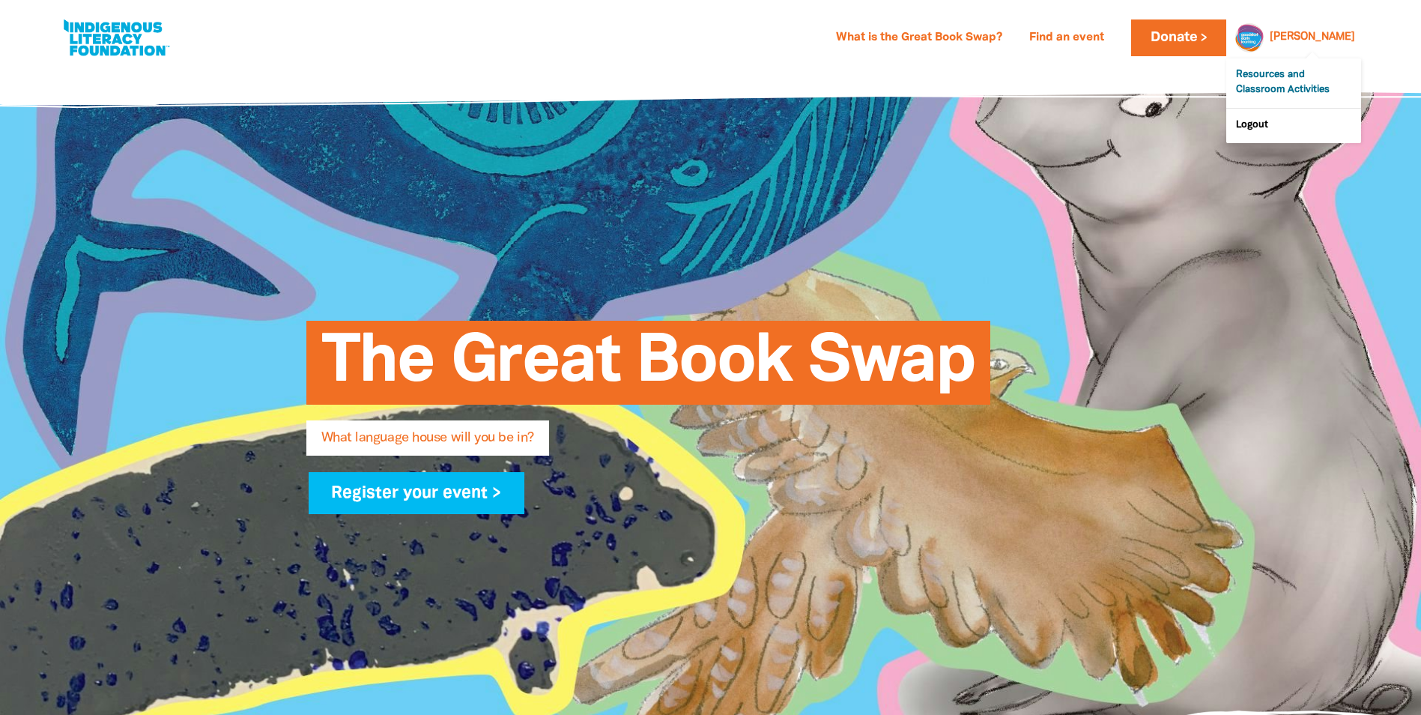
click at [1316, 85] on link "Resources and Classroom Activities" at bounding box center [1294, 82] width 135 height 49
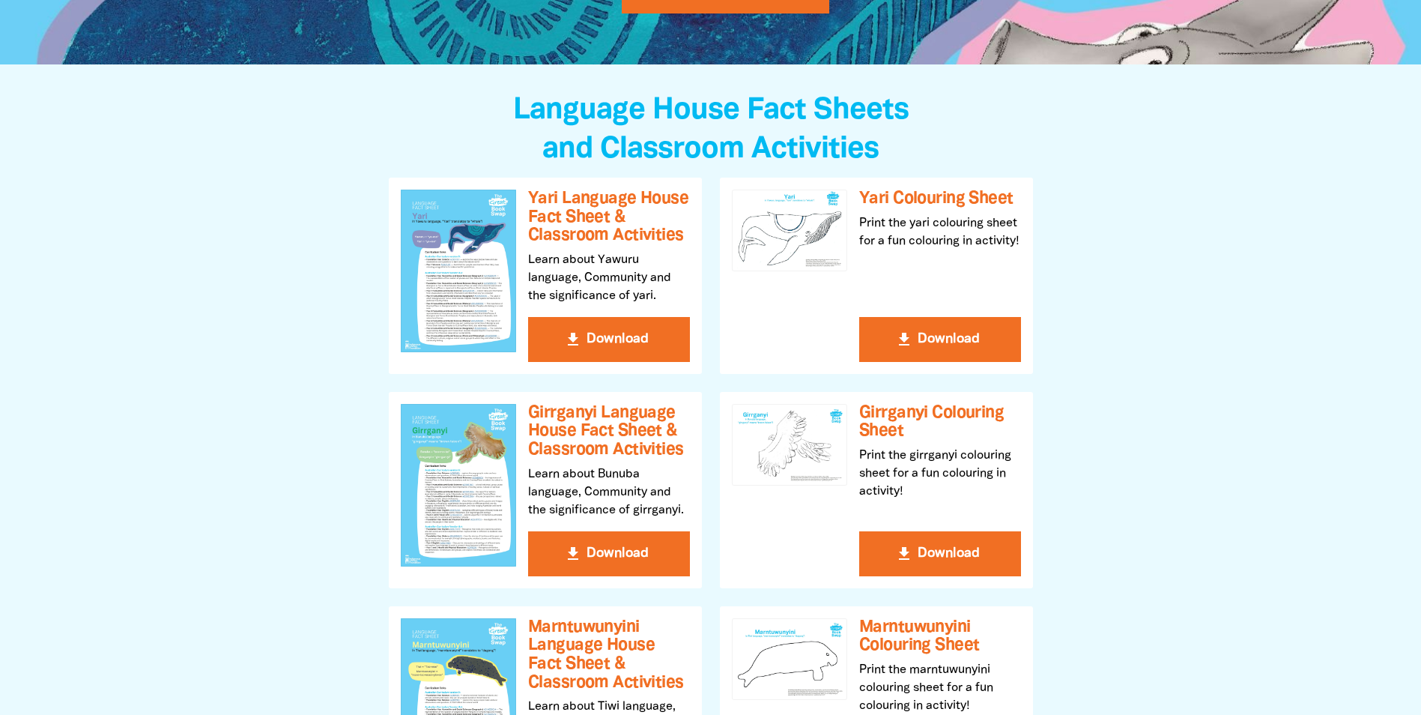
scroll to position [524, 0]
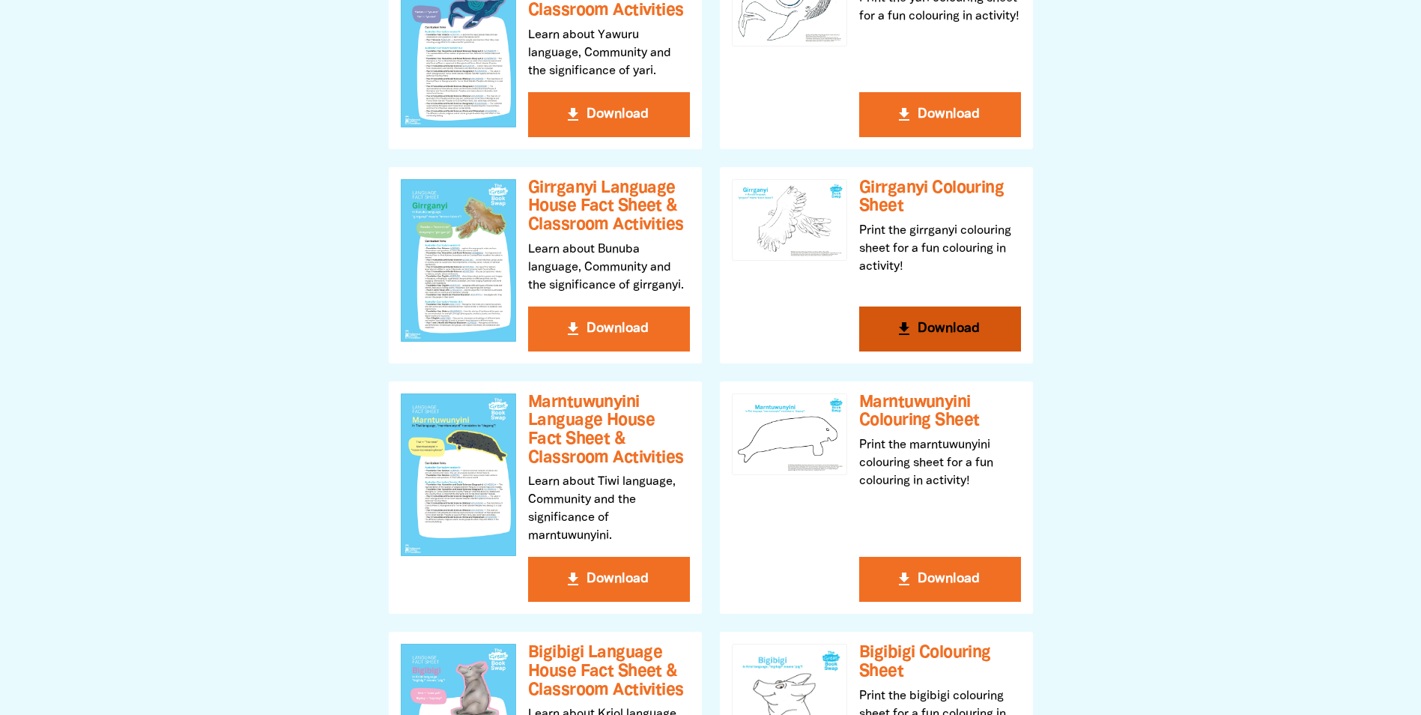
click at [948, 334] on button "get_app Download" at bounding box center [940, 328] width 162 height 45
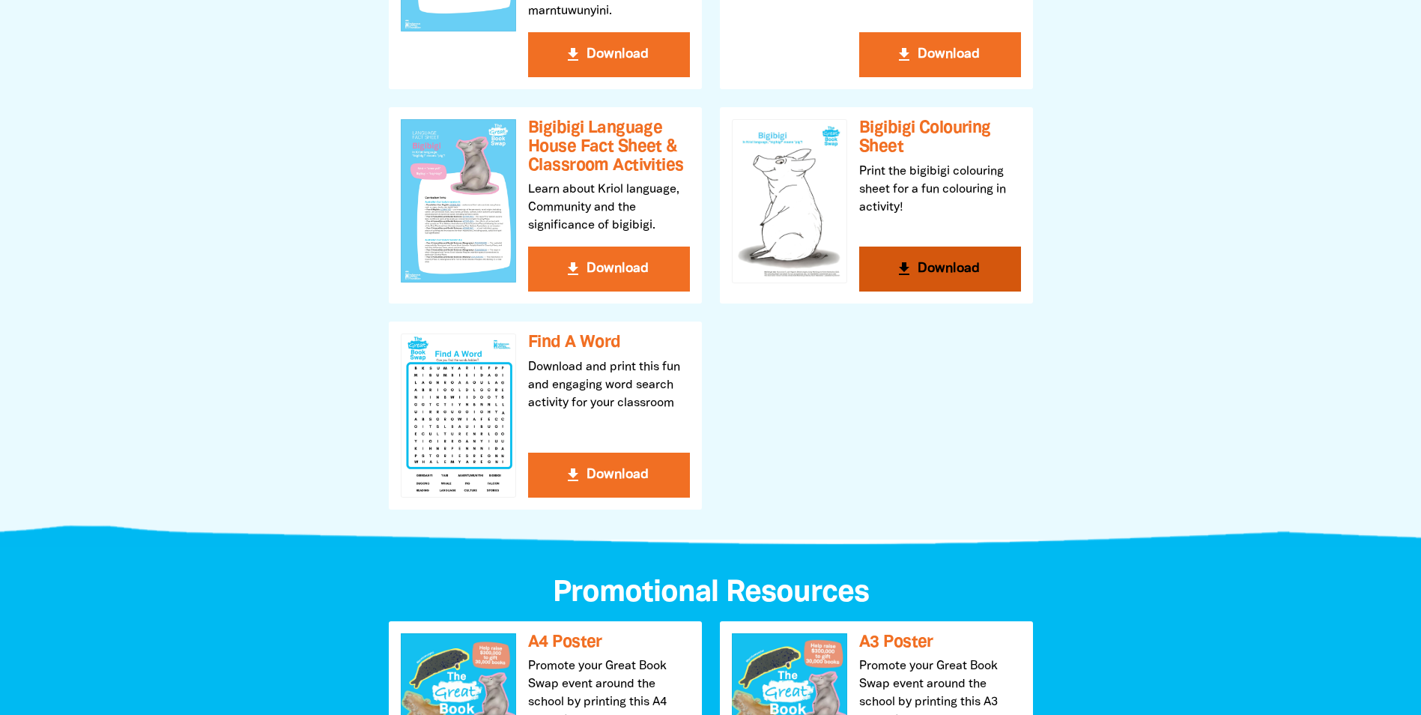
scroll to position [1349, 0]
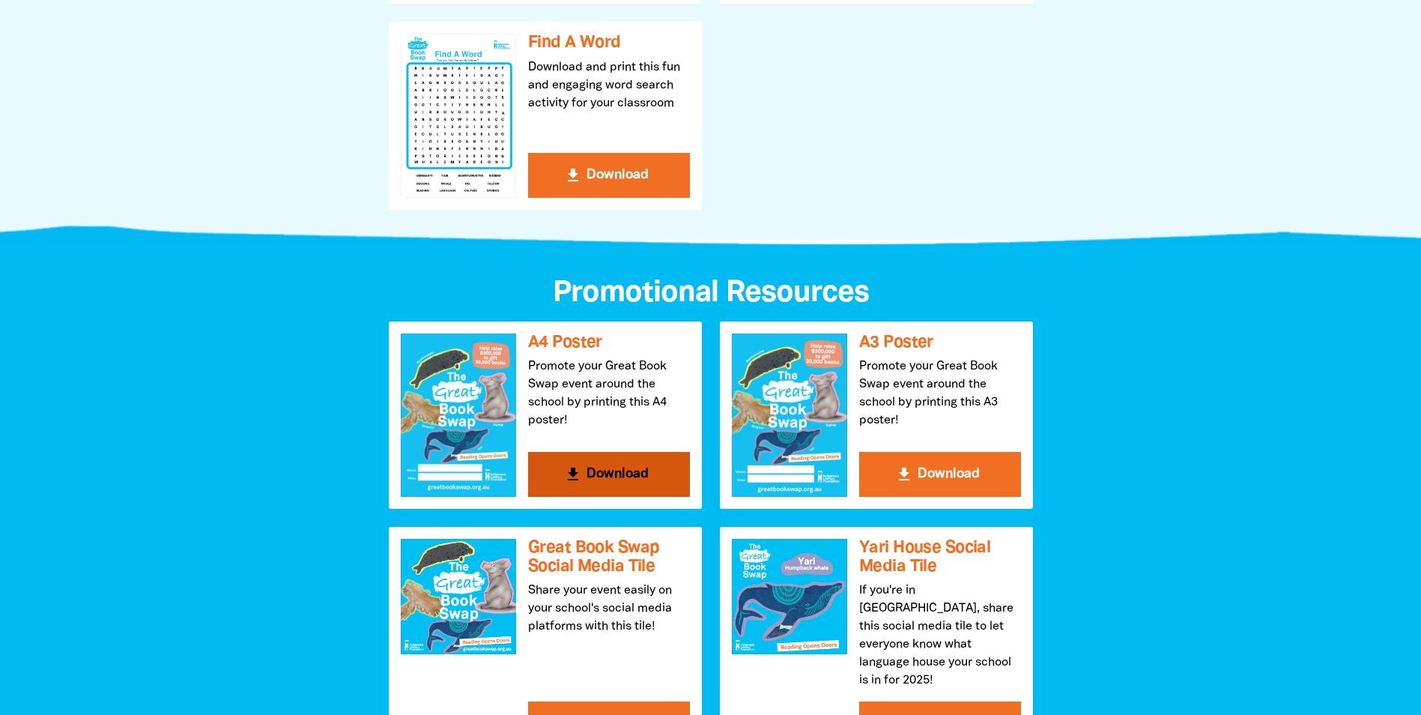
click at [620, 477] on button "get_app Download" at bounding box center [609, 474] width 162 height 45
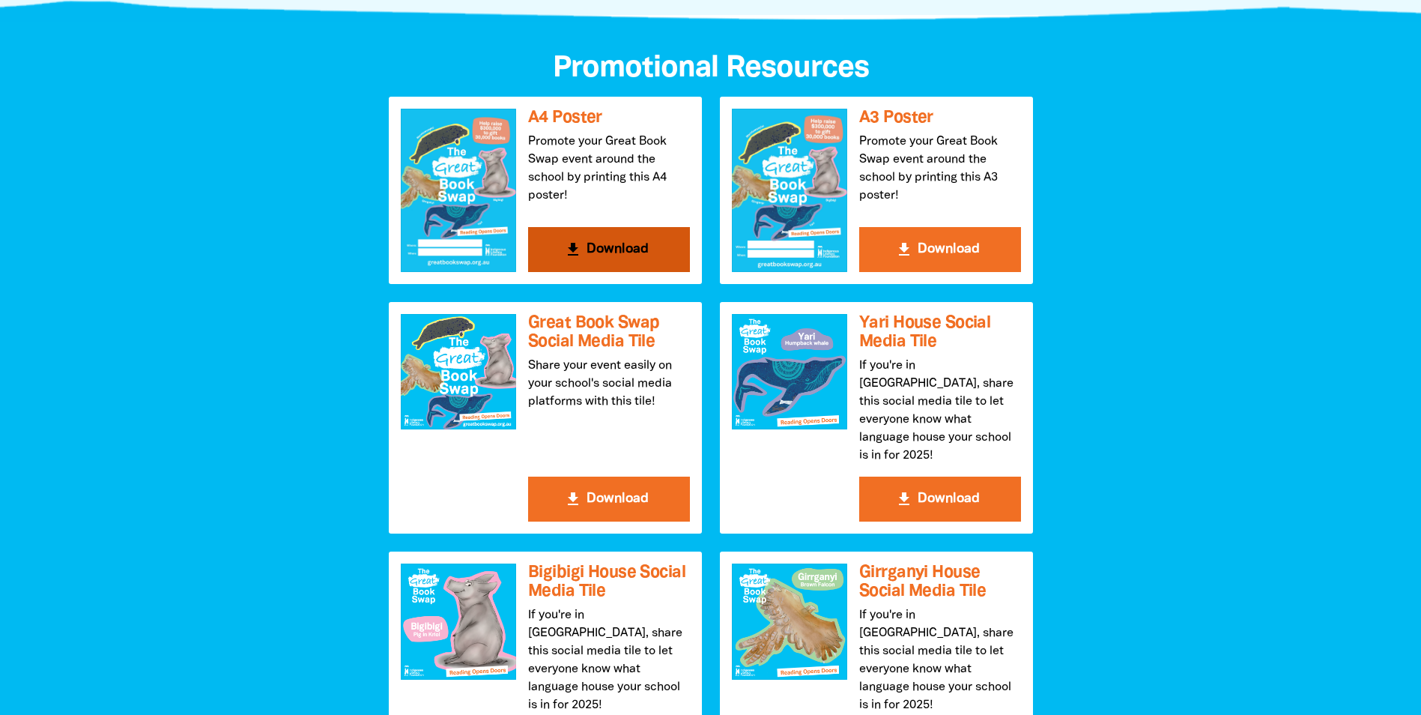
scroll to position [1798, 0]
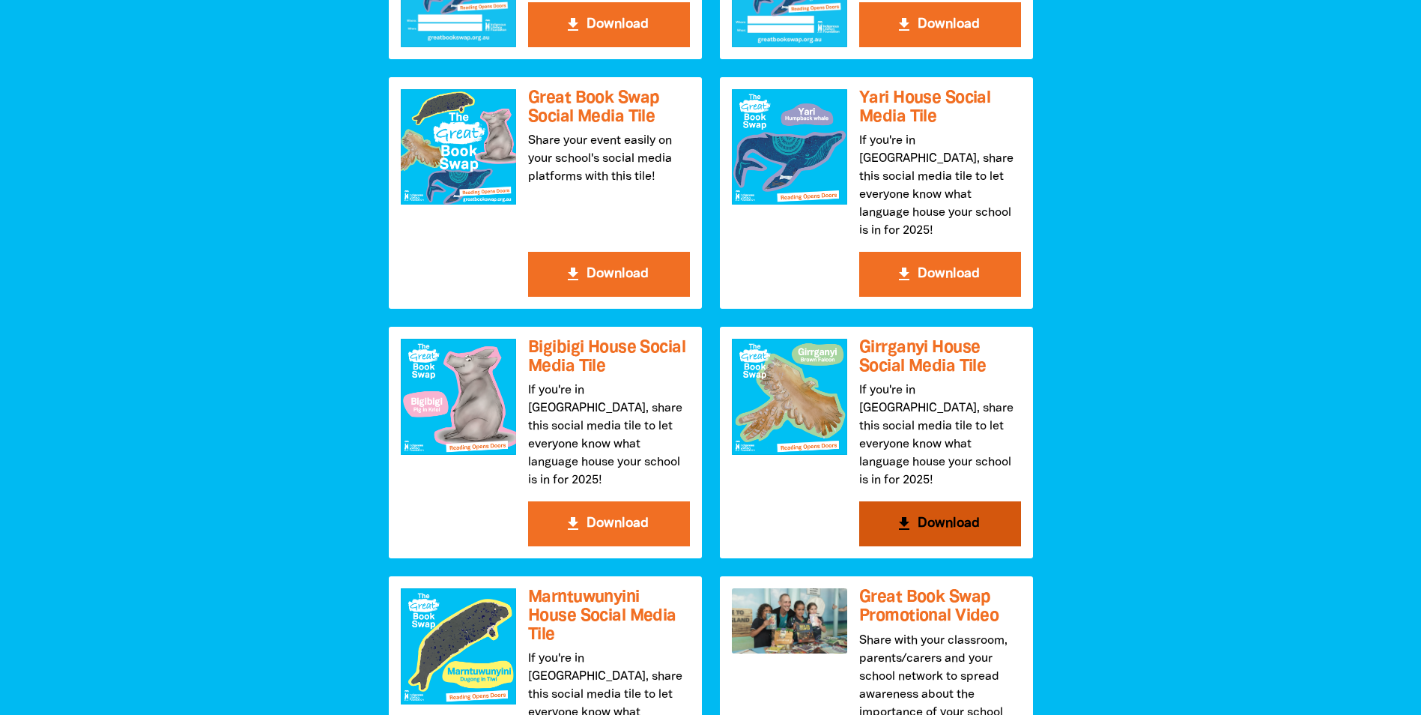
click at [915, 501] on button "get_app Download" at bounding box center [940, 523] width 162 height 45
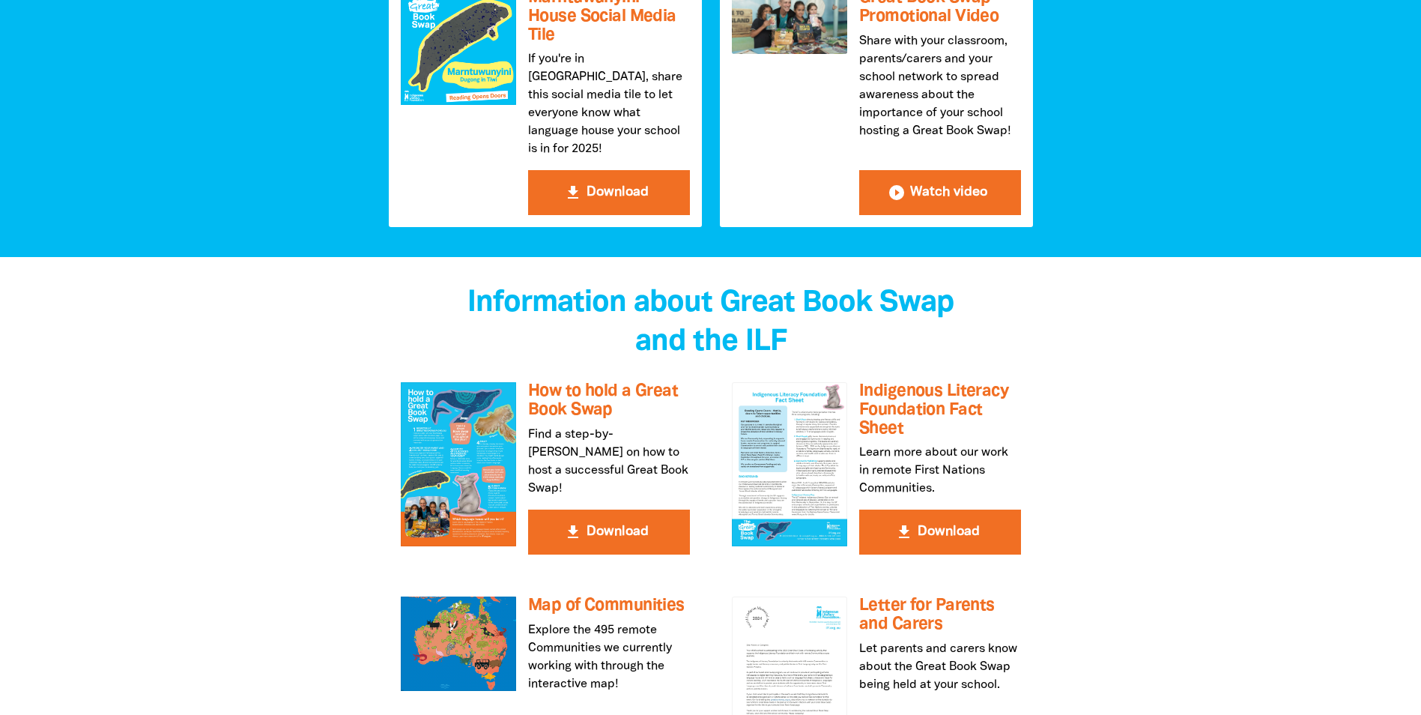
scroll to position [2697, 0]
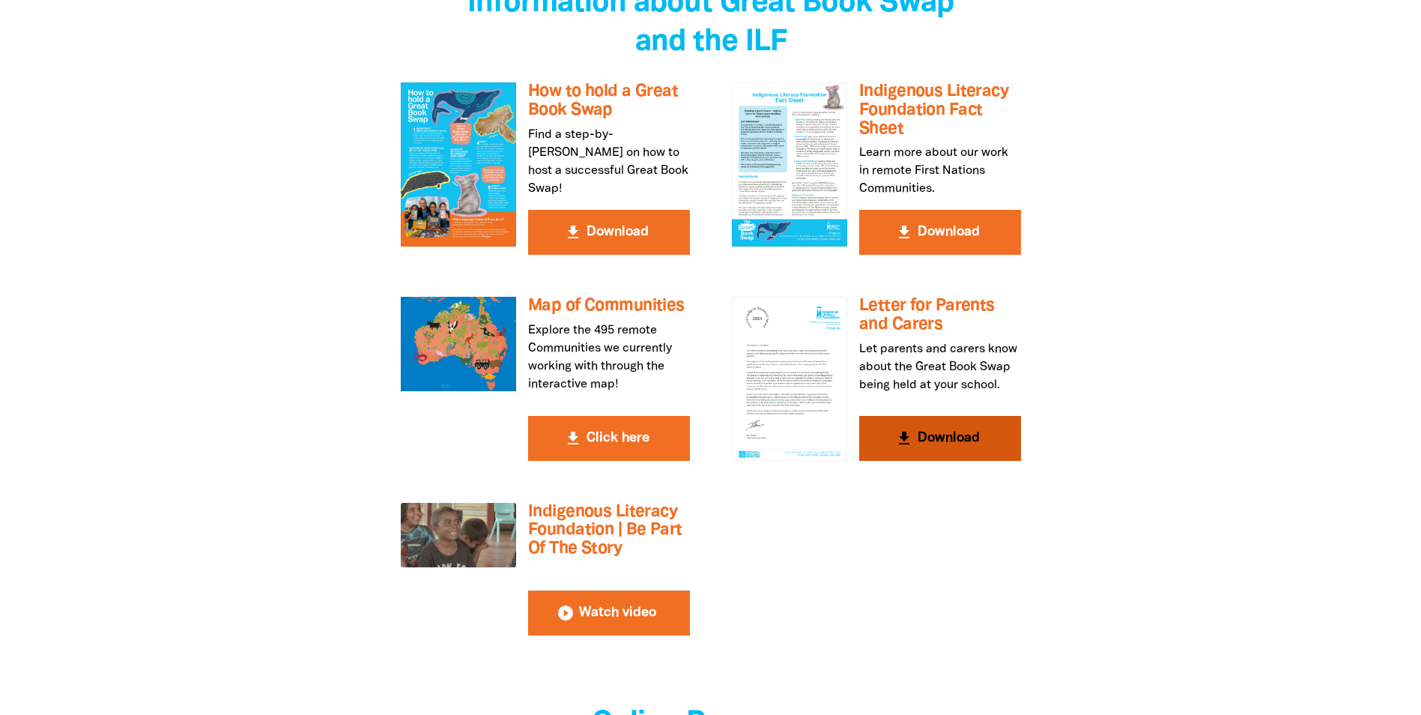
click at [940, 416] on button "get_app Download" at bounding box center [940, 438] width 162 height 45
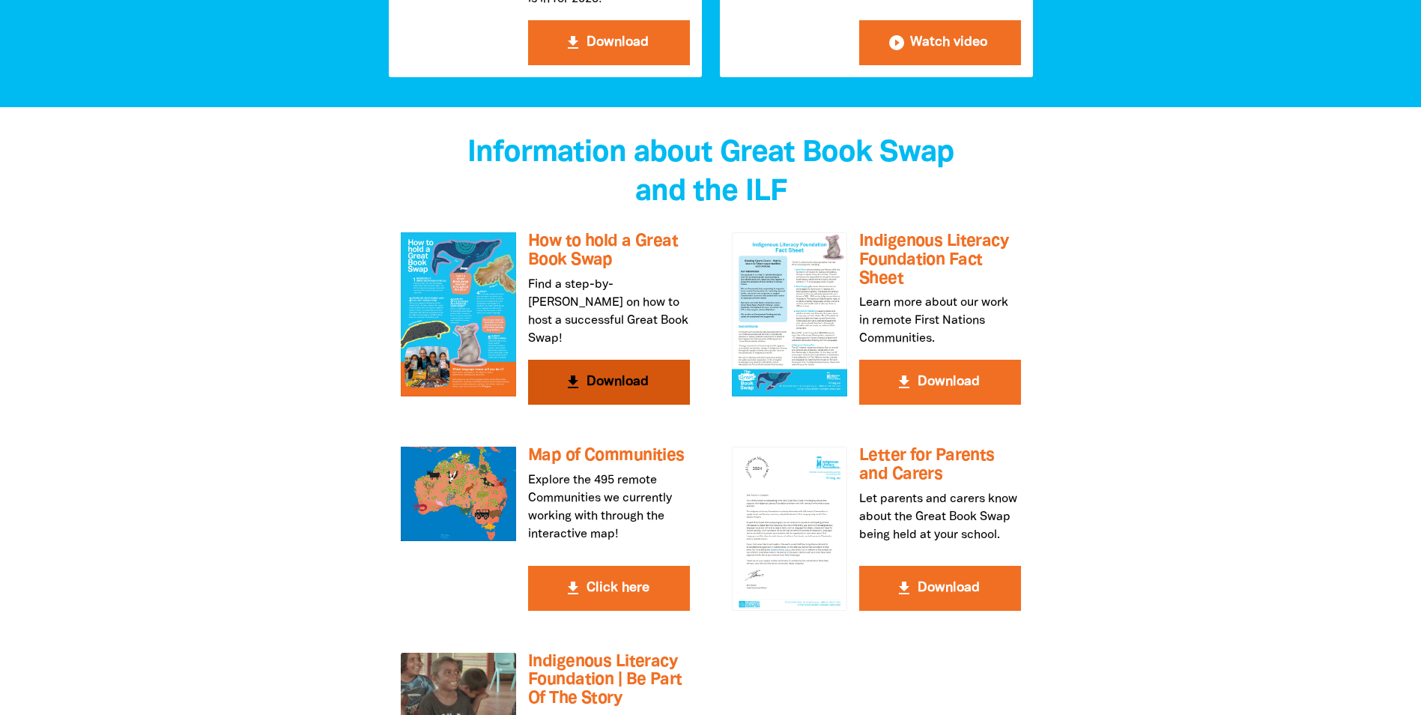
click at [617, 360] on button "get_app Download" at bounding box center [609, 382] width 162 height 45
